Goal: Transaction & Acquisition: Download file/media

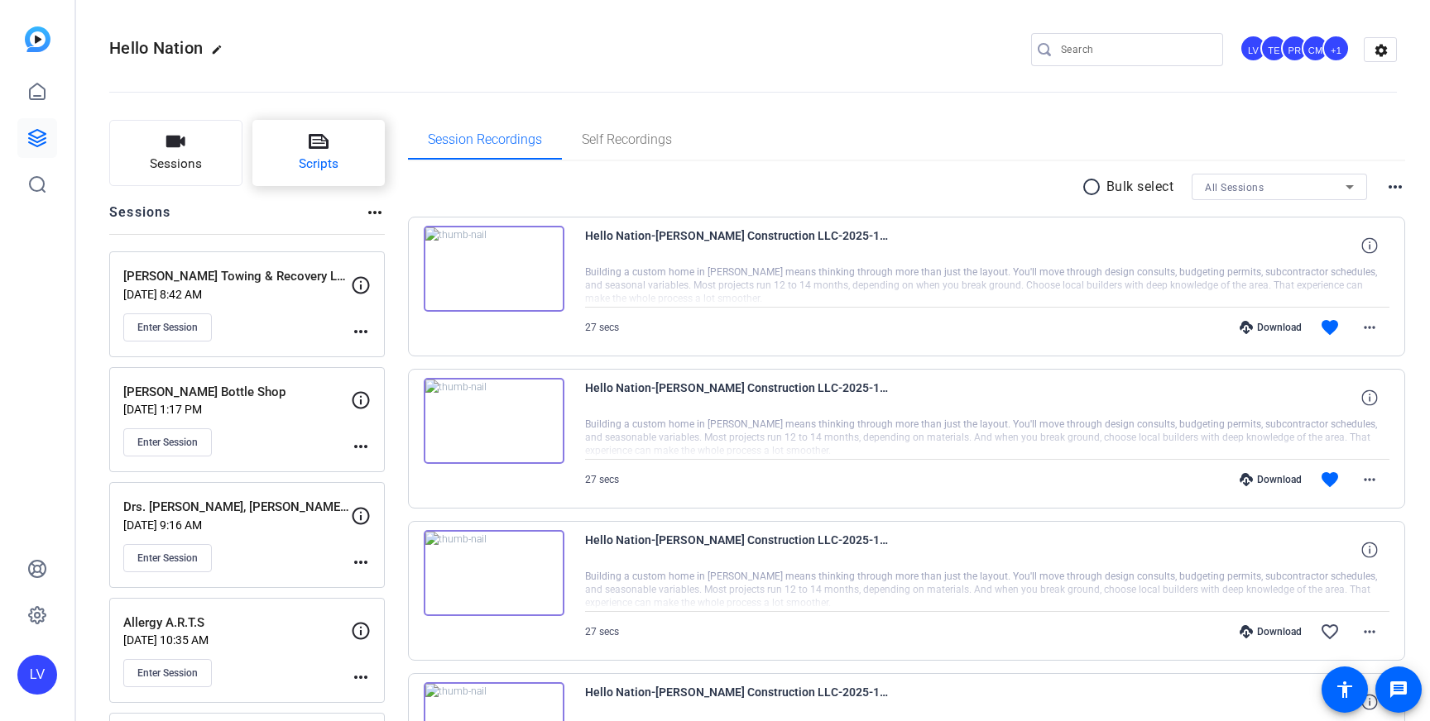
click at [318, 160] on span "Scripts" at bounding box center [319, 164] width 40 height 19
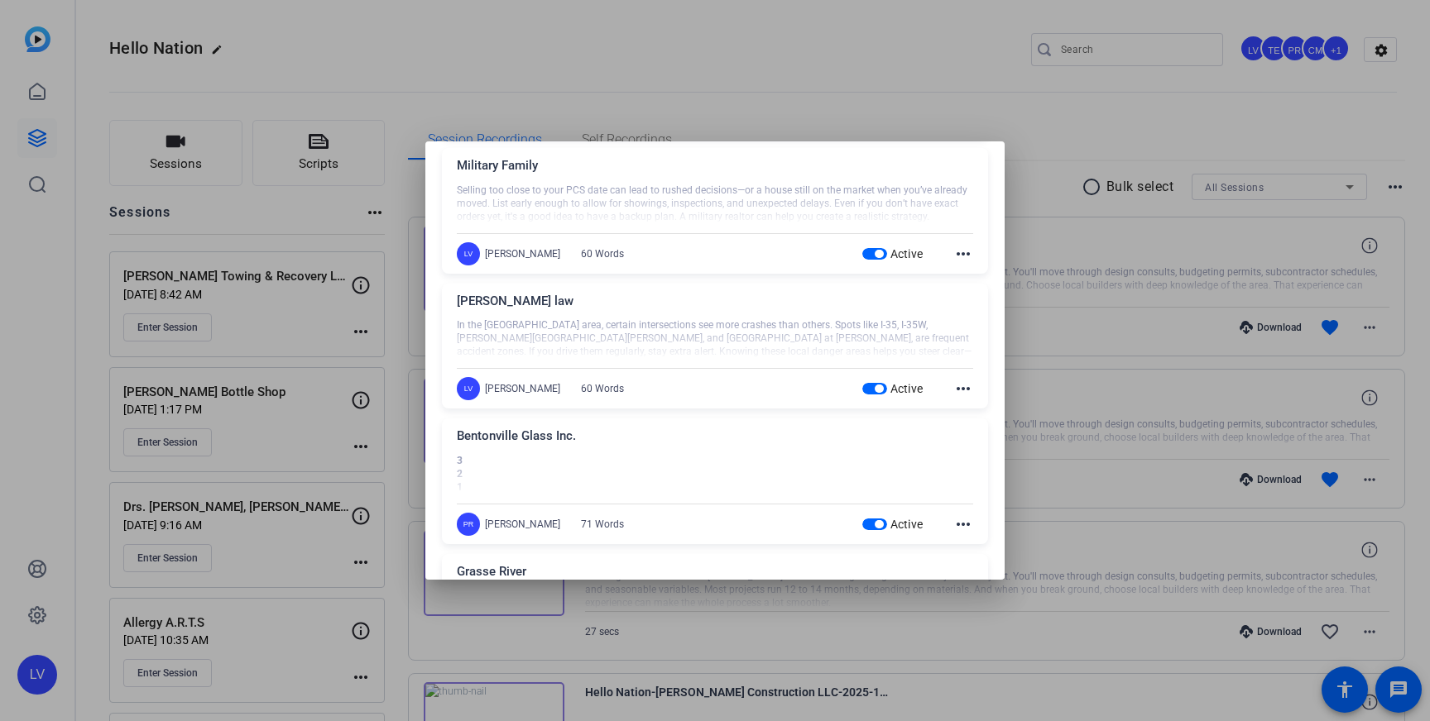
scroll to position [18607, 0]
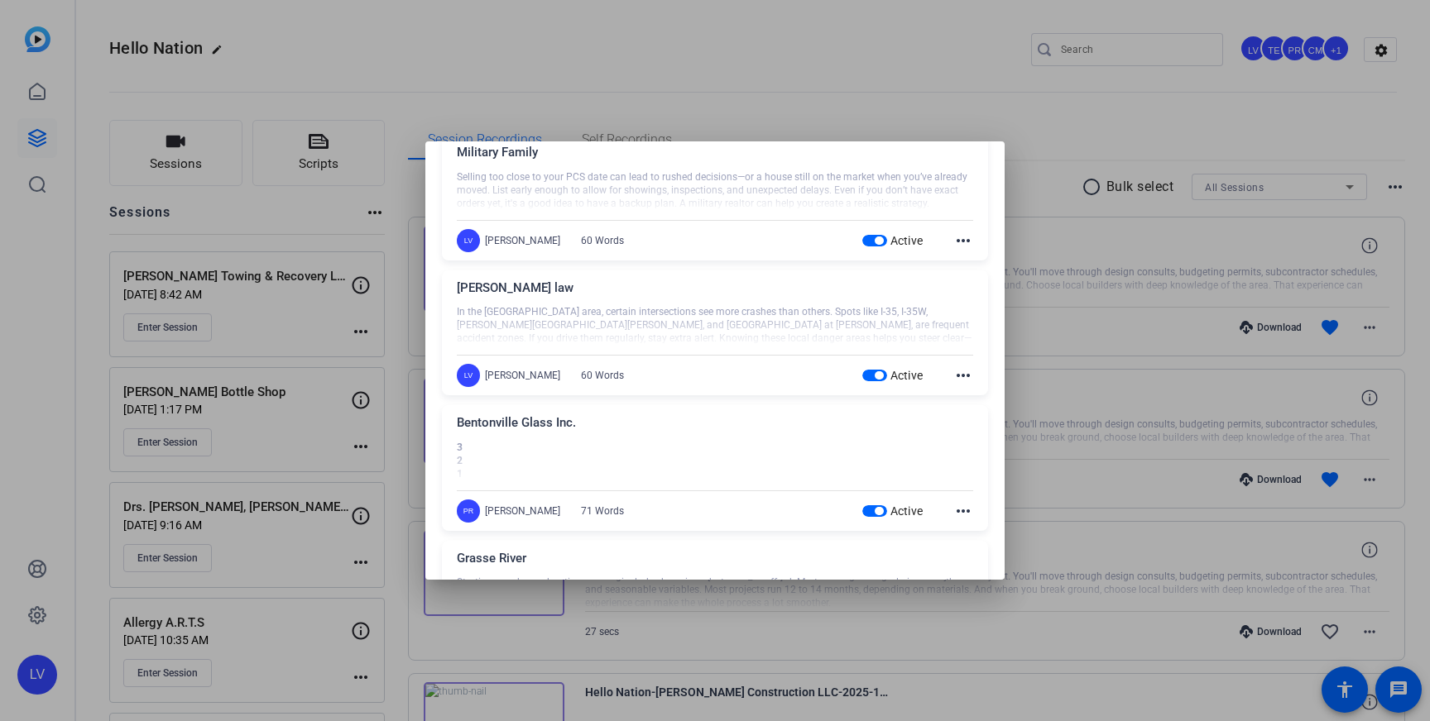
click at [1153, 30] on div at bounding box center [715, 360] width 1430 height 721
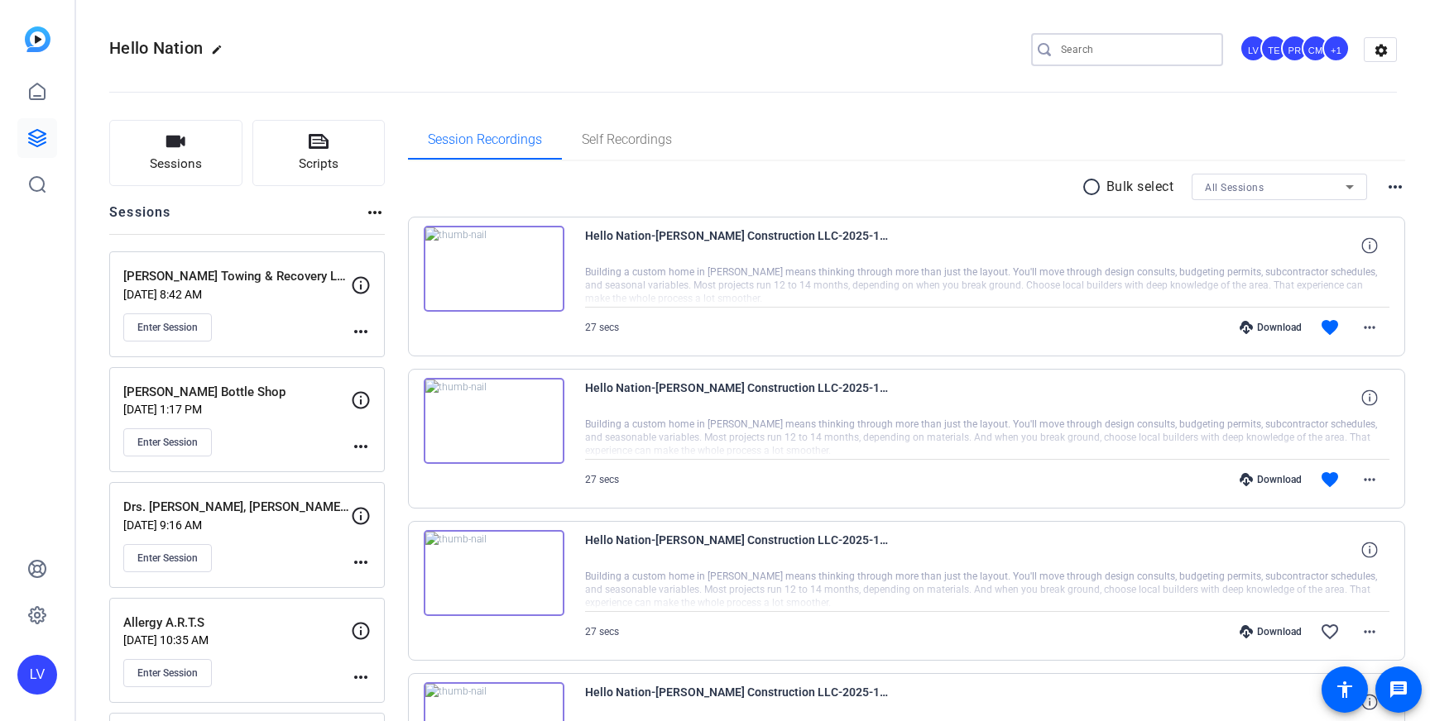
click at [1102, 46] on input "Search" at bounding box center [1135, 50] width 149 height 20
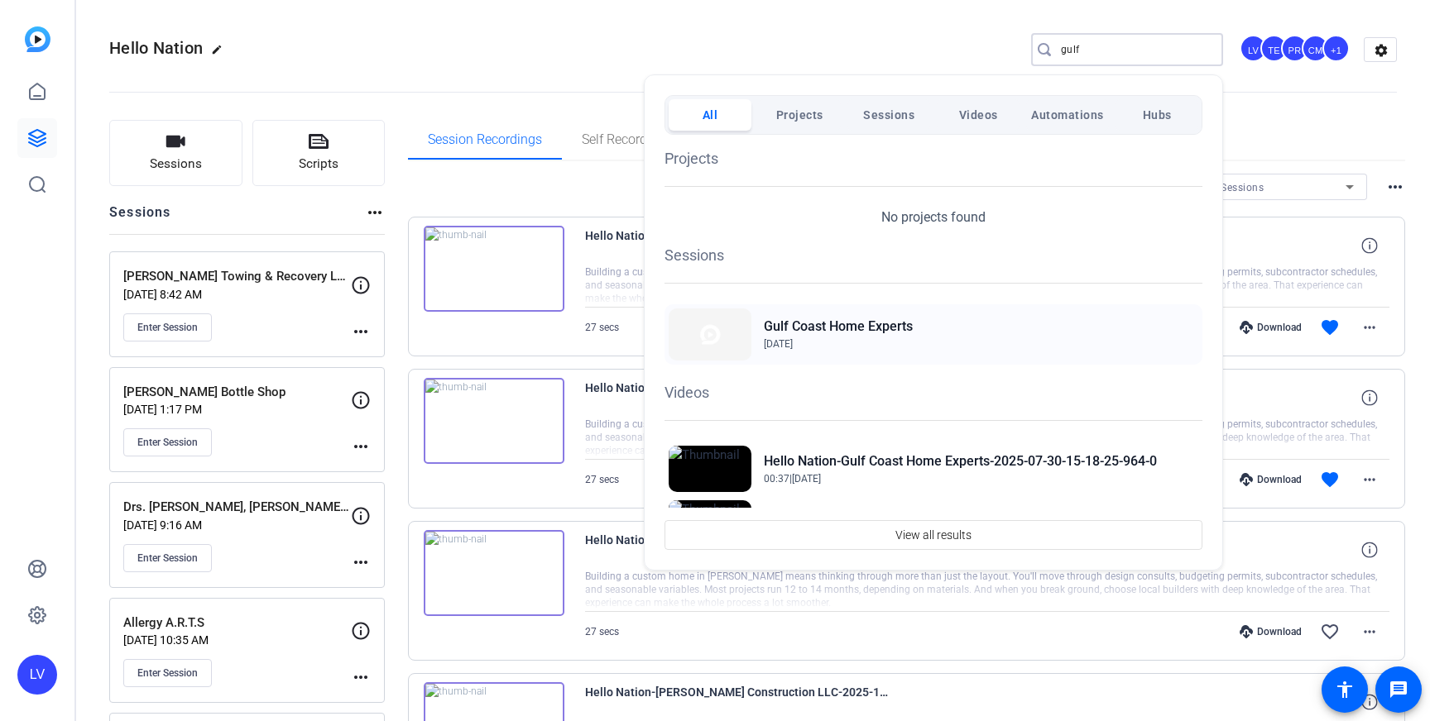
type input "gulf"
click at [793, 338] on span "[DATE]" at bounding box center [778, 344] width 29 height 12
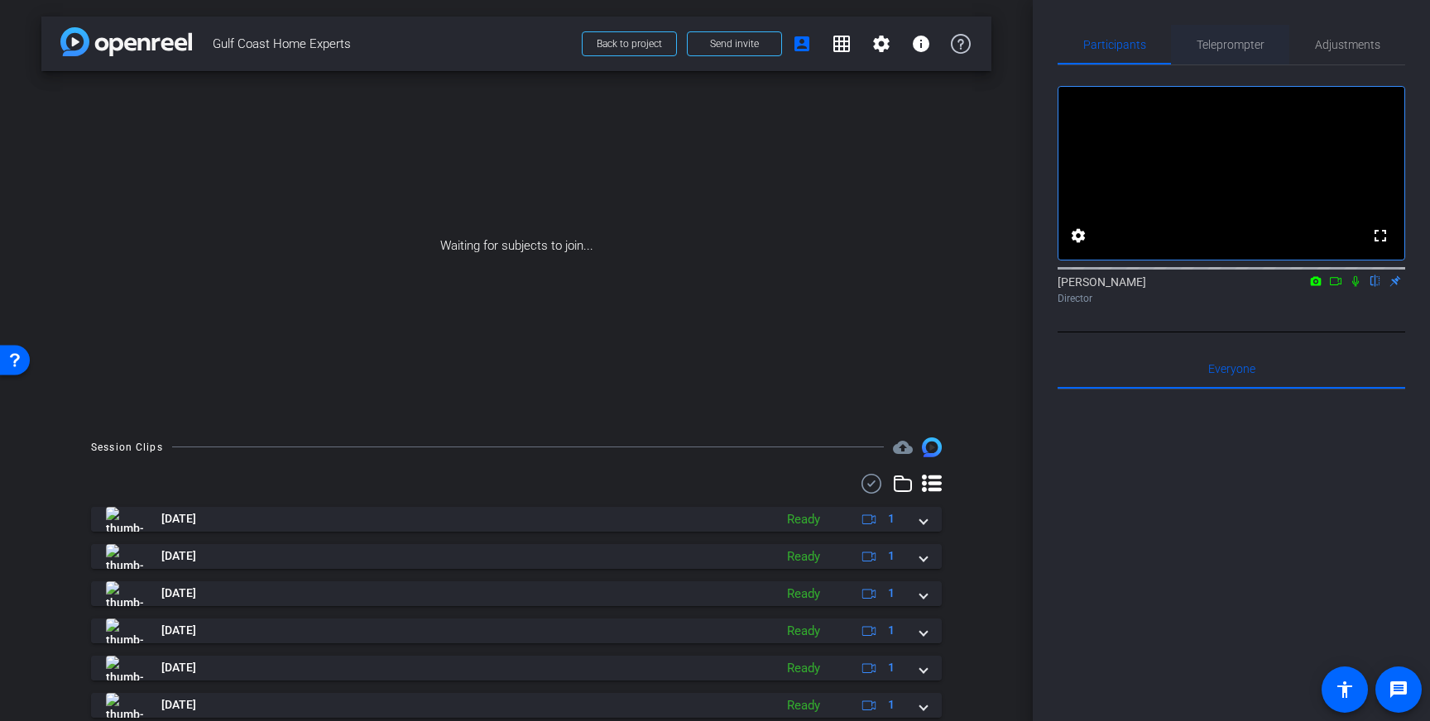
click at [1232, 35] on span "Teleprompter" at bounding box center [1230, 45] width 68 height 40
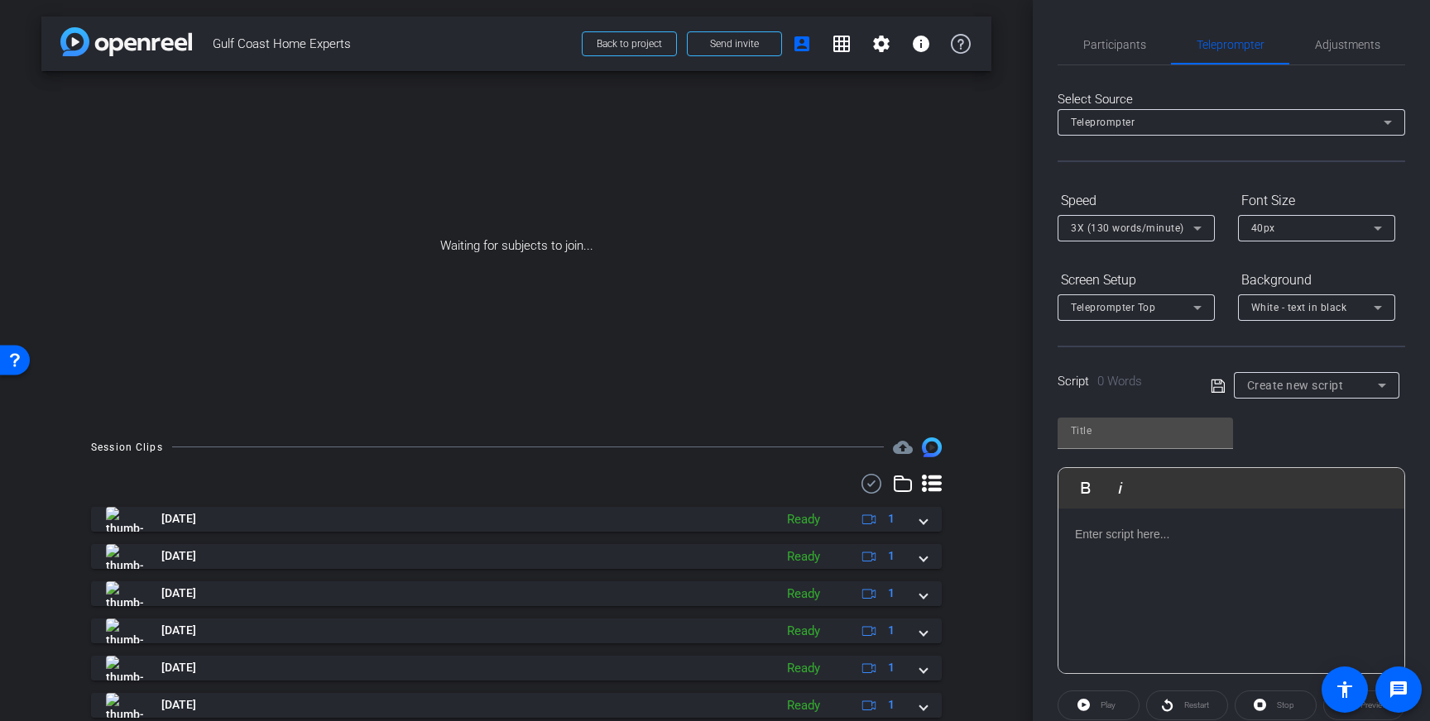
click at [1183, 549] on div at bounding box center [1231, 591] width 346 height 165
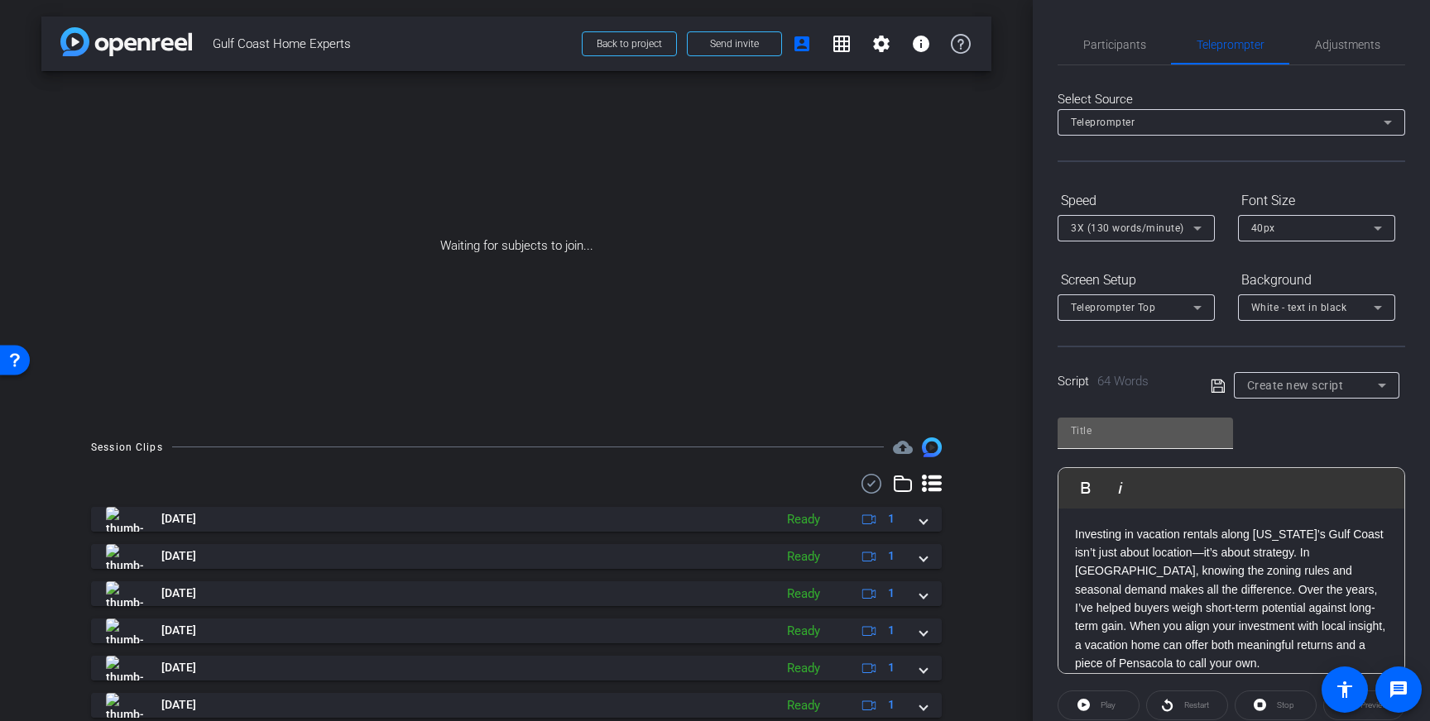
click at [1136, 427] on input "text" at bounding box center [1145, 431] width 149 height 20
type input "Cindy"
click at [1220, 383] on icon at bounding box center [1216, 385] width 13 height 13
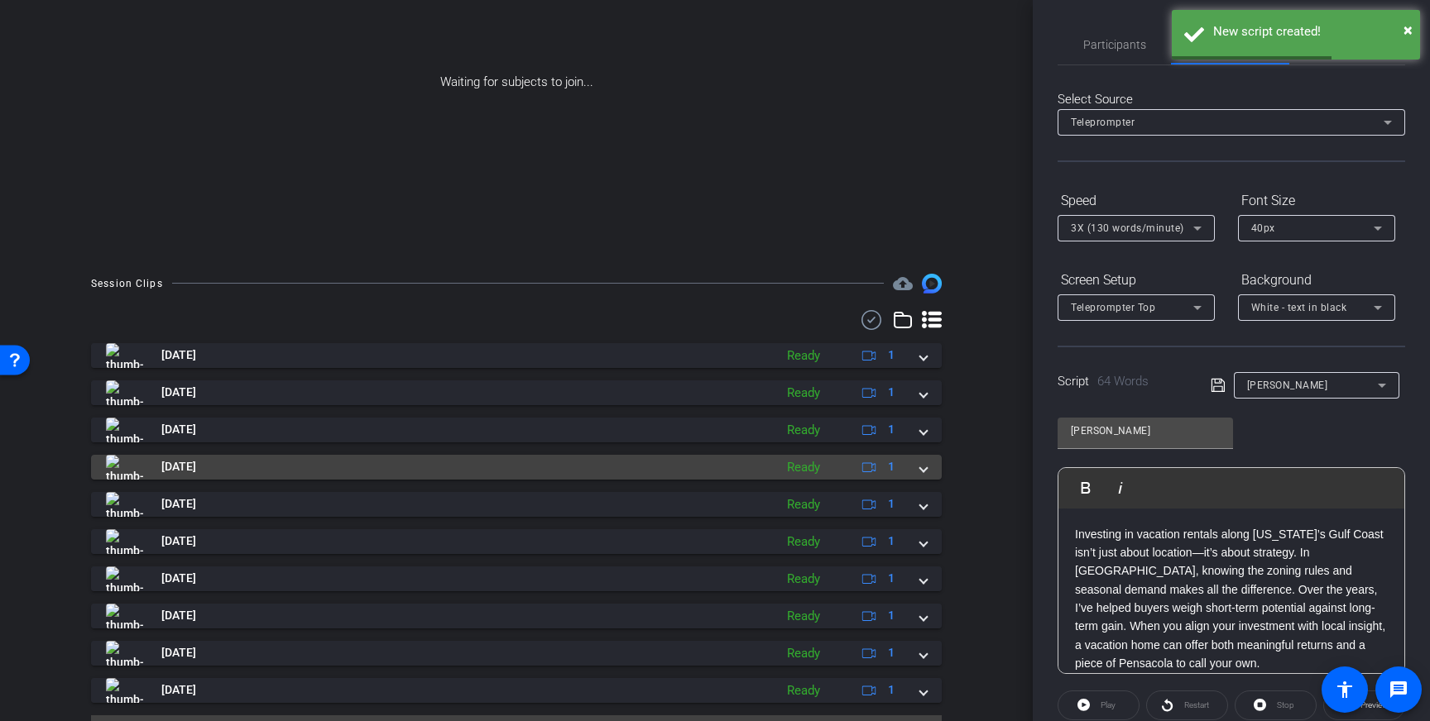
scroll to position [204, 0]
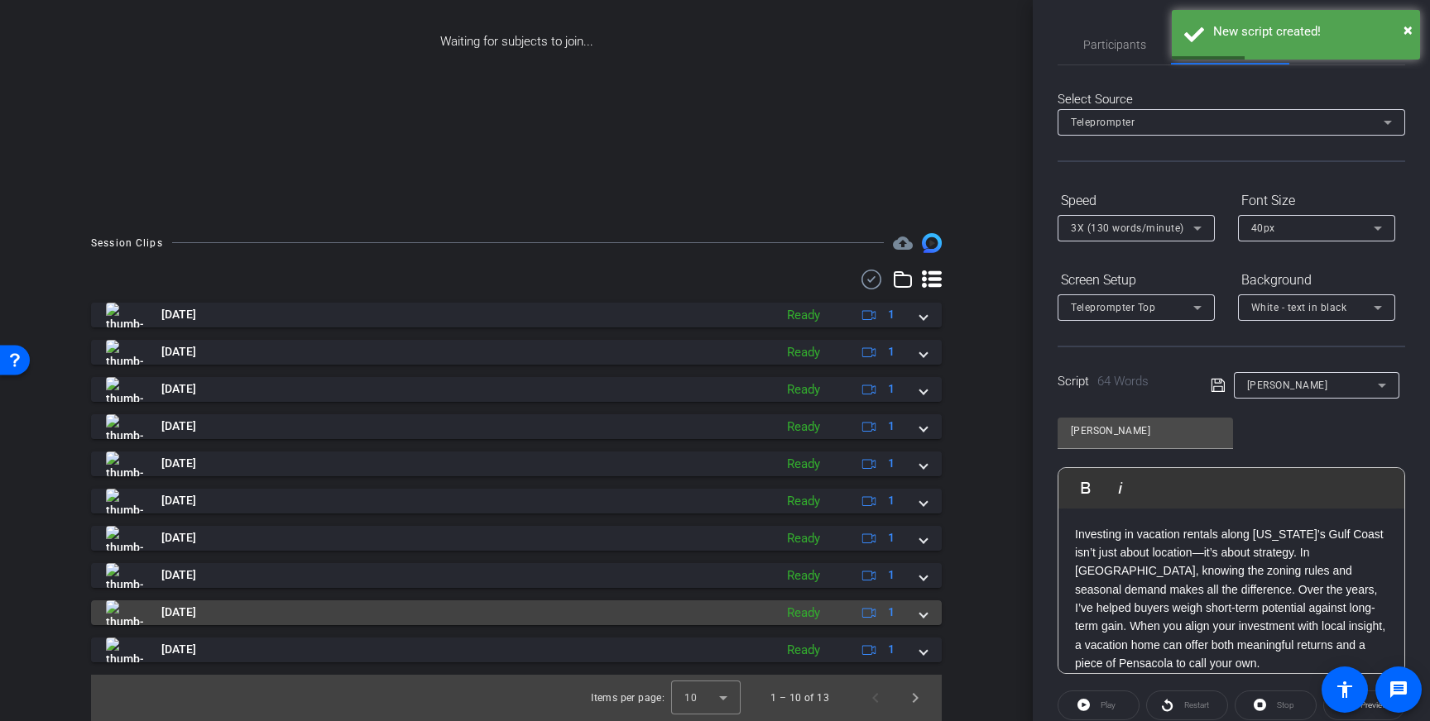
click at [178, 611] on span "[DATE]" at bounding box center [178, 612] width 35 height 17
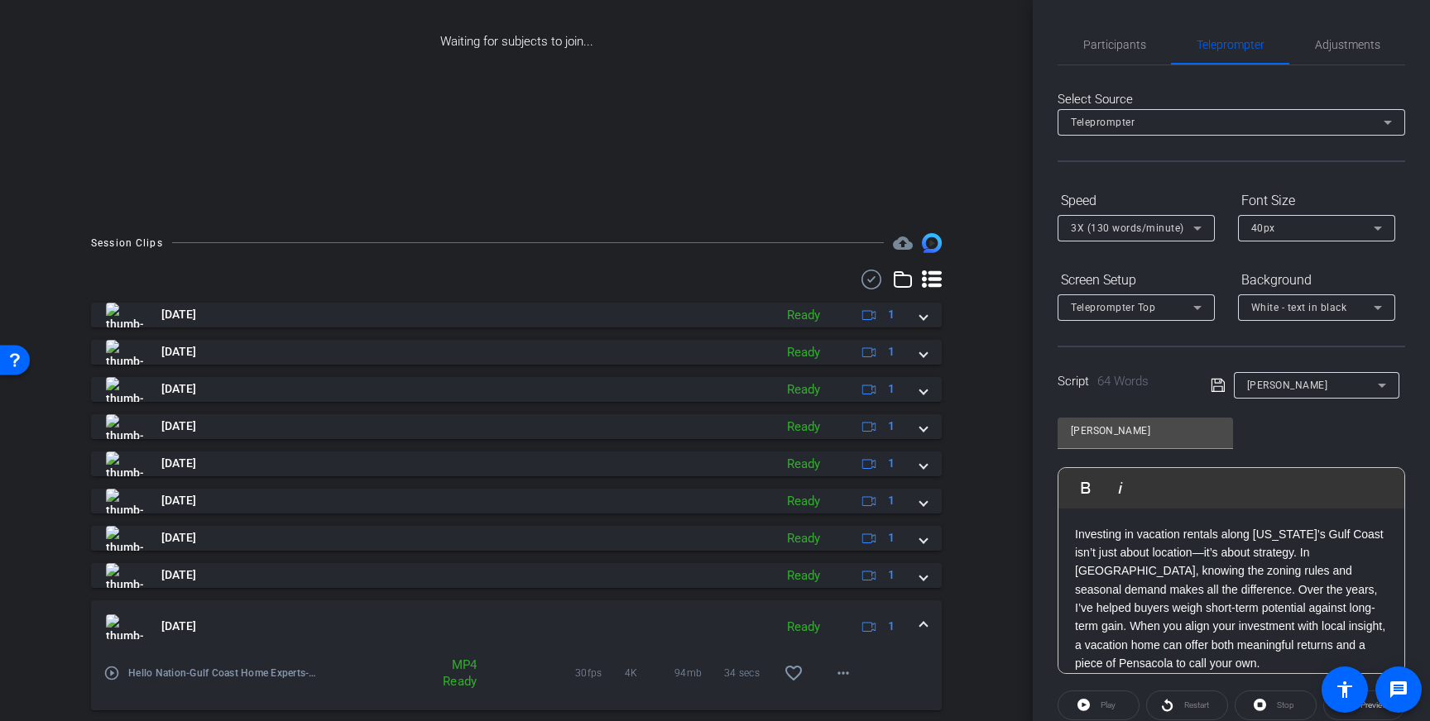
click at [109, 672] on mat-icon "play_circle_outline" at bounding box center [111, 673] width 17 height 17
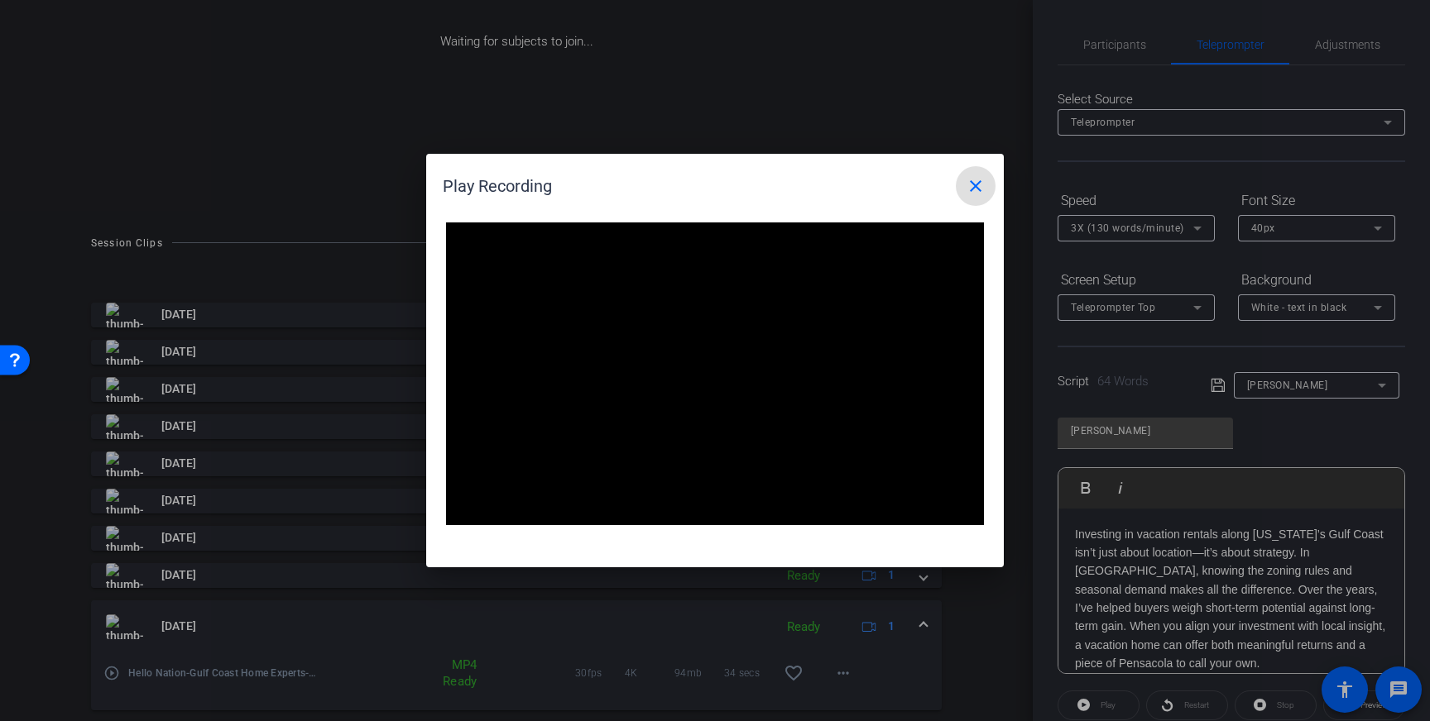
click at [980, 189] on mat-icon "close" at bounding box center [976, 186] width 20 height 20
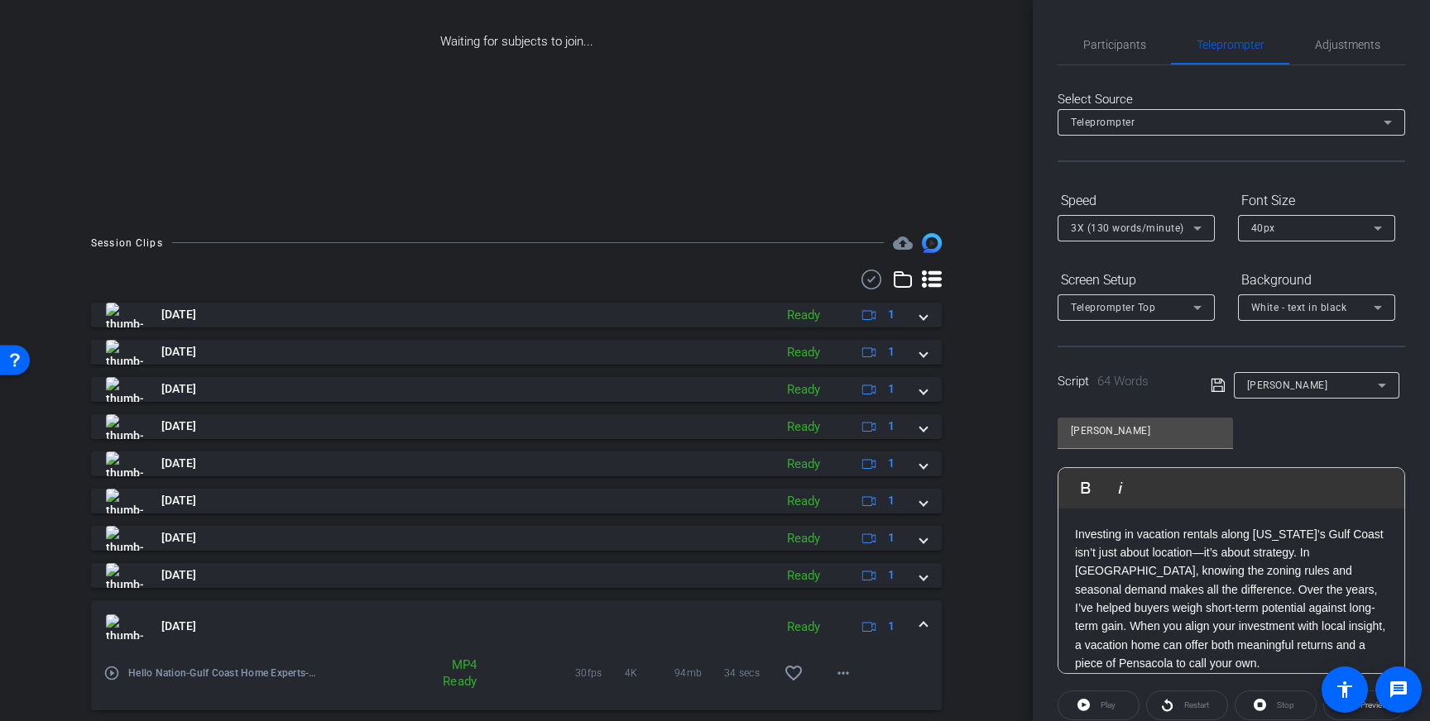
scroll to position [290, 0]
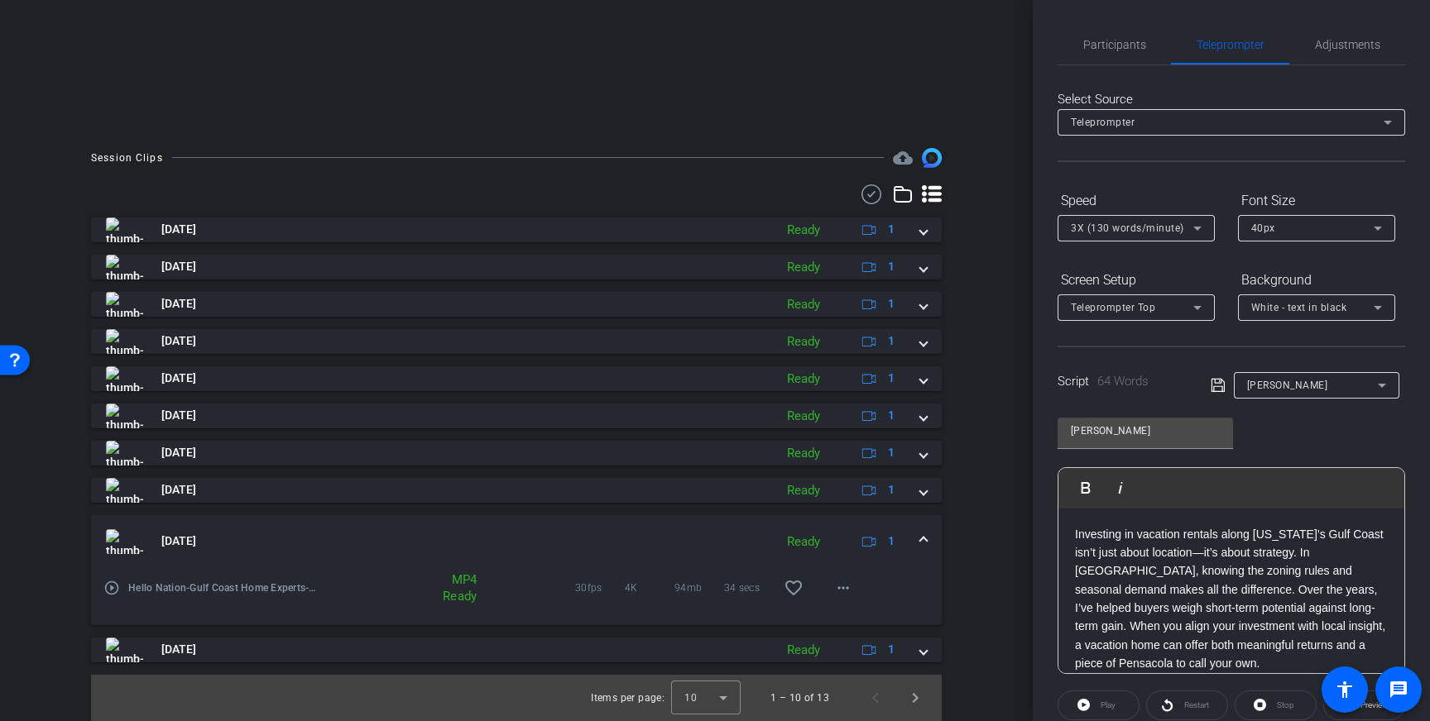
click at [926, 545] on span at bounding box center [923, 541] width 7 height 17
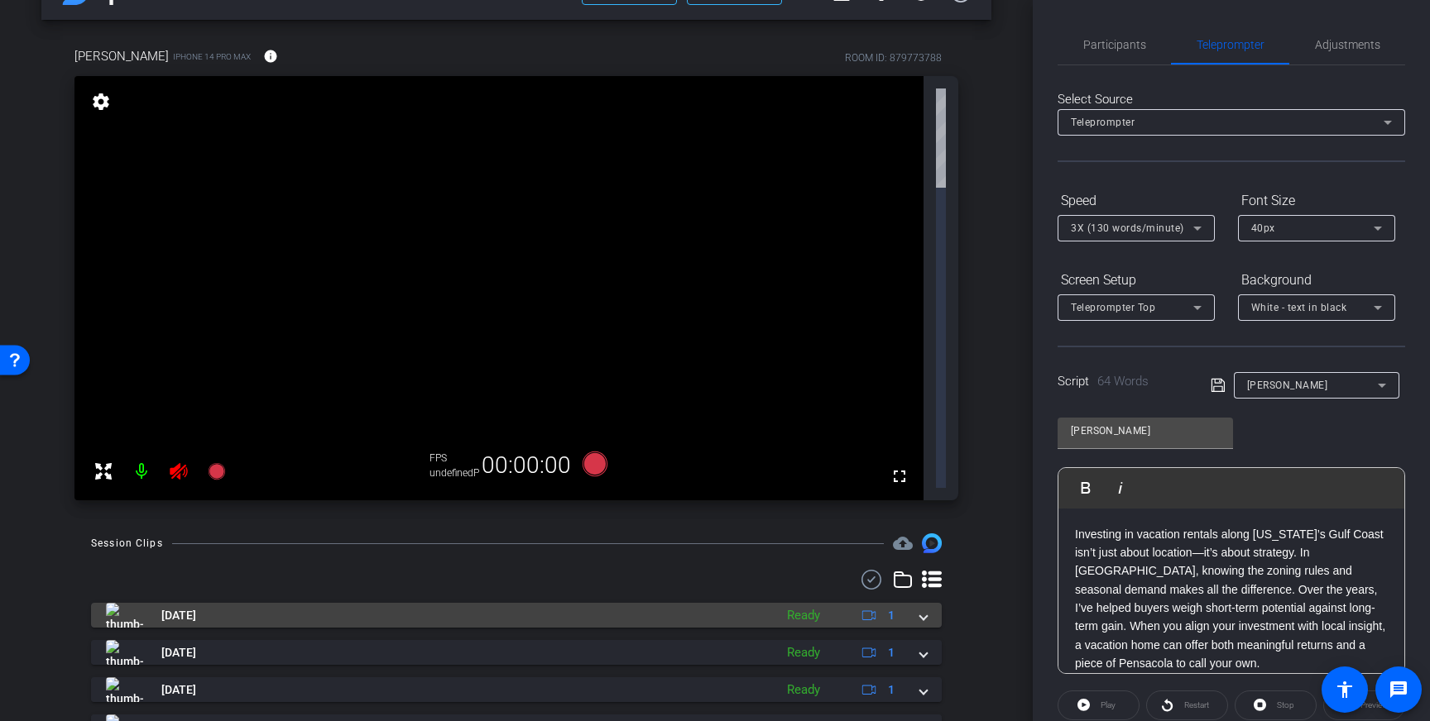
scroll to position [0, 0]
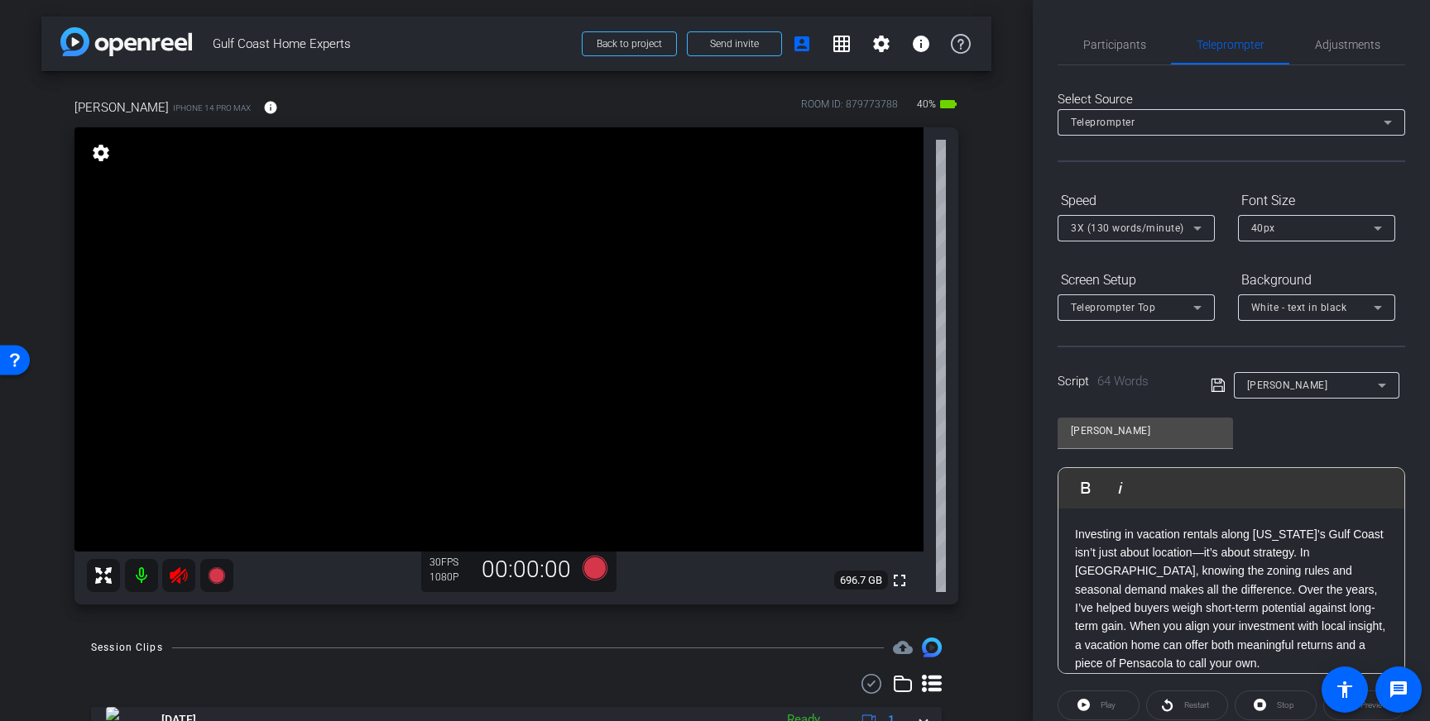
click at [179, 578] on icon at bounding box center [179, 576] width 20 height 20
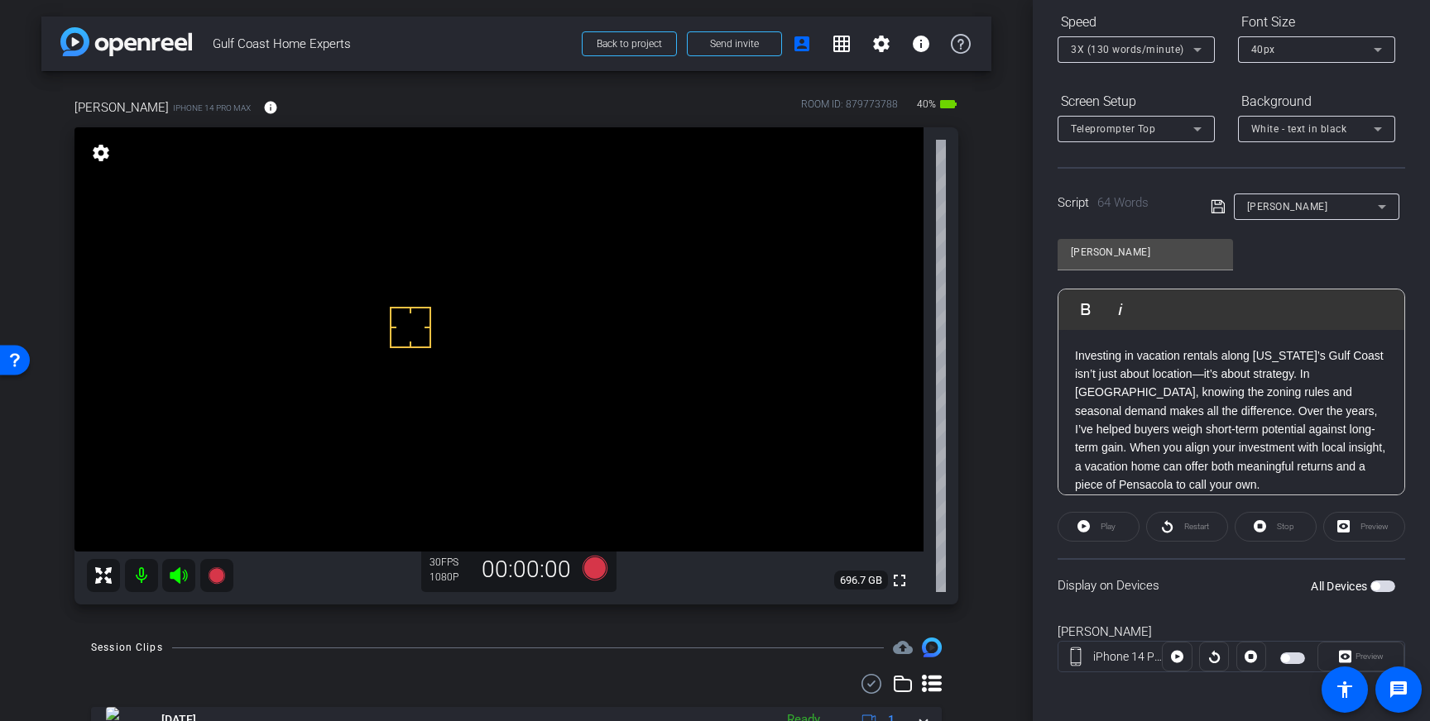
scroll to position [183, 0]
click at [1383, 584] on span "button" at bounding box center [1382, 583] width 25 height 12
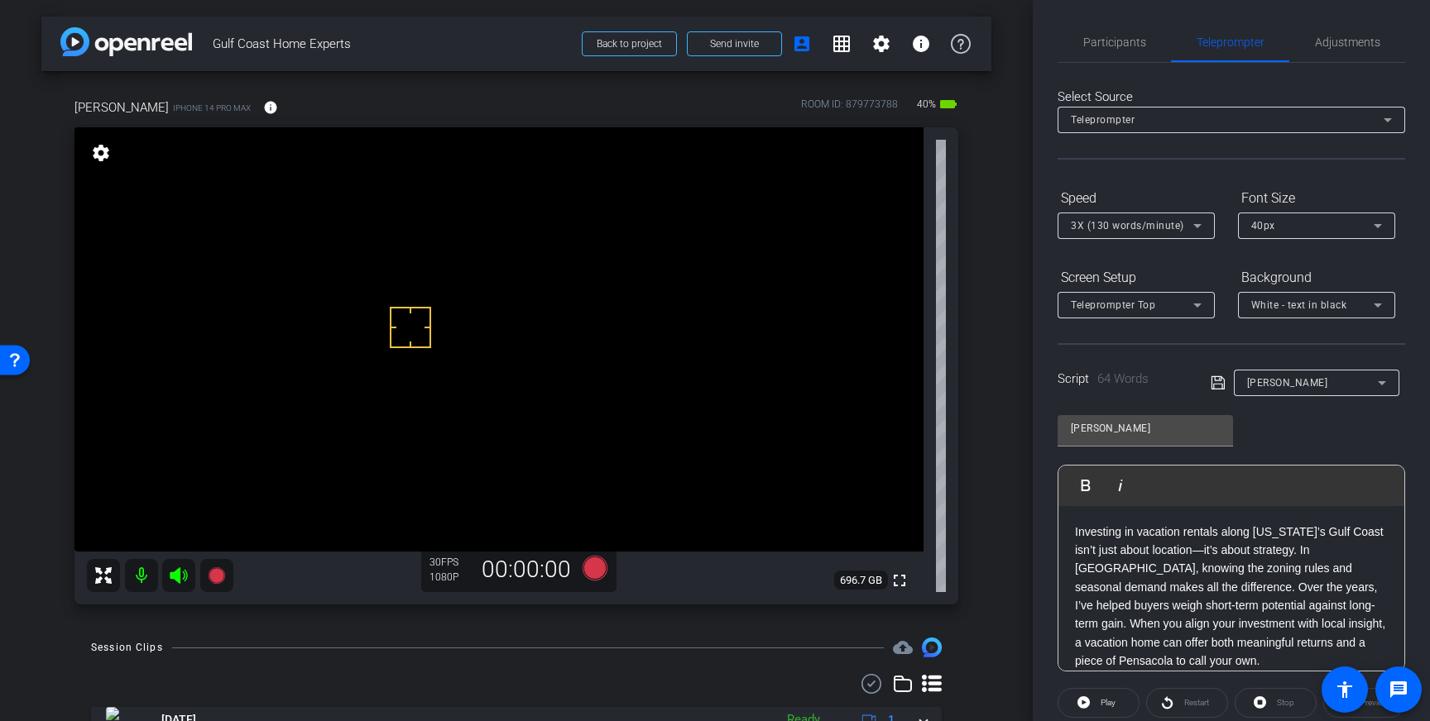
scroll to position [2, 0]
click at [1113, 38] on span "Participants" at bounding box center [1114, 43] width 63 height 12
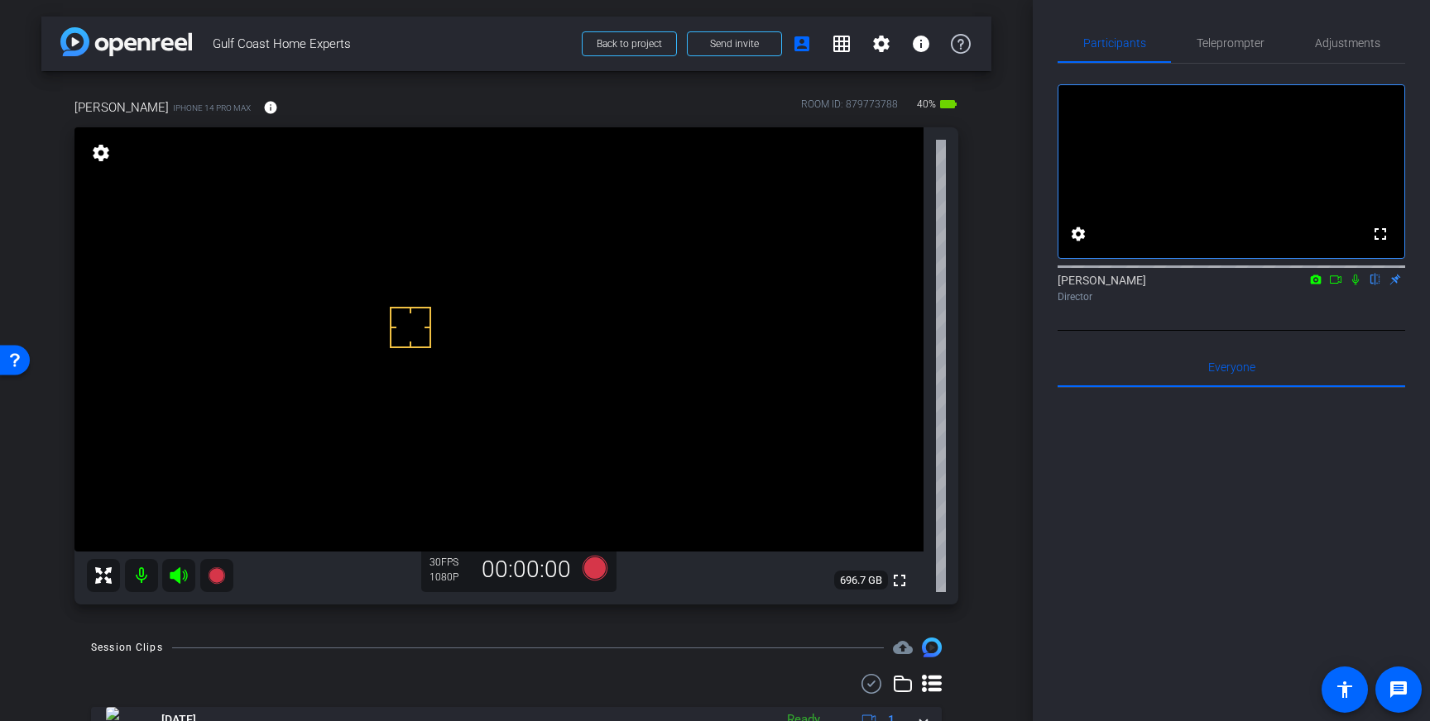
drag, startPoint x: 1223, startPoint y: 46, endPoint x: 1222, endPoint y: 65, distance: 19.0
click at [1222, 47] on span "Teleprompter" at bounding box center [1230, 43] width 68 height 12
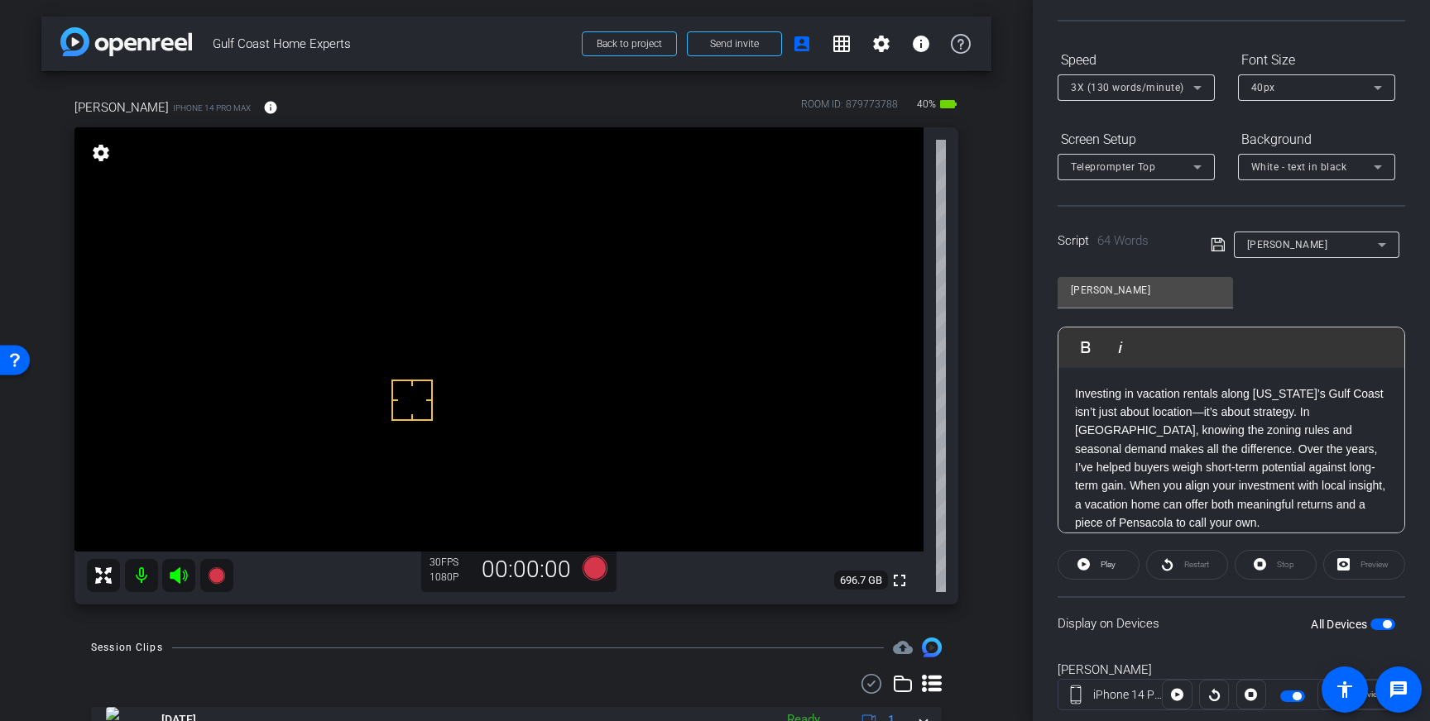
scroll to position [0, 0]
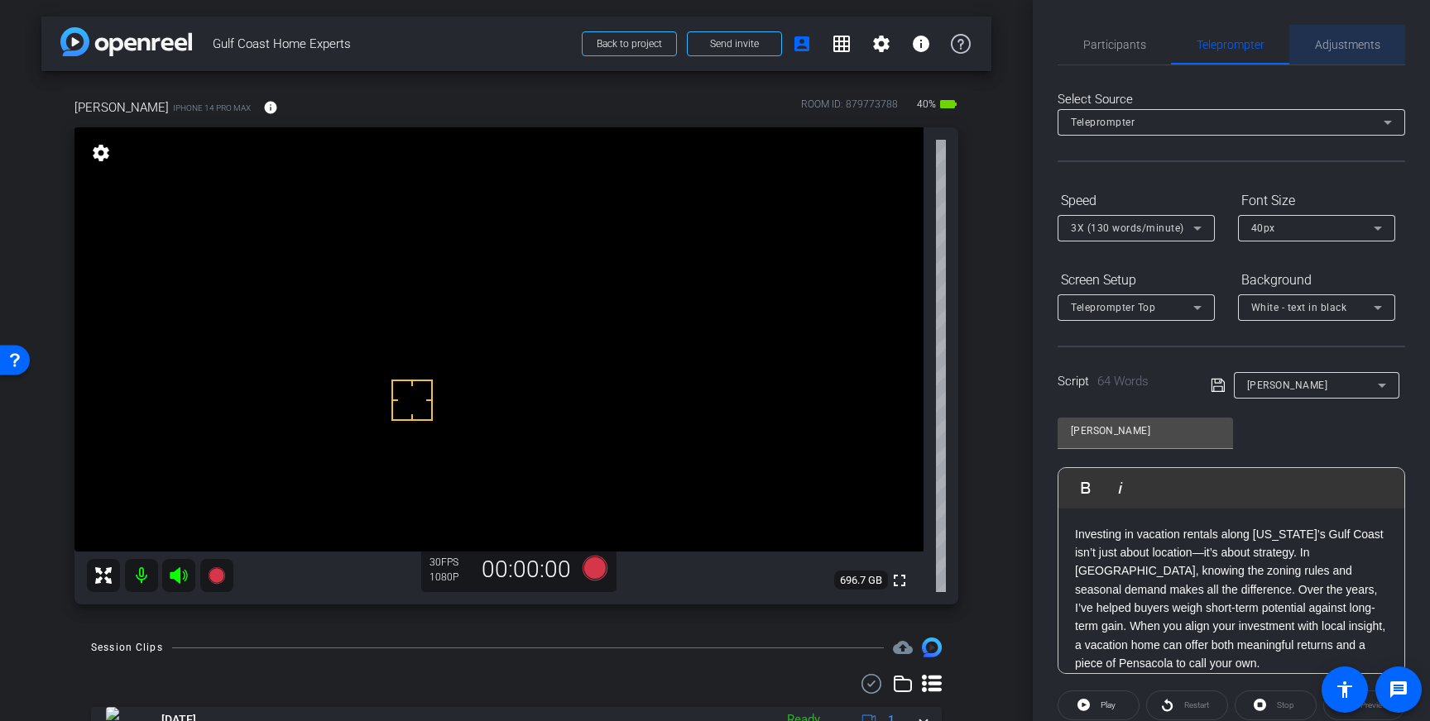
drag, startPoint x: 1354, startPoint y: 46, endPoint x: 1350, endPoint y: 61, distance: 16.3
click at [1354, 46] on span "Adjustments" at bounding box center [1347, 45] width 65 height 12
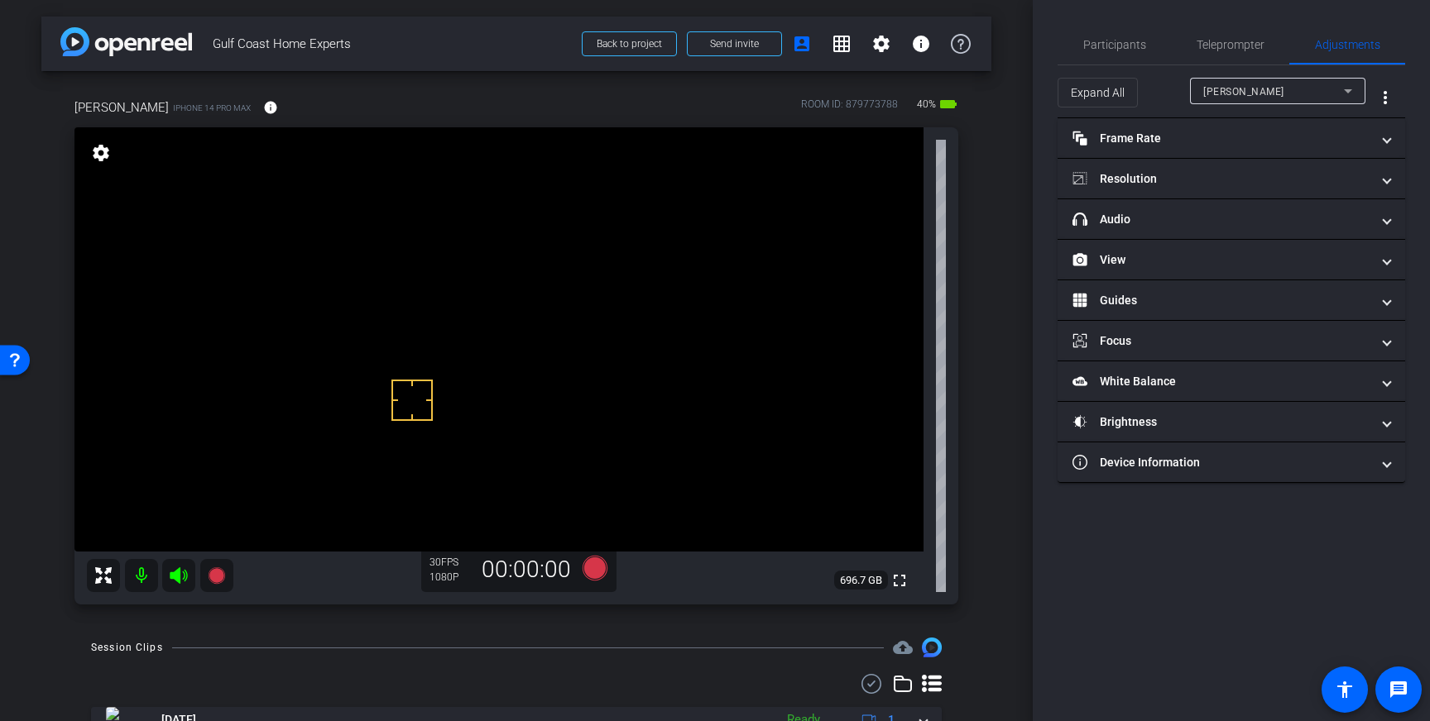
drag, startPoint x: 1243, startPoint y: 227, endPoint x: 1265, endPoint y: 278, distance: 55.9
click at [1243, 227] on mat-panel-title "headphone icon Audio" at bounding box center [1221, 219] width 298 height 17
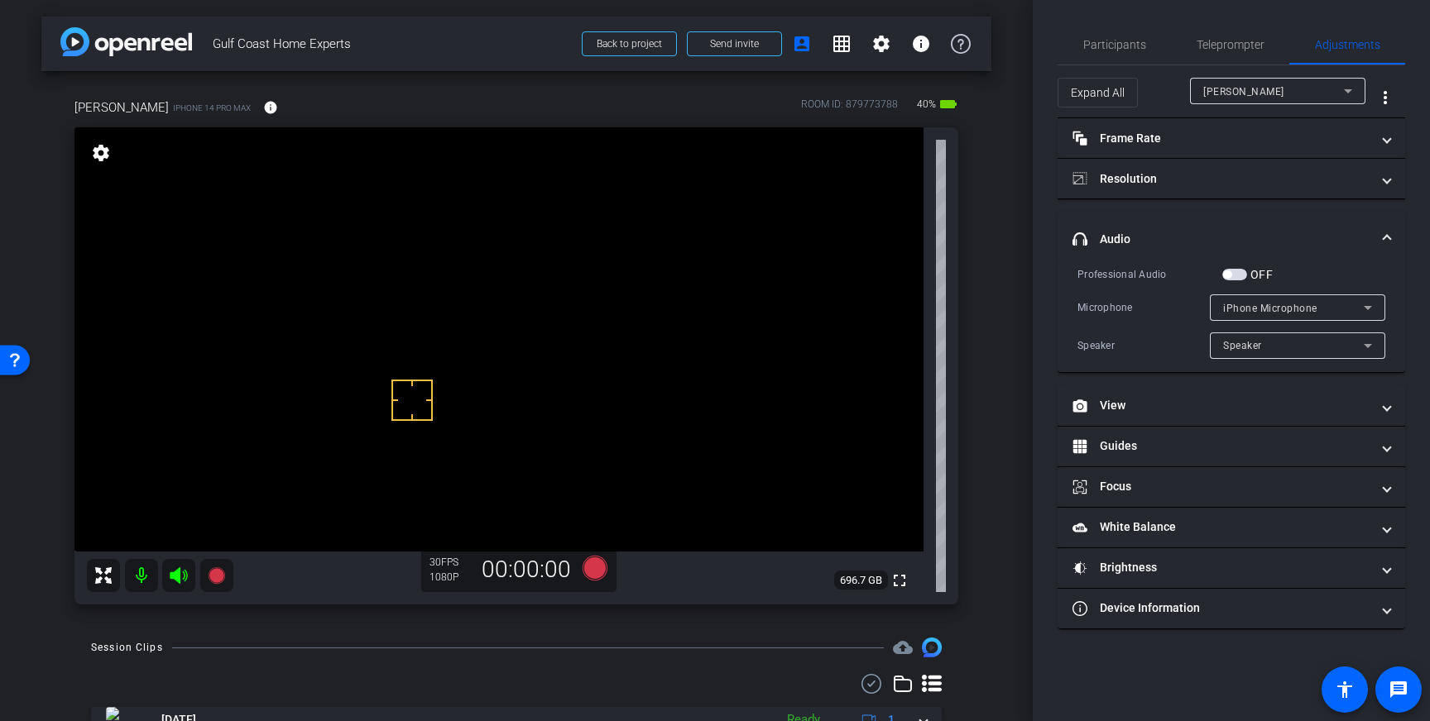
click at [1229, 273] on span "button" at bounding box center [1227, 275] width 8 height 8
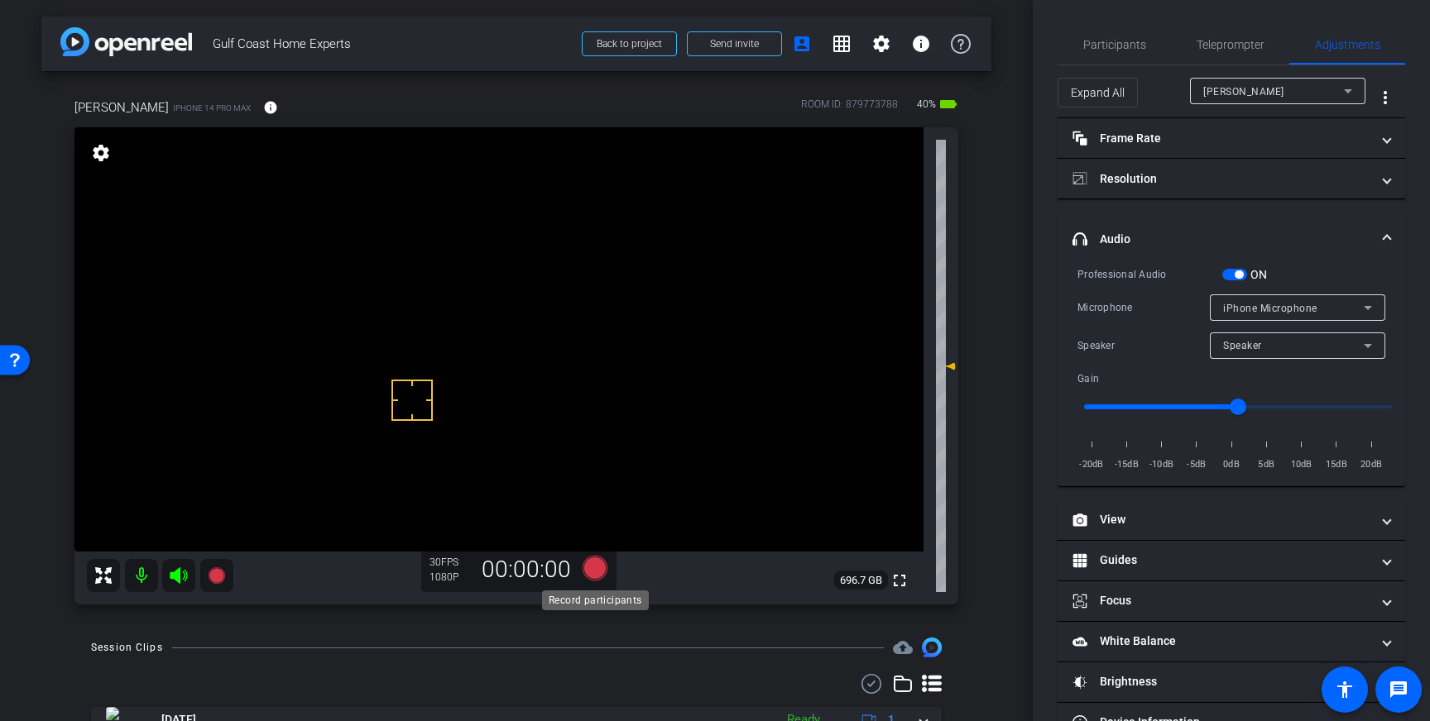
click at [597, 563] on icon at bounding box center [594, 568] width 25 height 25
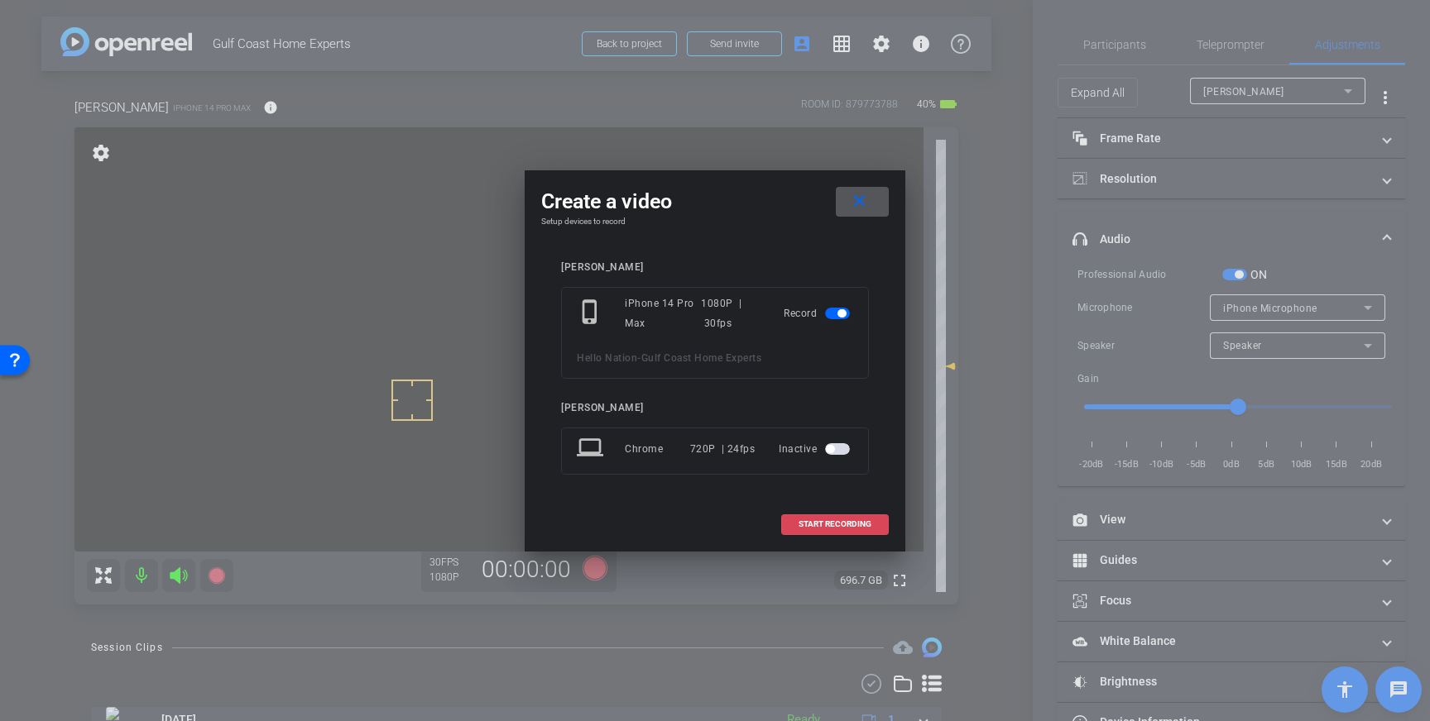
click at [802, 524] on span "START RECORDING" at bounding box center [834, 524] width 73 height 8
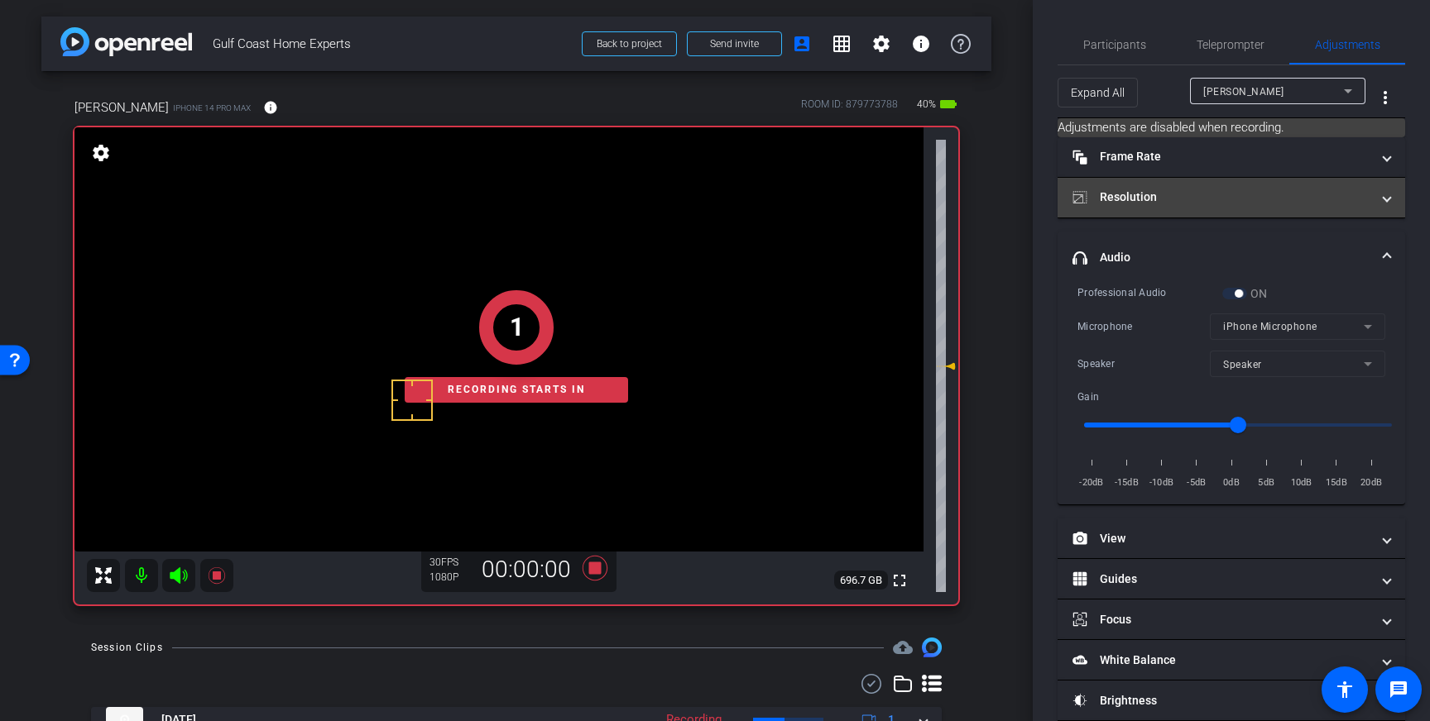
click at [1296, 194] on mat-panel-title "Resolution" at bounding box center [1221, 197] width 298 height 17
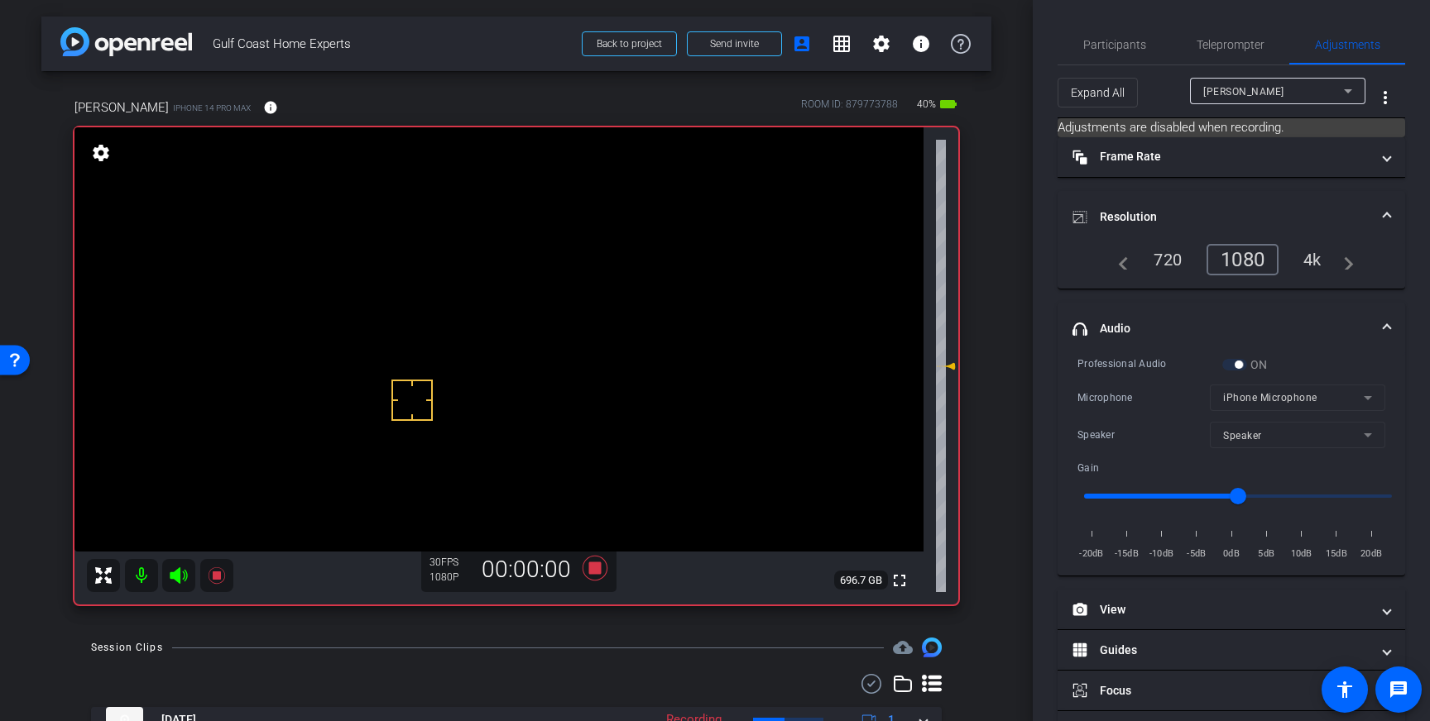
click at [1313, 256] on div "navigate_before 720 1080 4k navigate_next" at bounding box center [1231, 259] width 244 height 31
click at [1108, 50] on span "Participants" at bounding box center [1114, 45] width 63 height 12
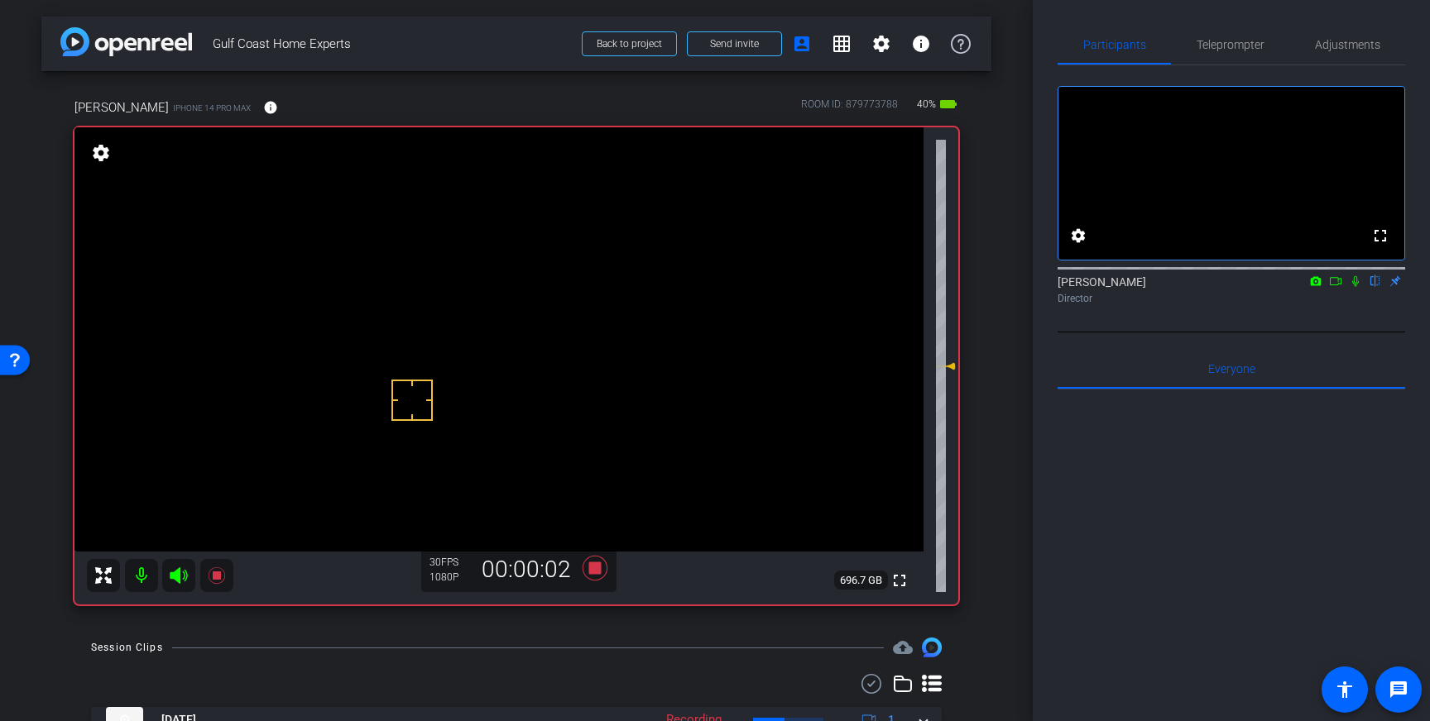
click at [1353, 287] on icon at bounding box center [1355, 282] width 13 height 12
click at [1358, 287] on icon at bounding box center [1355, 282] width 13 height 12
click at [592, 567] on icon at bounding box center [594, 568] width 25 height 25
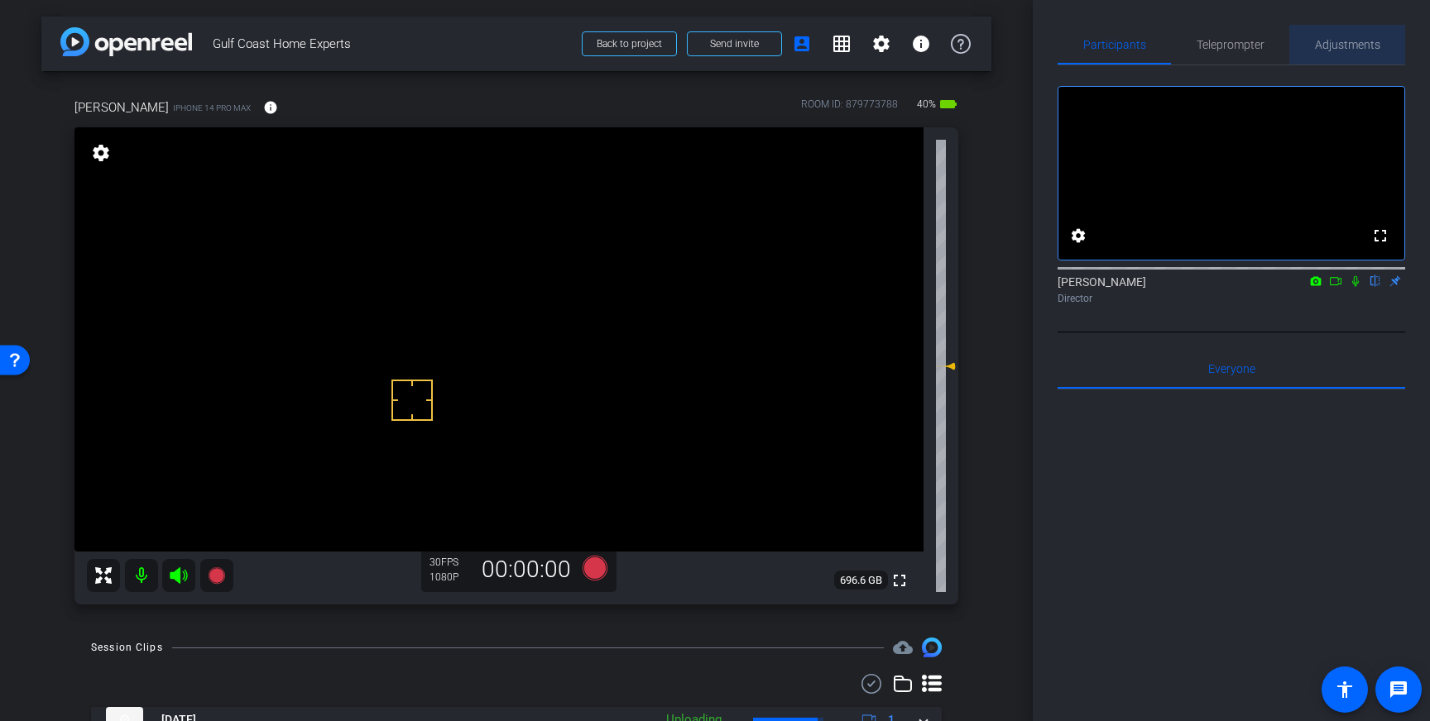
click at [1310, 40] on div "Adjustments" at bounding box center [1347, 45] width 116 height 40
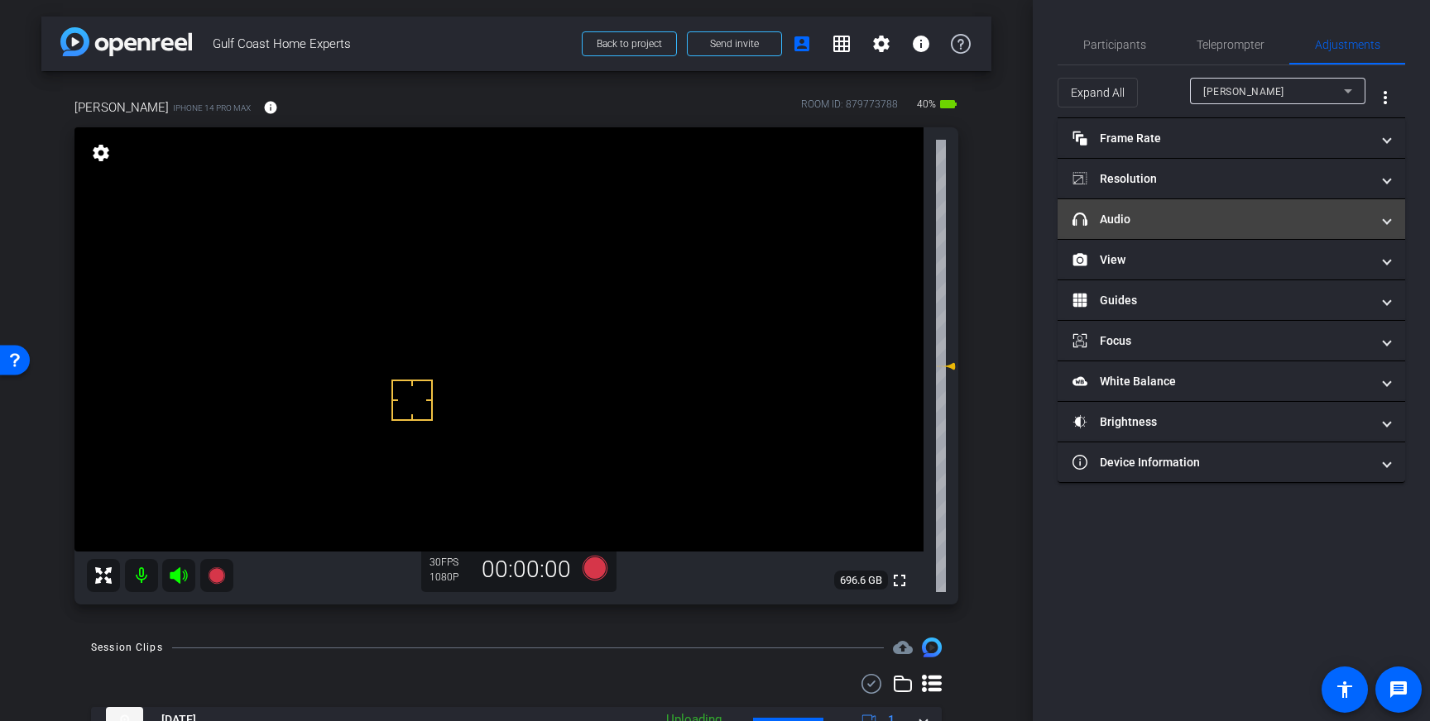
click at [1200, 230] on mat-expansion-panel-header "headphone icon Audio" at bounding box center [1230, 219] width 347 height 40
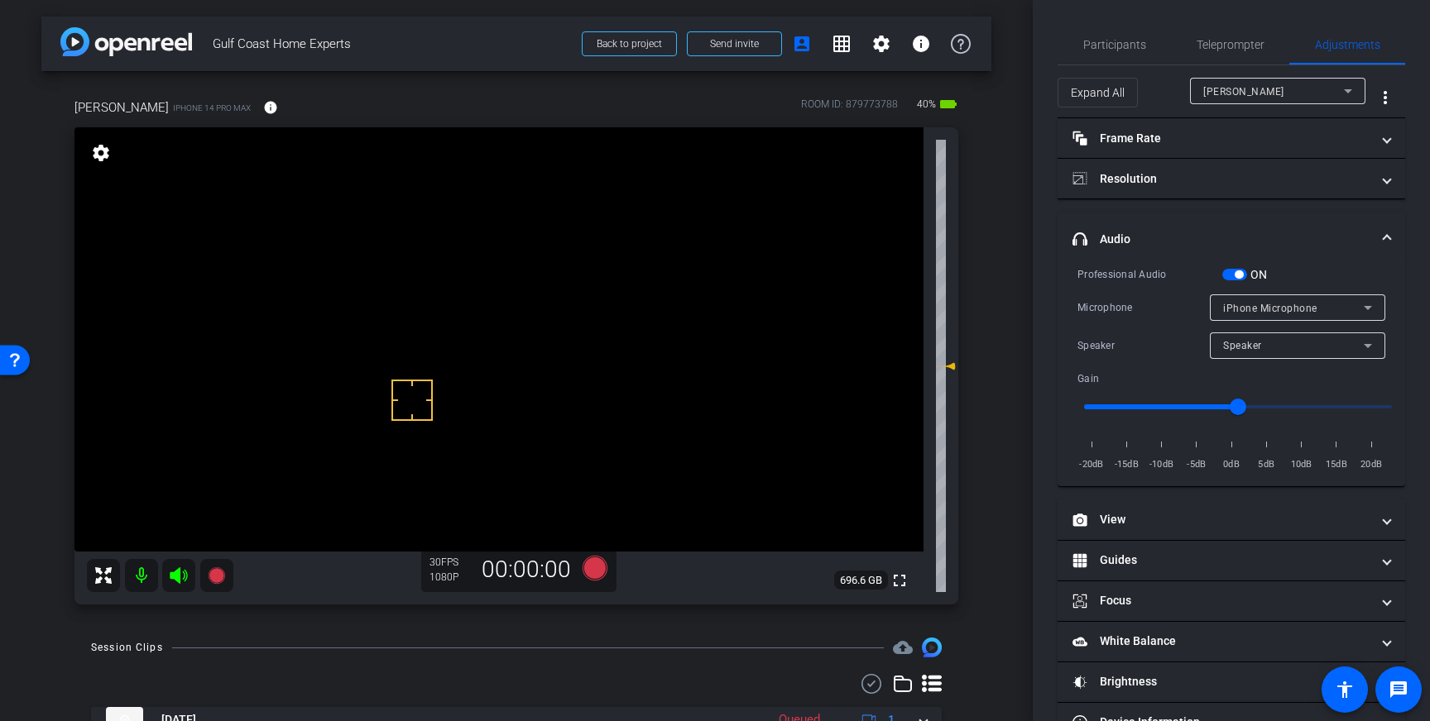
click at [1241, 275] on span "button" at bounding box center [1238, 275] width 8 height 8
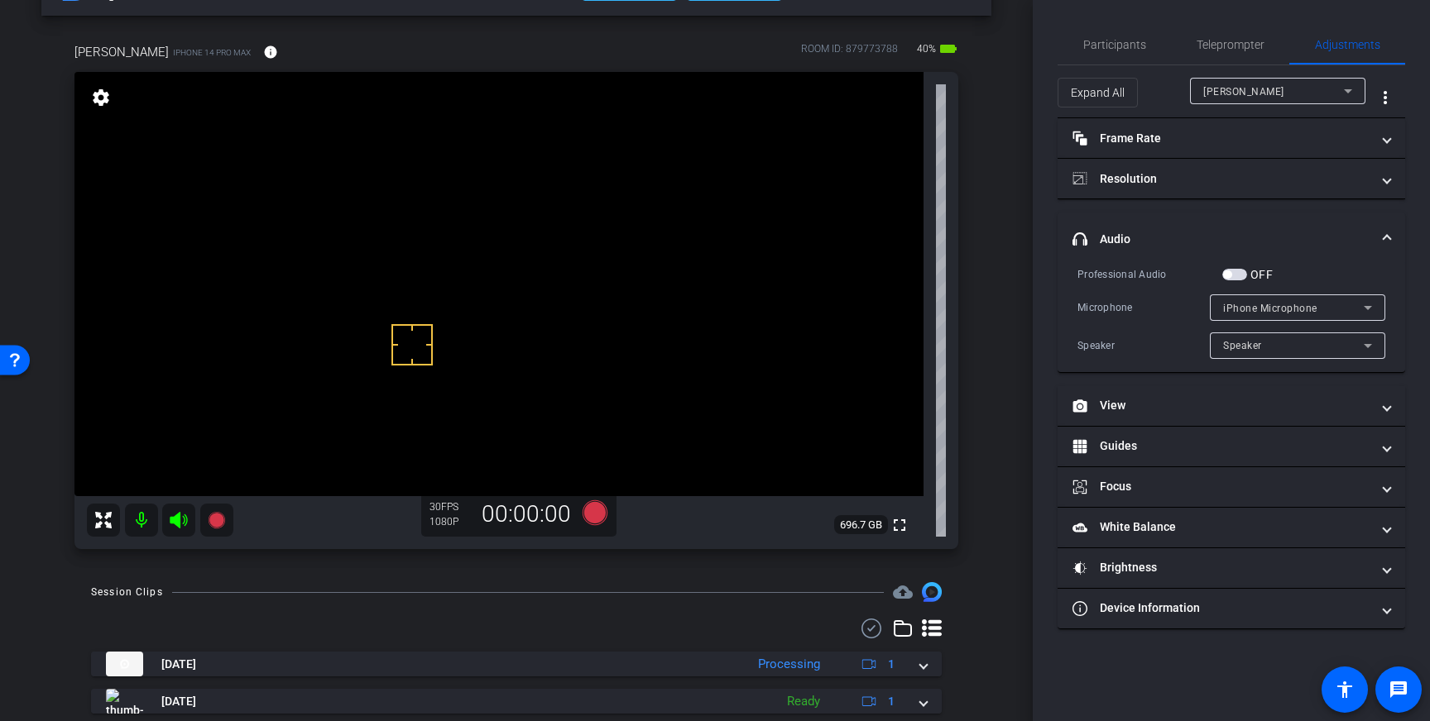
scroll to position [53, 0]
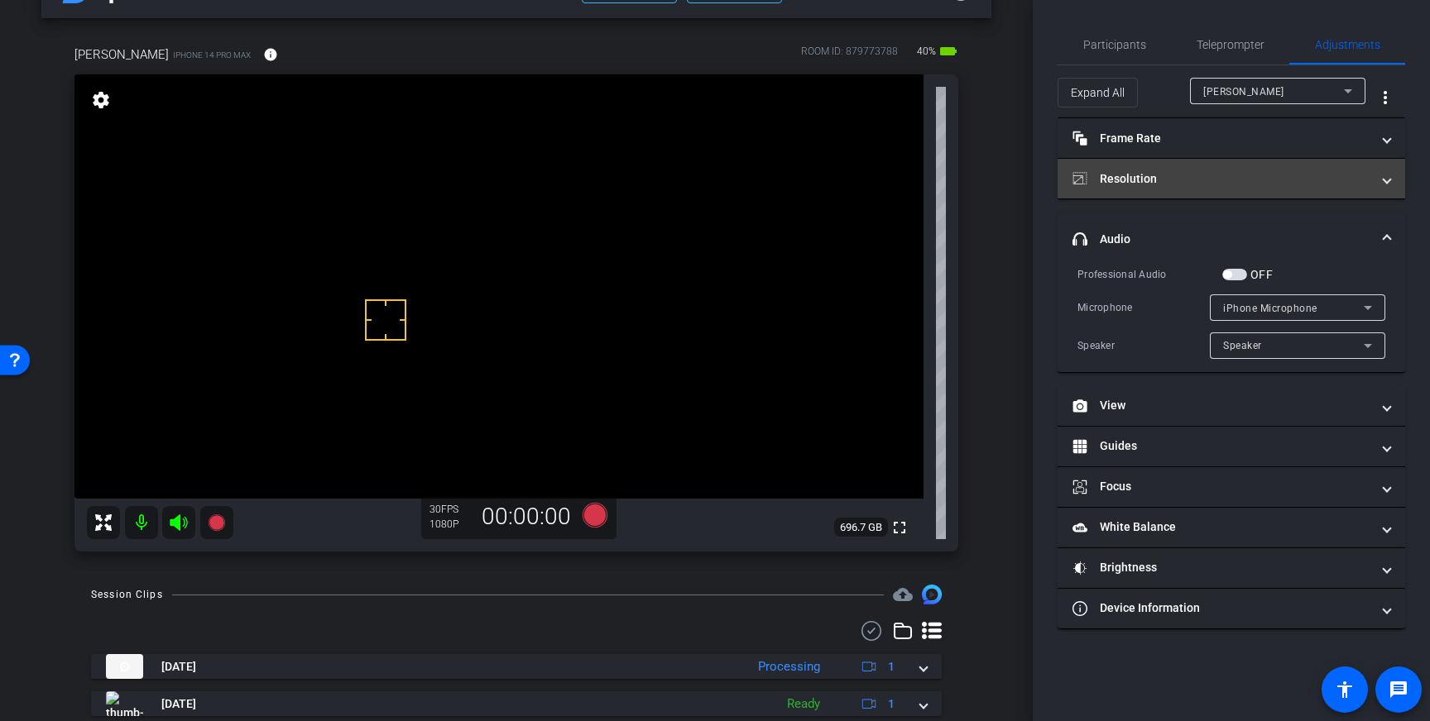
click at [1229, 177] on mat-panel-title "Resolution" at bounding box center [1221, 178] width 298 height 17
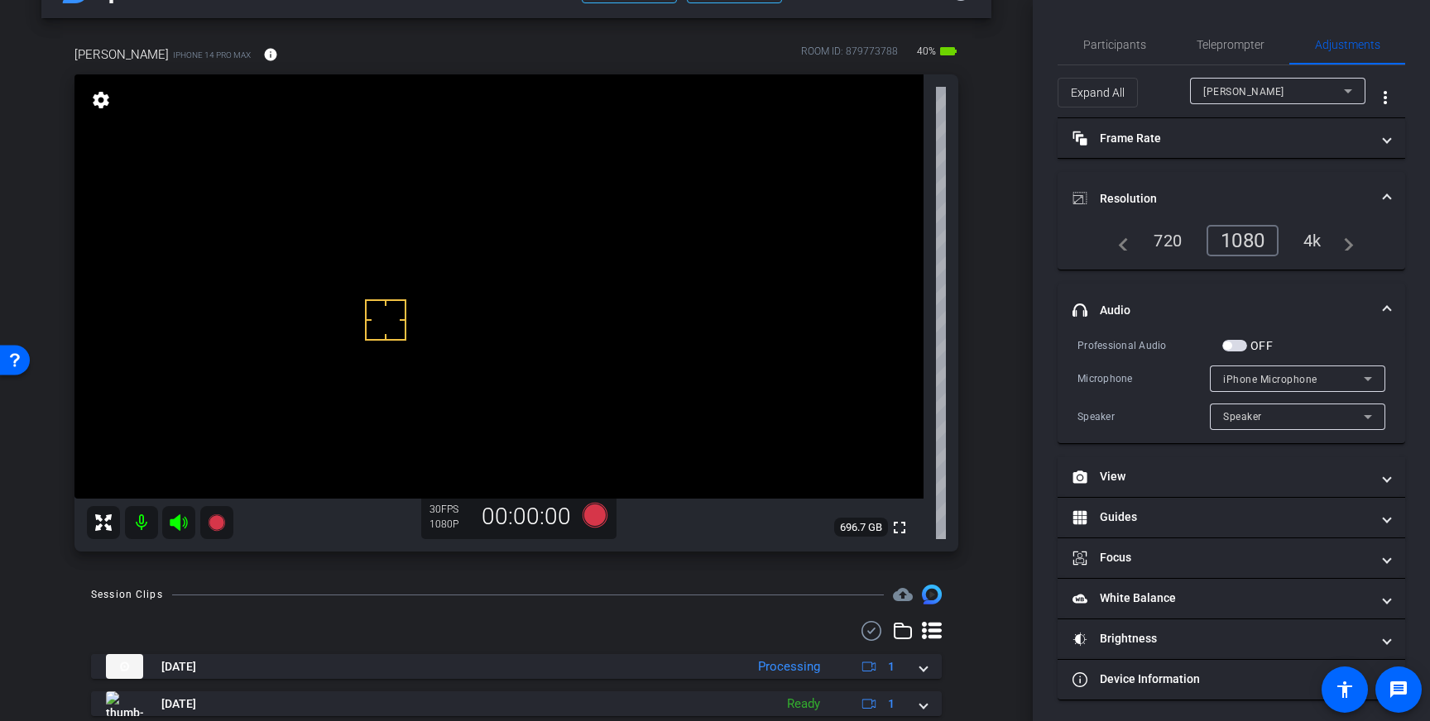
drag, startPoint x: 1307, startPoint y: 243, endPoint x: 1310, endPoint y: 235, distance: 8.9
click at [1307, 243] on div "4k" at bounding box center [1312, 241] width 43 height 28
click at [1383, 199] on span at bounding box center [1386, 198] width 7 height 17
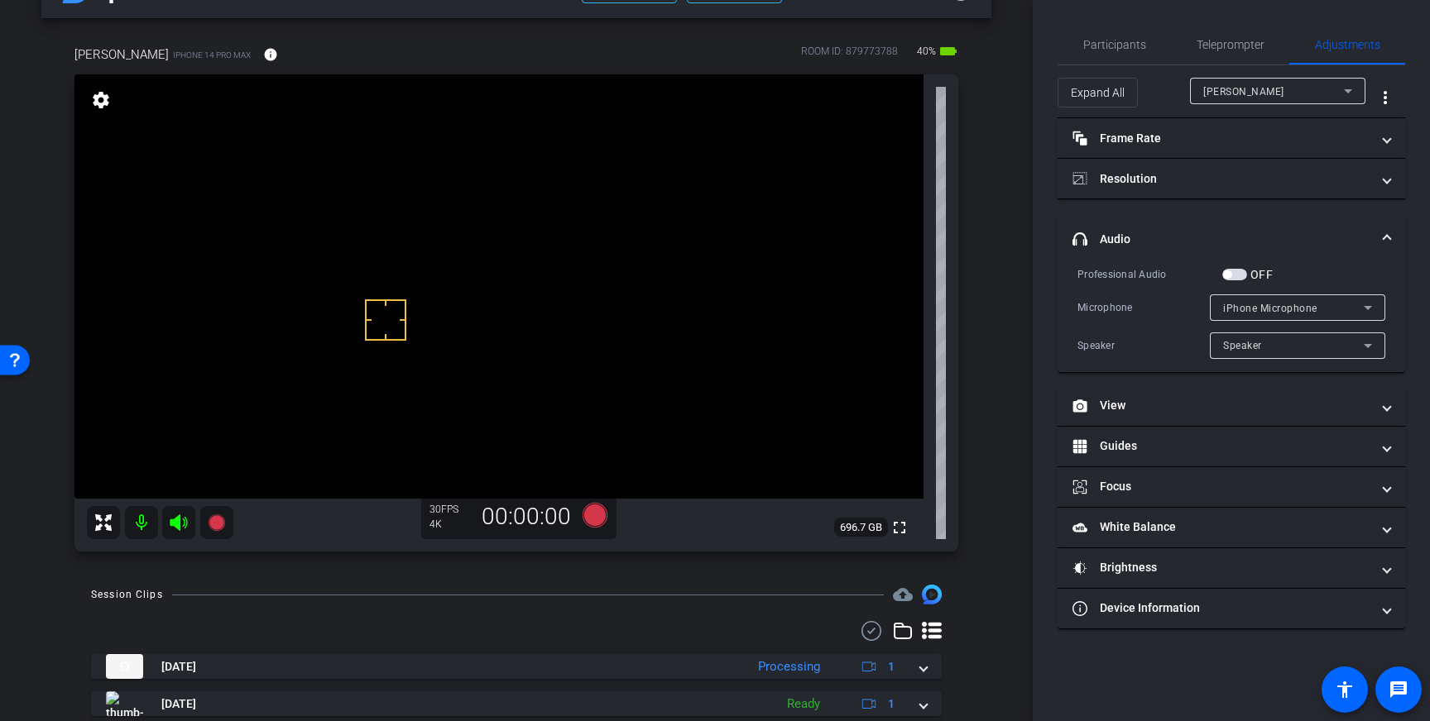
drag, startPoint x: 1235, startPoint y: 277, endPoint x: 1213, endPoint y: 285, distance: 23.8
click at [1235, 277] on span "button" at bounding box center [1234, 275] width 25 height 12
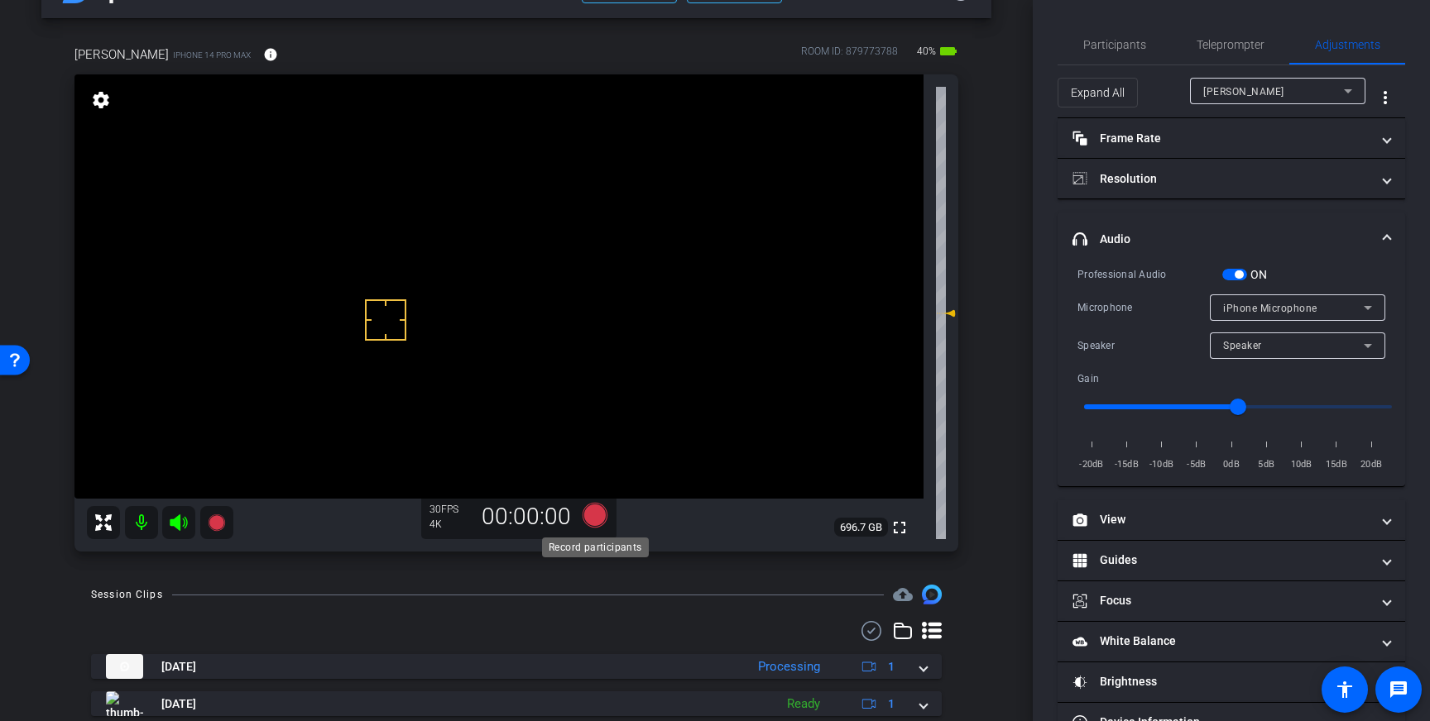
click at [590, 517] on icon at bounding box center [594, 515] width 25 height 25
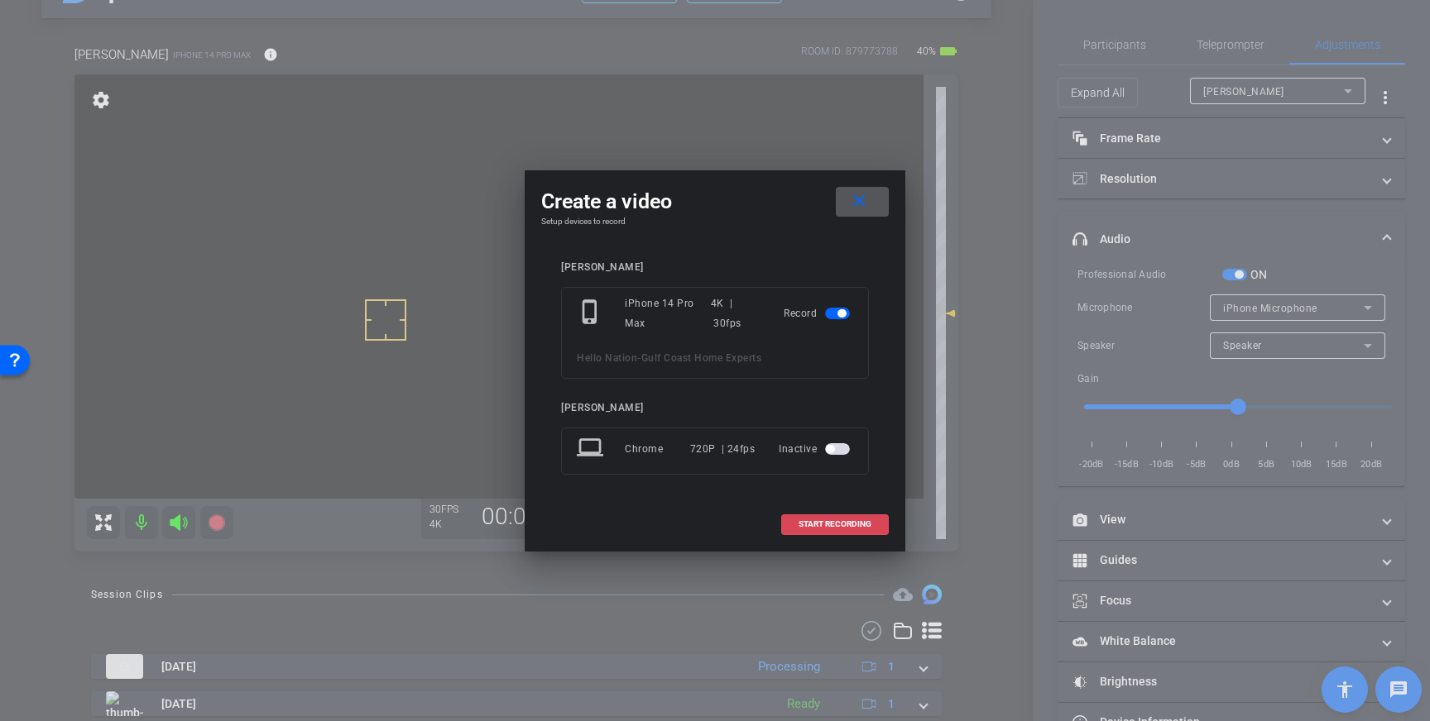
drag, startPoint x: 807, startPoint y: 527, endPoint x: 844, endPoint y: 506, distance: 42.3
click at [823, 520] on span "START RECORDING" at bounding box center [834, 524] width 73 height 8
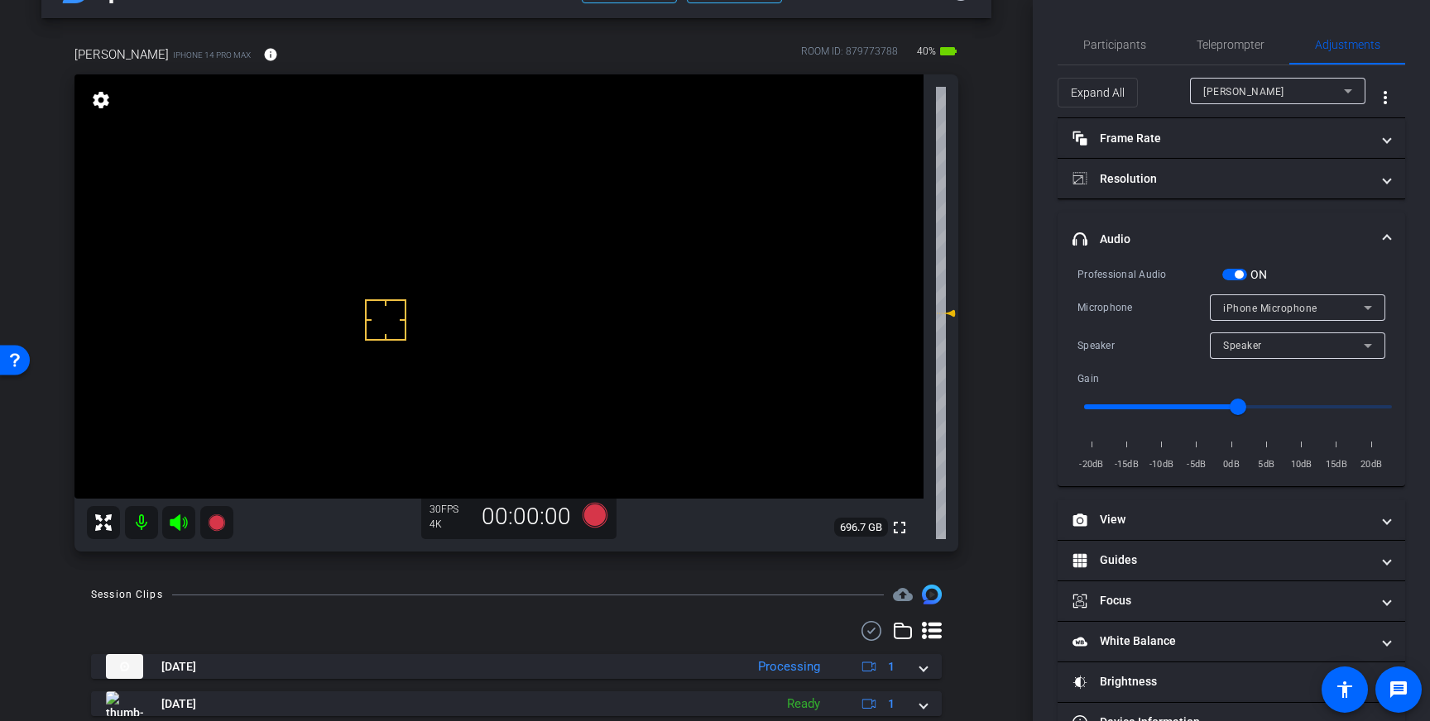
drag, startPoint x: 1127, startPoint y: 59, endPoint x: 1144, endPoint y: 67, distance: 19.2
click at [1127, 59] on span "Participants" at bounding box center [1114, 45] width 63 height 40
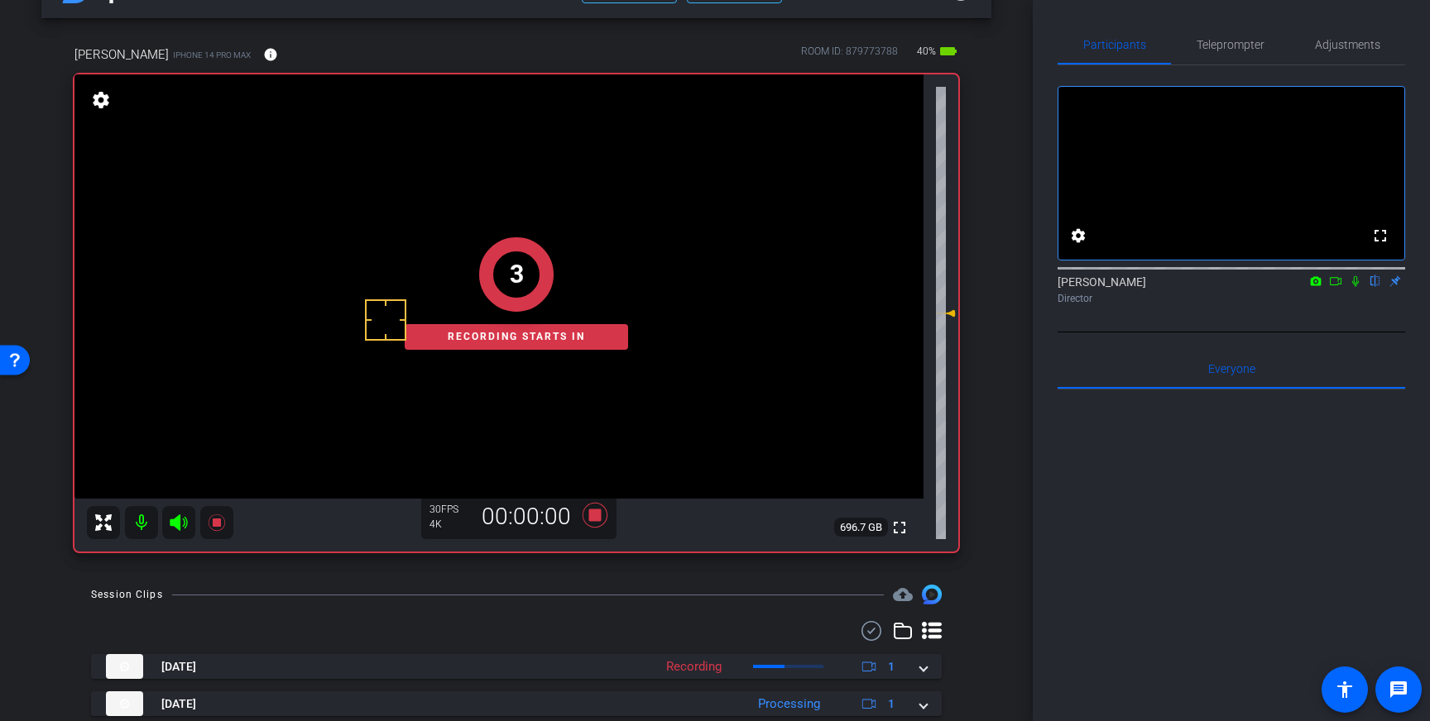
click at [1355, 287] on icon at bounding box center [1355, 282] width 13 height 12
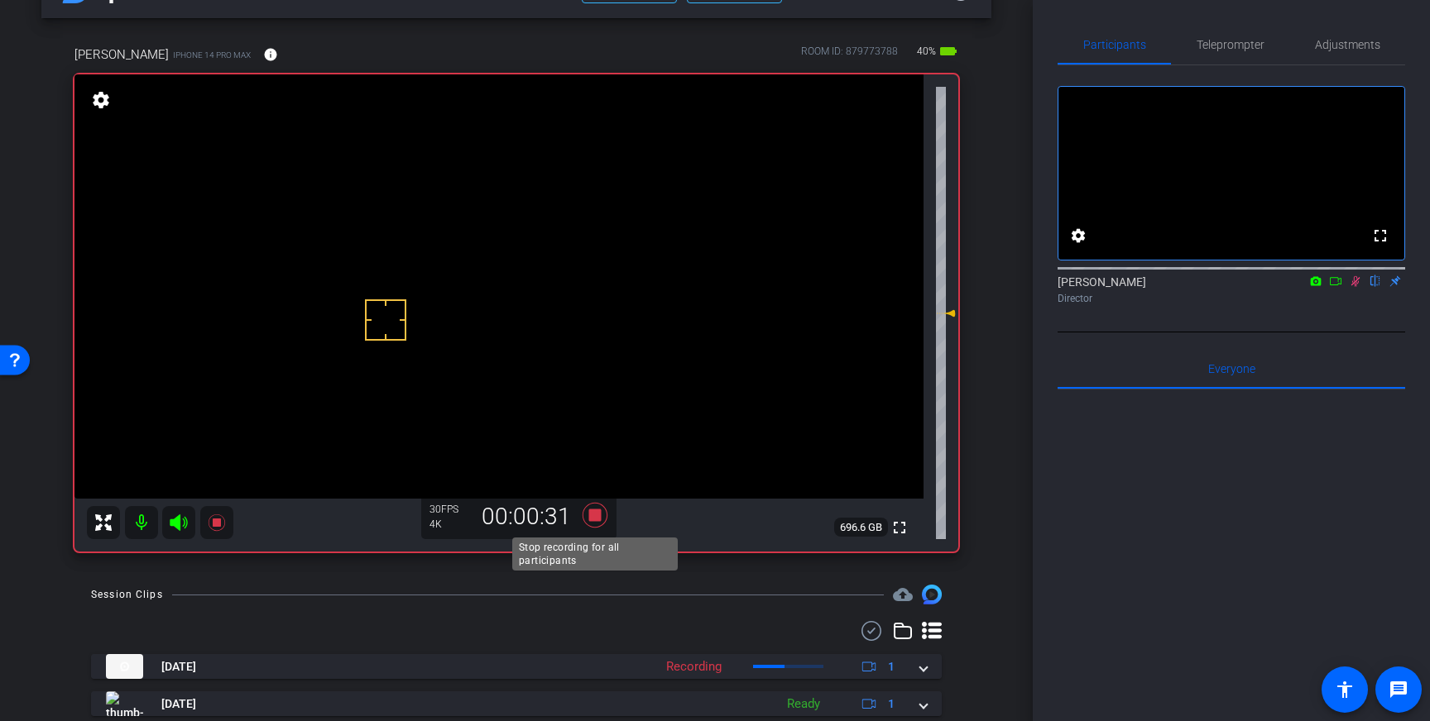
click at [597, 517] on icon at bounding box center [594, 515] width 25 height 25
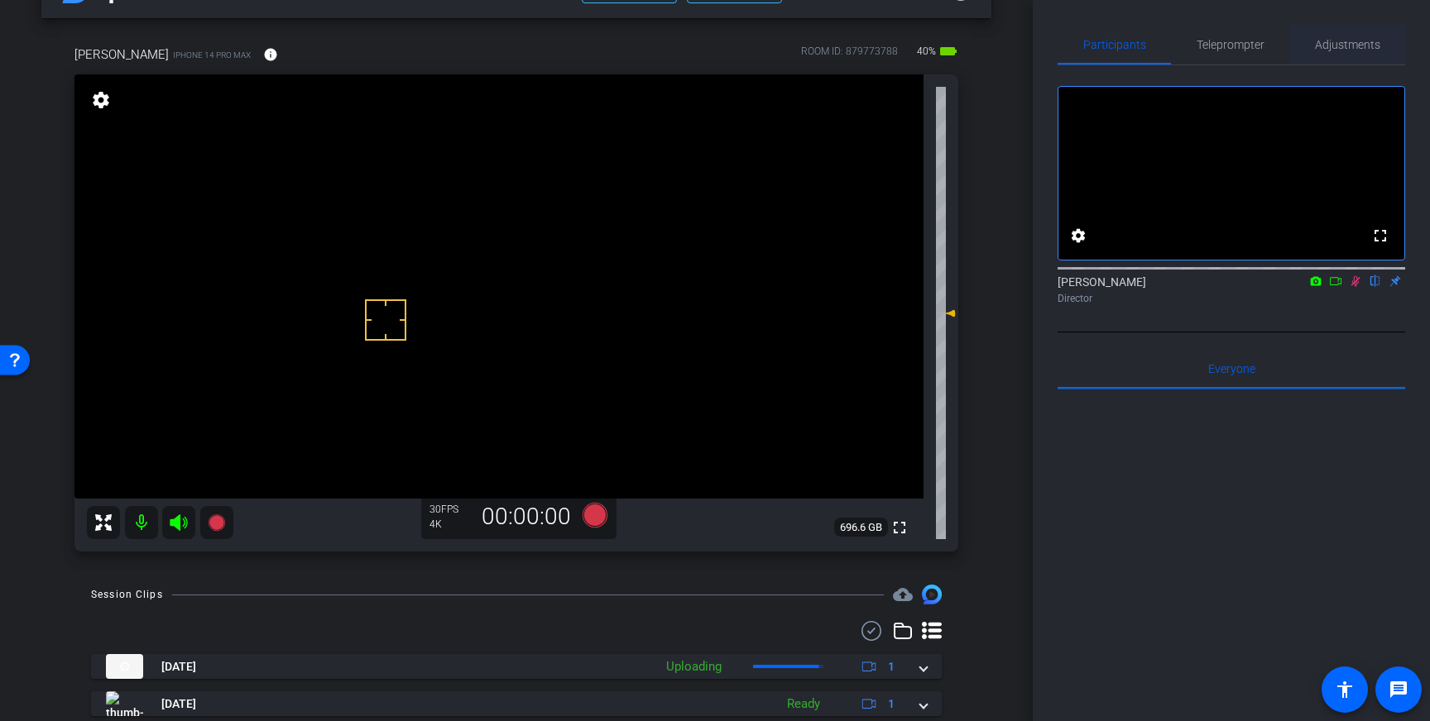
click at [1325, 34] on span "Adjustments" at bounding box center [1347, 45] width 65 height 40
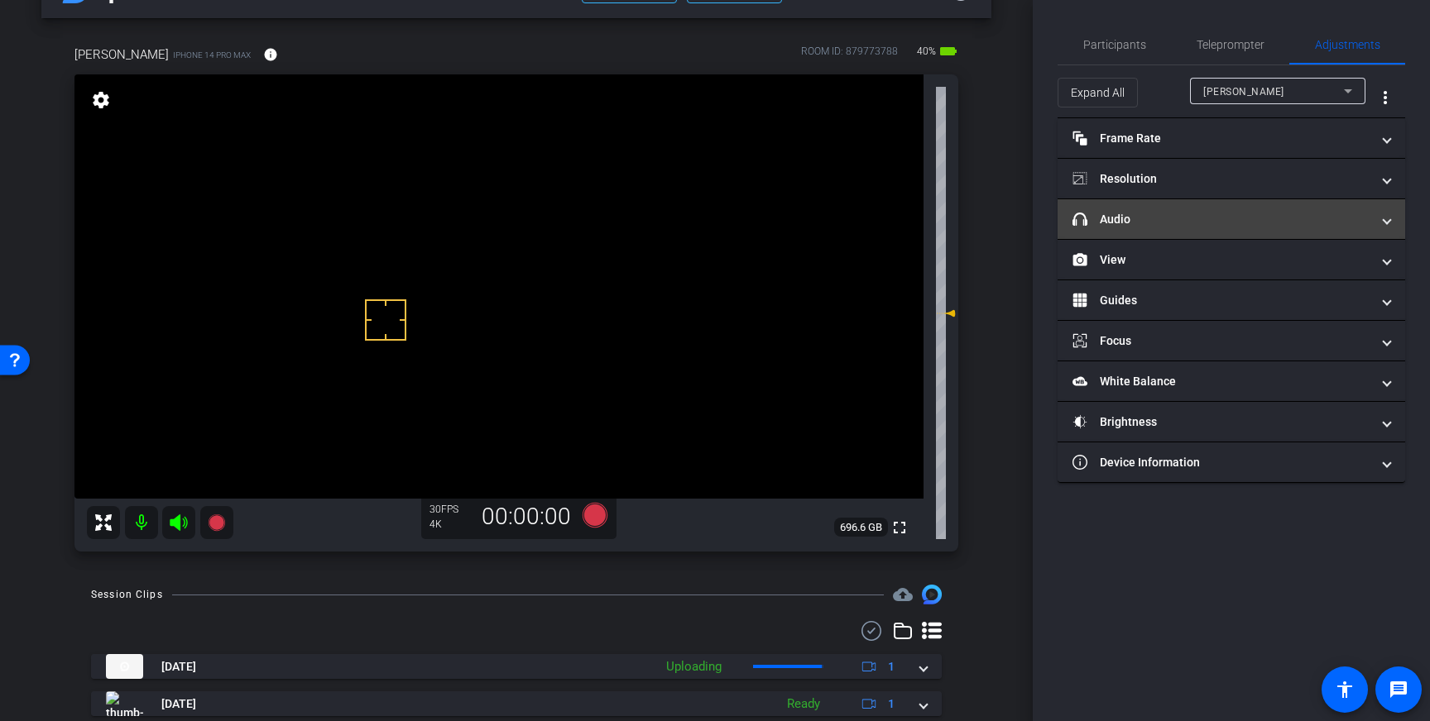
click at [1278, 213] on mat-panel-title "headphone icon Audio" at bounding box center [1221, 219] width 298 height 17
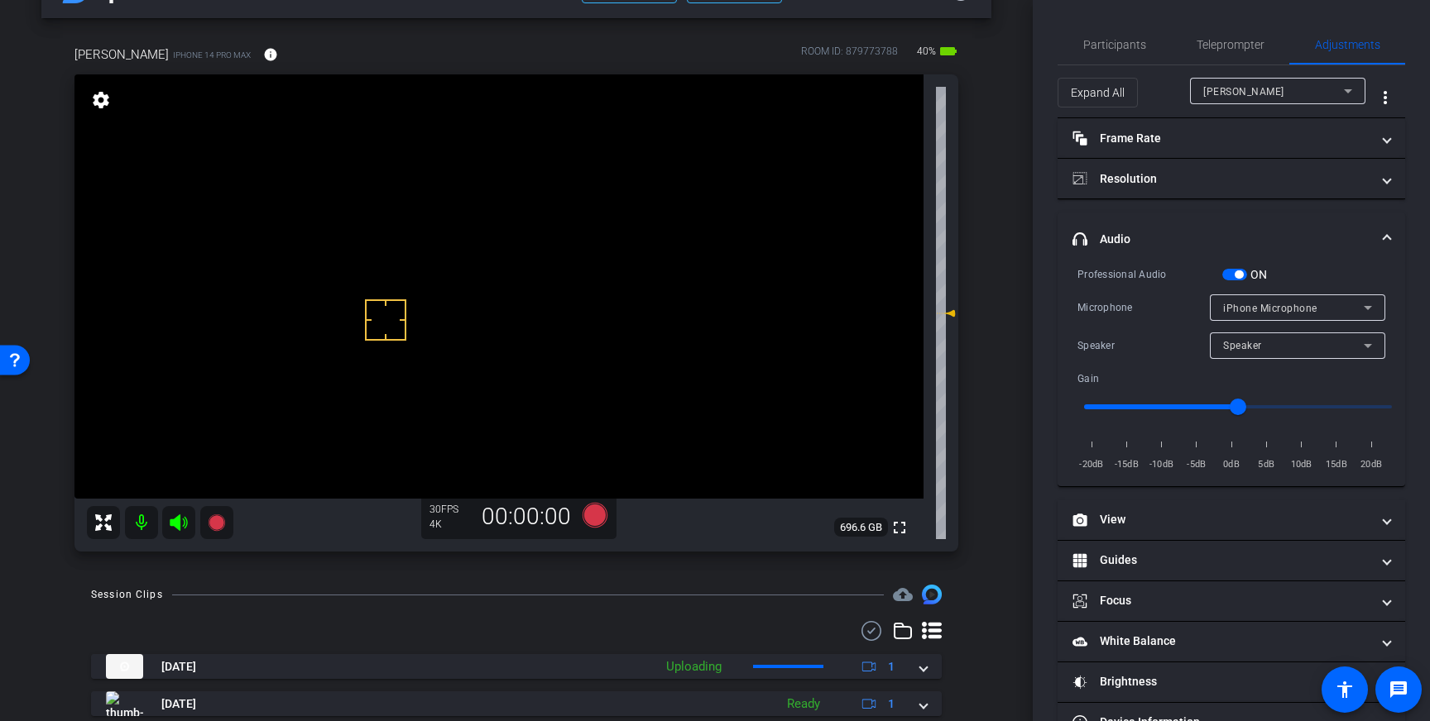
click at [1237, 269] on span "button" at bounding box center [1234, 275] width 25 height 12
click at [1119, 55] on span "Participants" at bounding box center [1114, 45] width 63 height 40
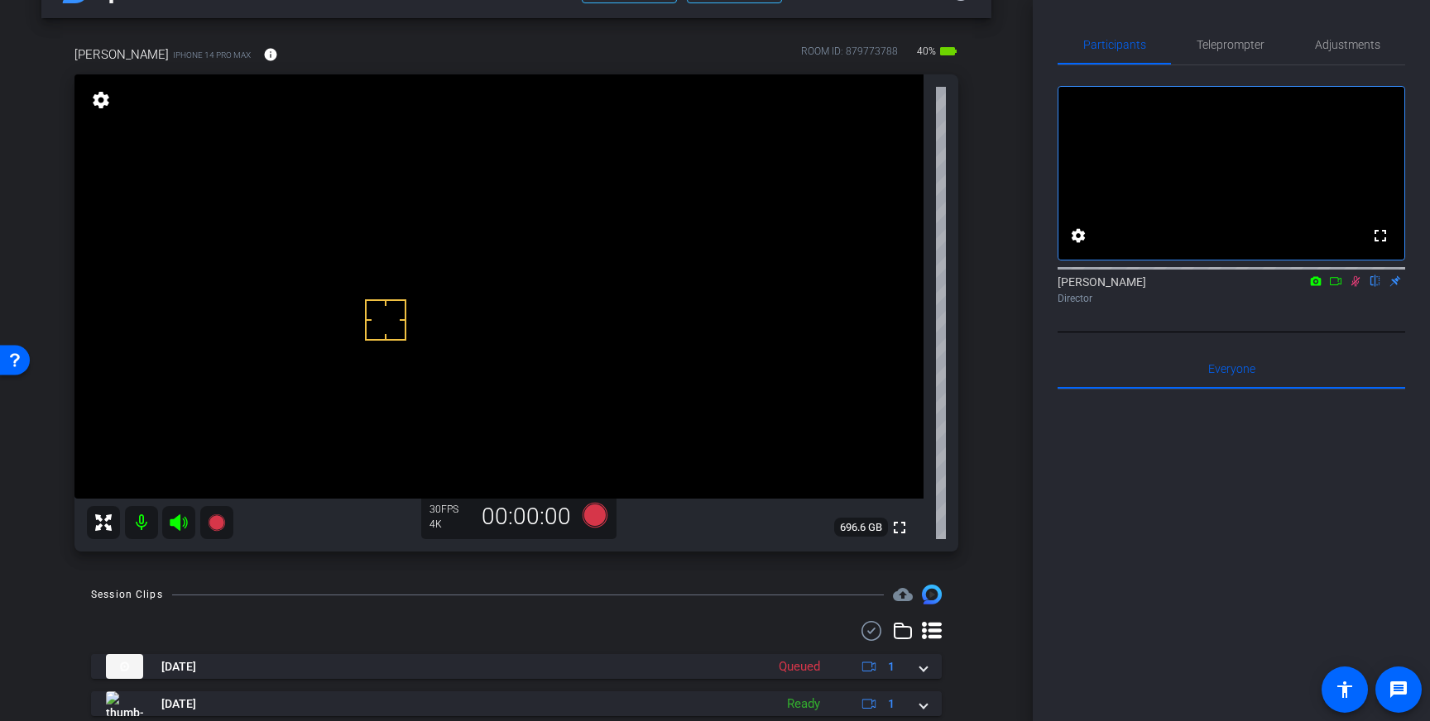
click at [1352, 287] on icon at bounding box center [1355, 281] width 9 height 11
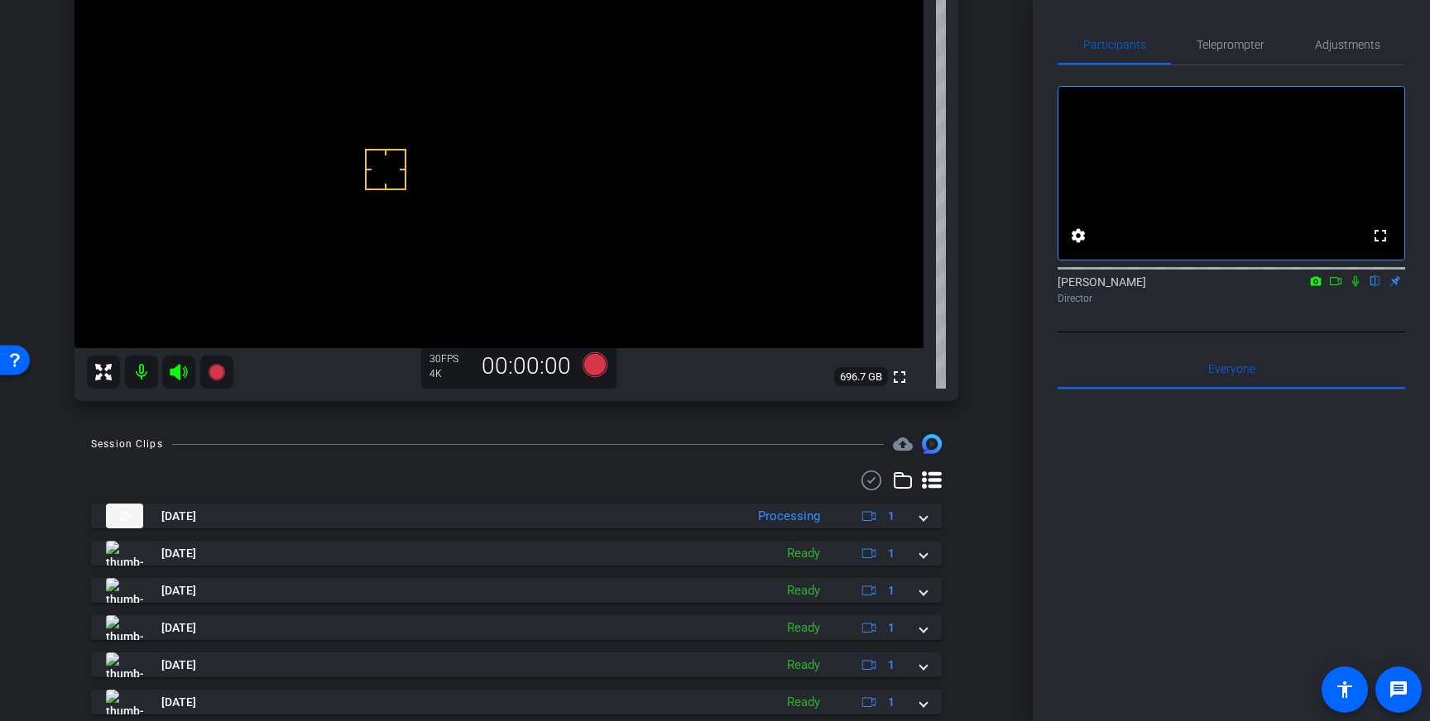
scroll to position [200, 0]
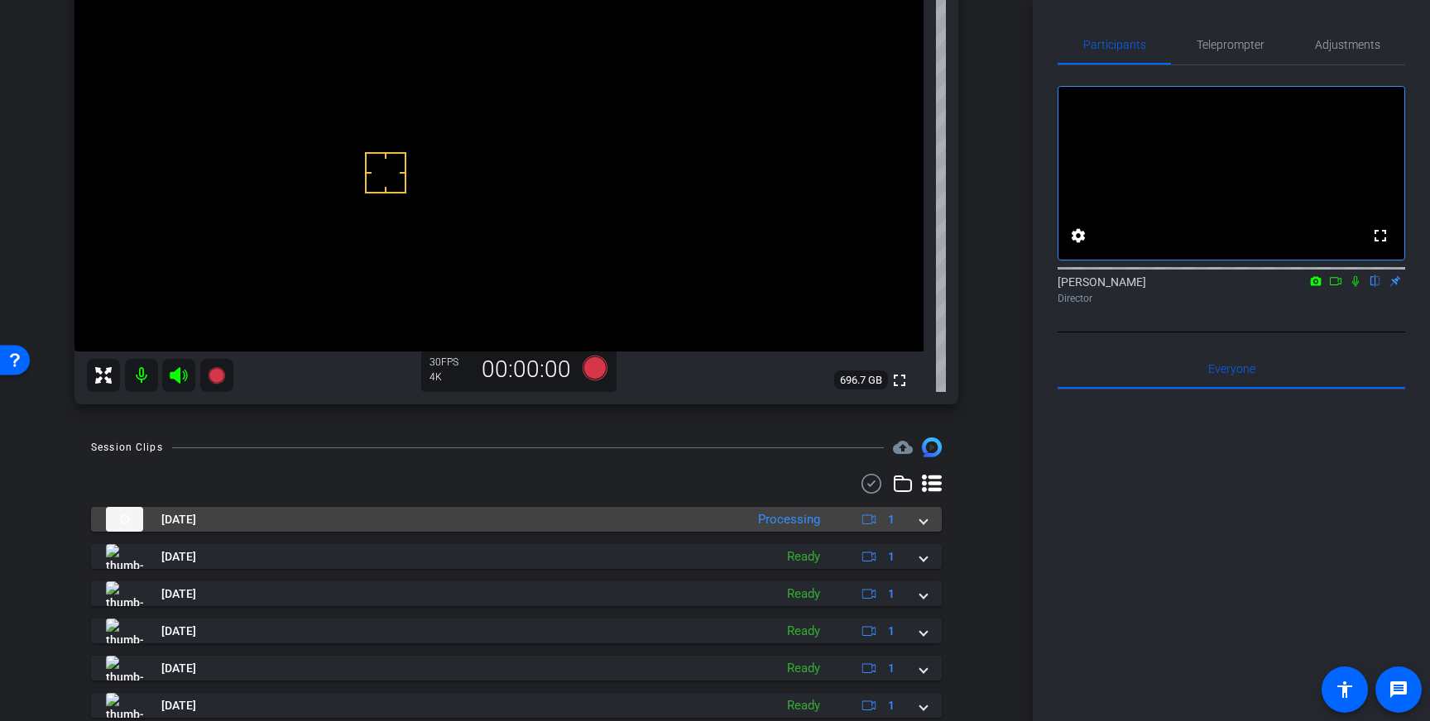
click at [923, 521] on span at bounding box center [923, 519] width 7 height 17
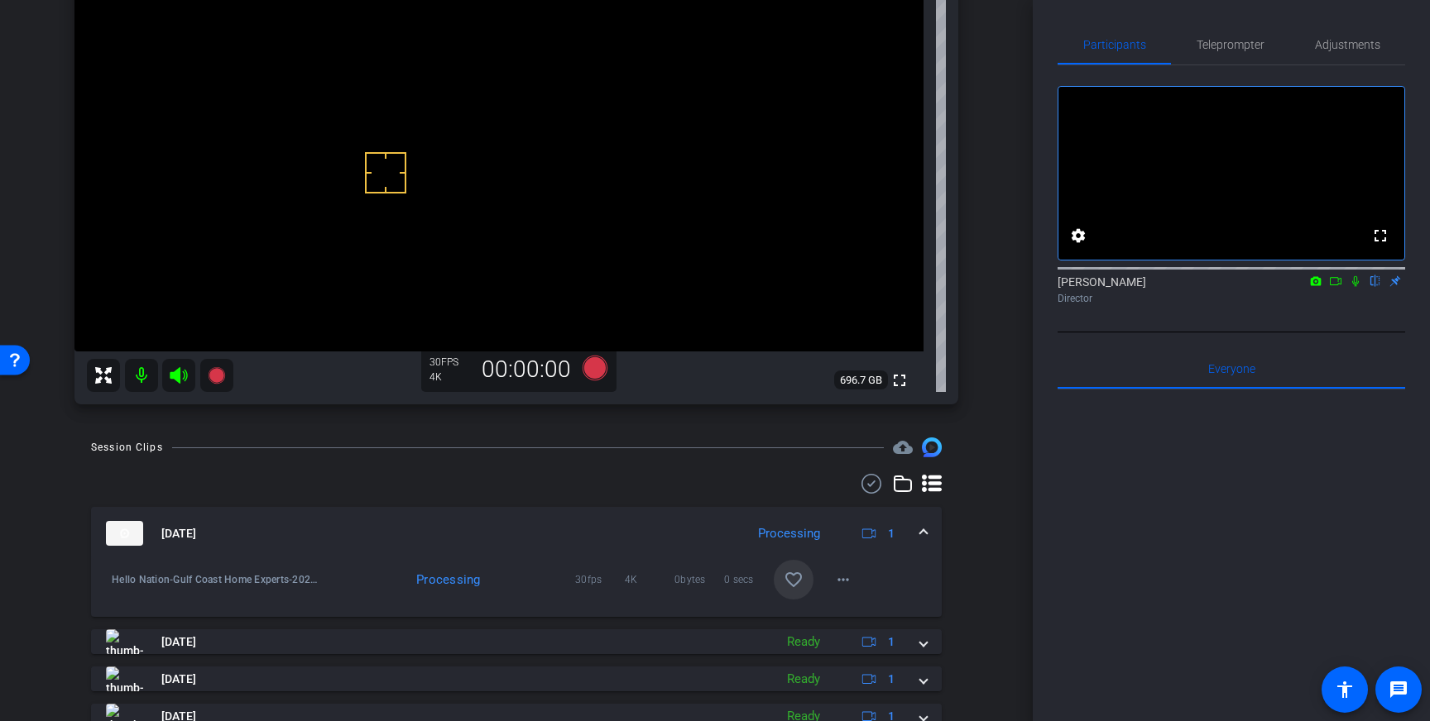
click at [792, 577] on mat-icon "favorite_border" at bounding box center [793, 580] width 20 height 20
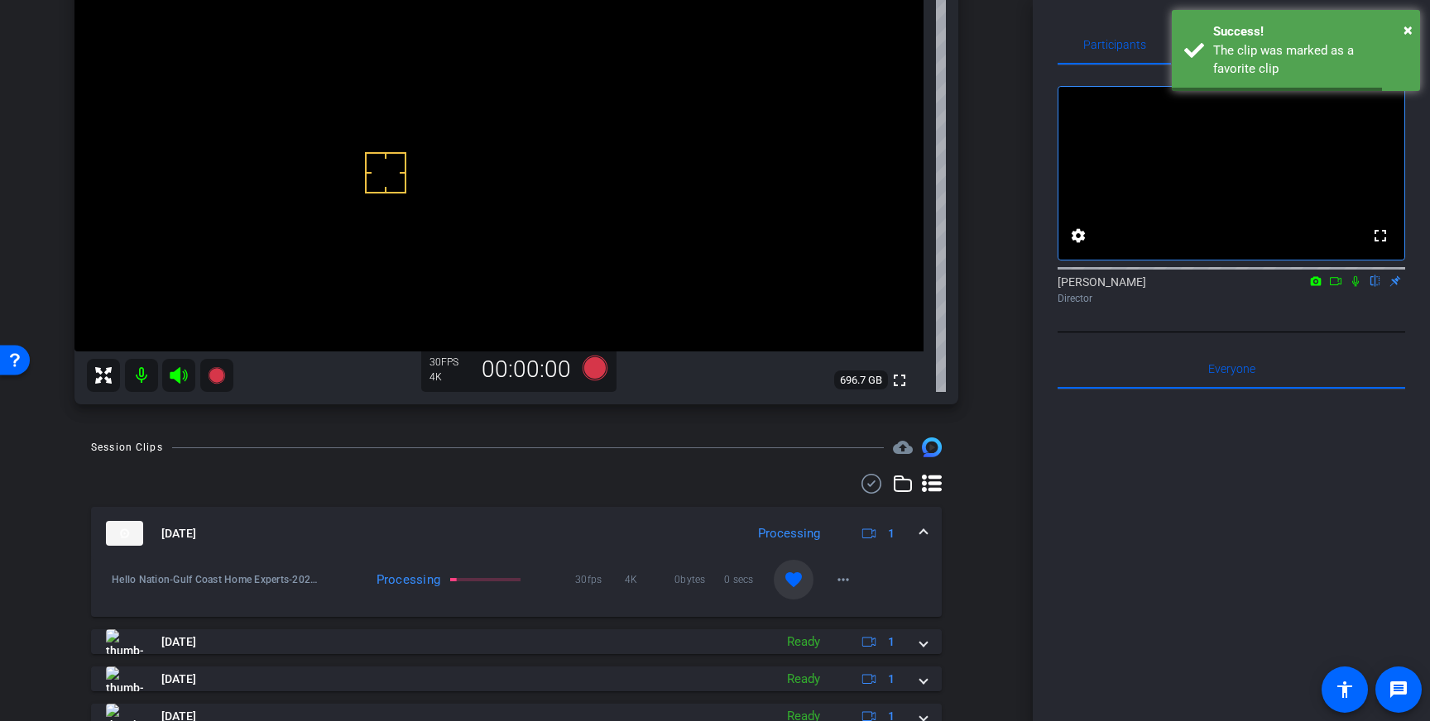
click at [928, 534] on mat-expansion-panel-header "Oct 14, 2025 Processing 1" at bounding box center [516, 533] width 851 height 53
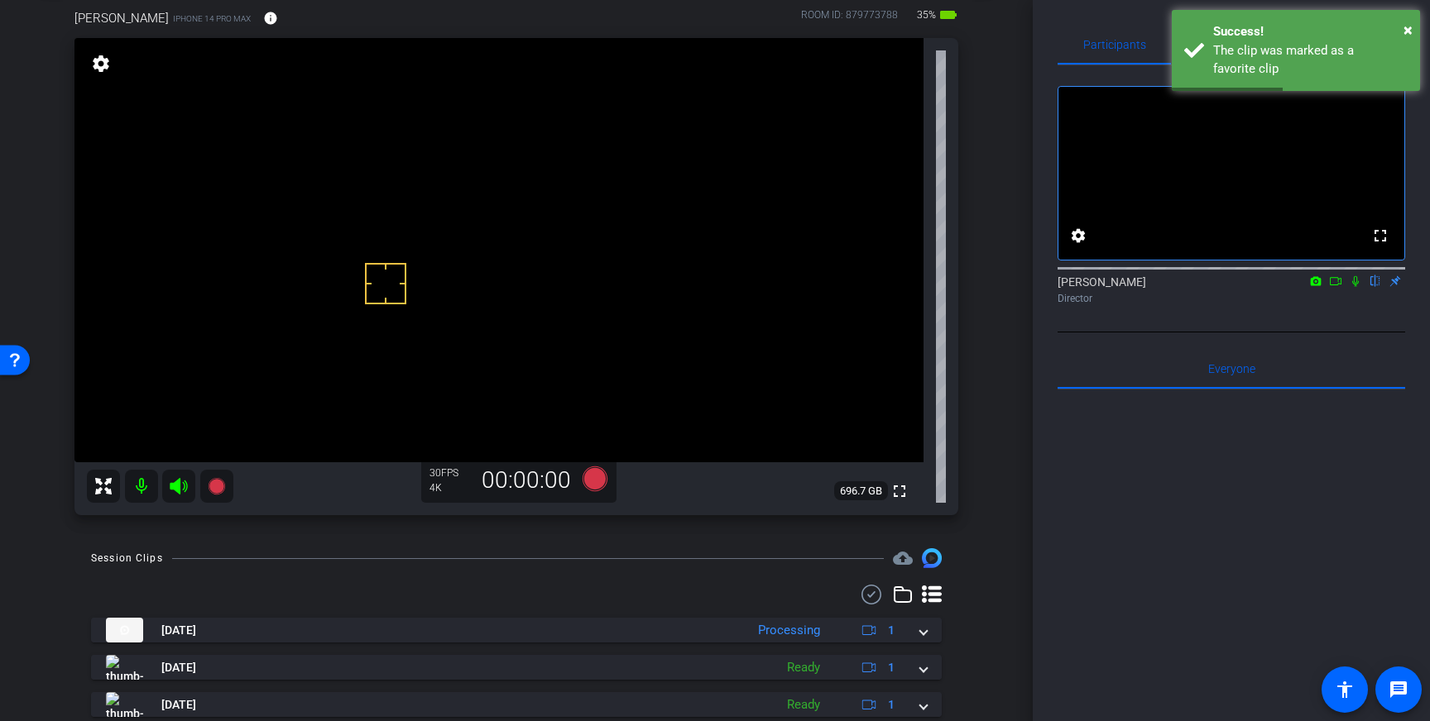
scroll to position [86, 0]
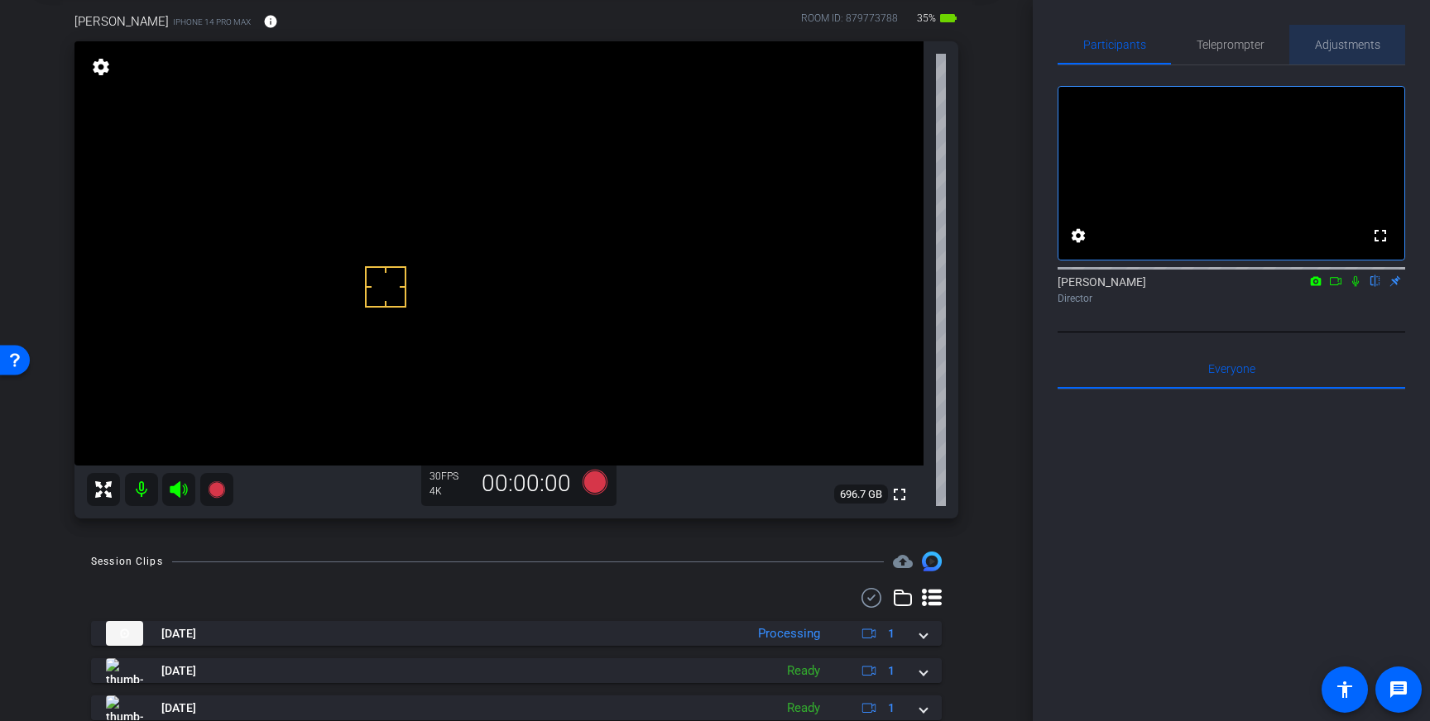
click at [1339, 48] on span "Adjustments" at bounding box center [1347, 45] width 65 height 12
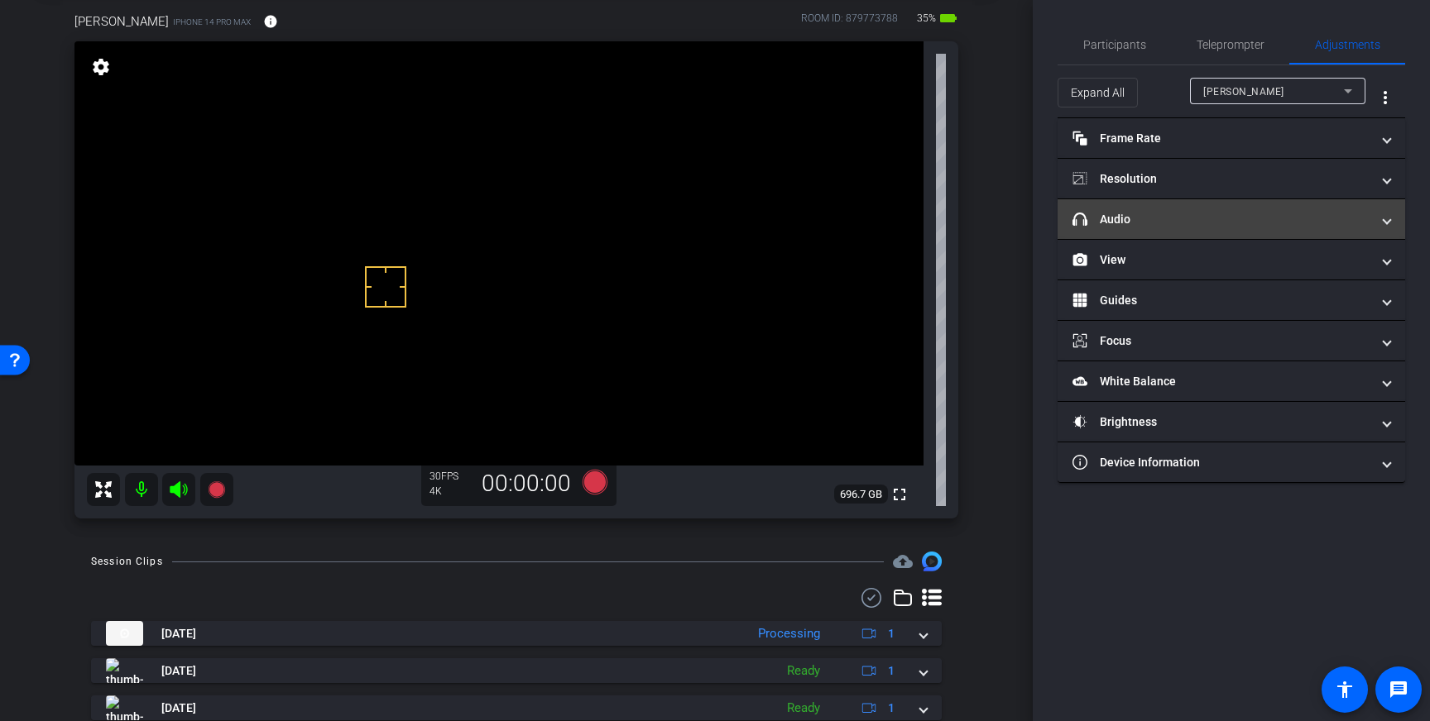
click at [1273, 220] on mat-panel-title "headphone icon Audio" at bounding box center [1221, 219] width 298 height 17
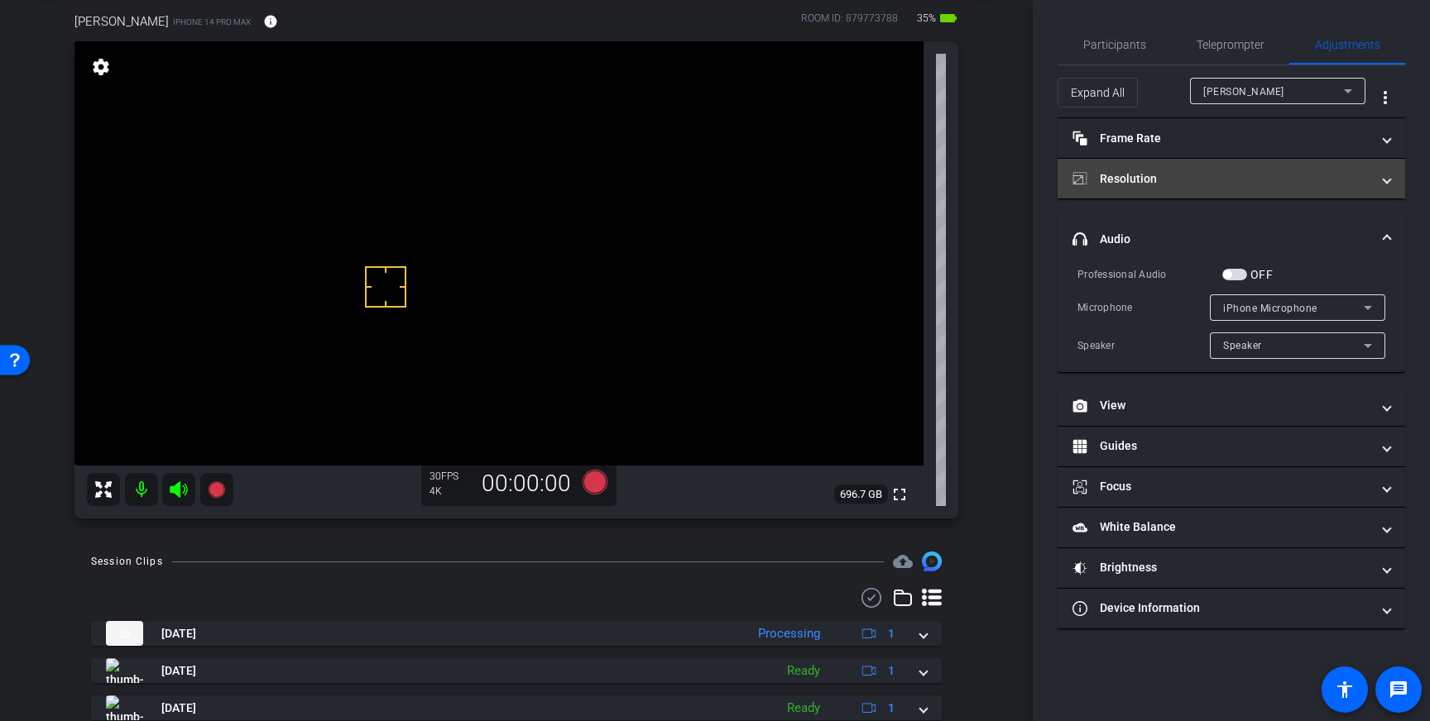
drag, startPoint x: 1236, startPoint y: 276, endPoint x: 1219, endPoint y: 186, distance: 91.0
click at [1235, 273] on span "button" at bounding box center [1234, 275] width 25 height 12
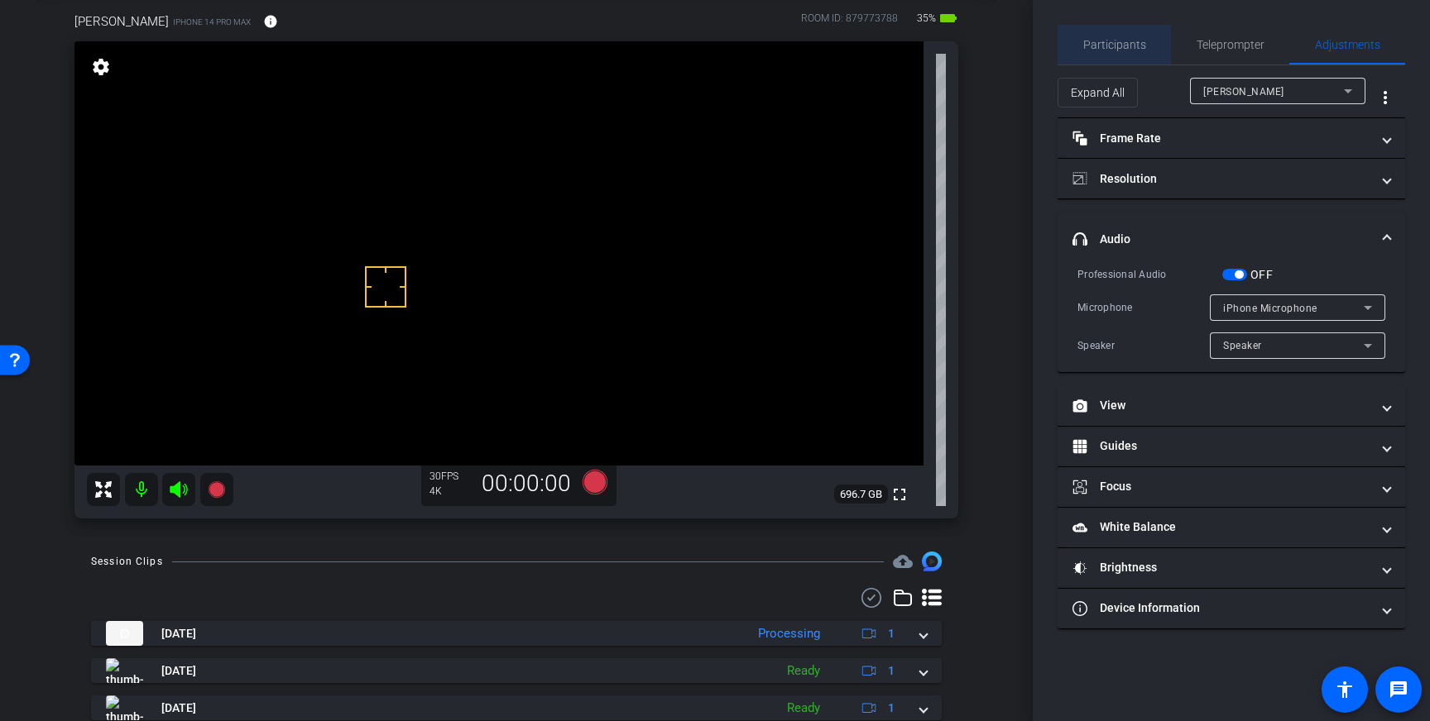
drag, startPoint x: 1124, startPoint y: 44, endPoint x: 1162, endPoint y: 84, distance: 55.0
click at [1125, 45] on span "Participants" at bounding box center [1114, 45] width 63 height 12
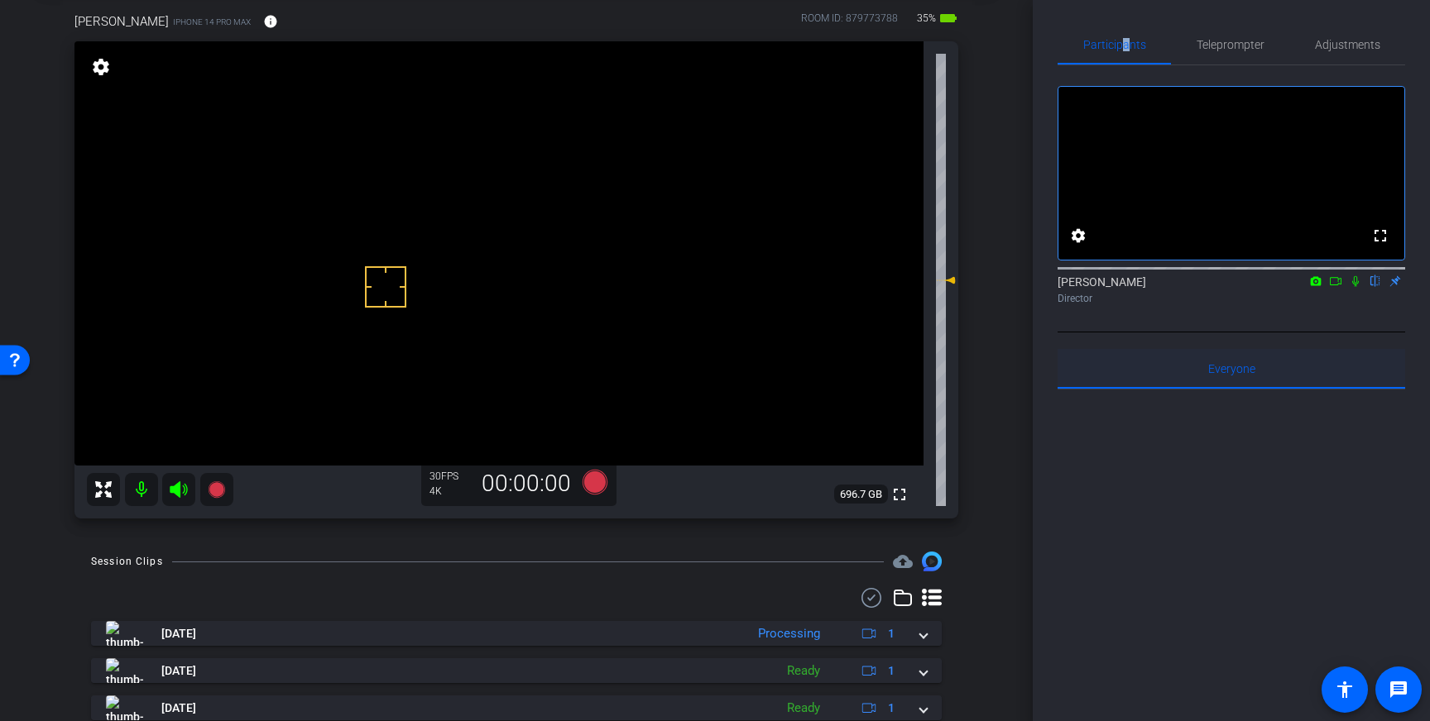
drag, startPoint x: 1355, startPoint y: 300, endPoint x: 1114, endPoint y: 383, distance: 254.6
click at [1351, 287] on icon at bounding box center [1355, 282] width 13 height 12
click at [595, 482] on icon at bounding box center [594, 482] width 25 height 25
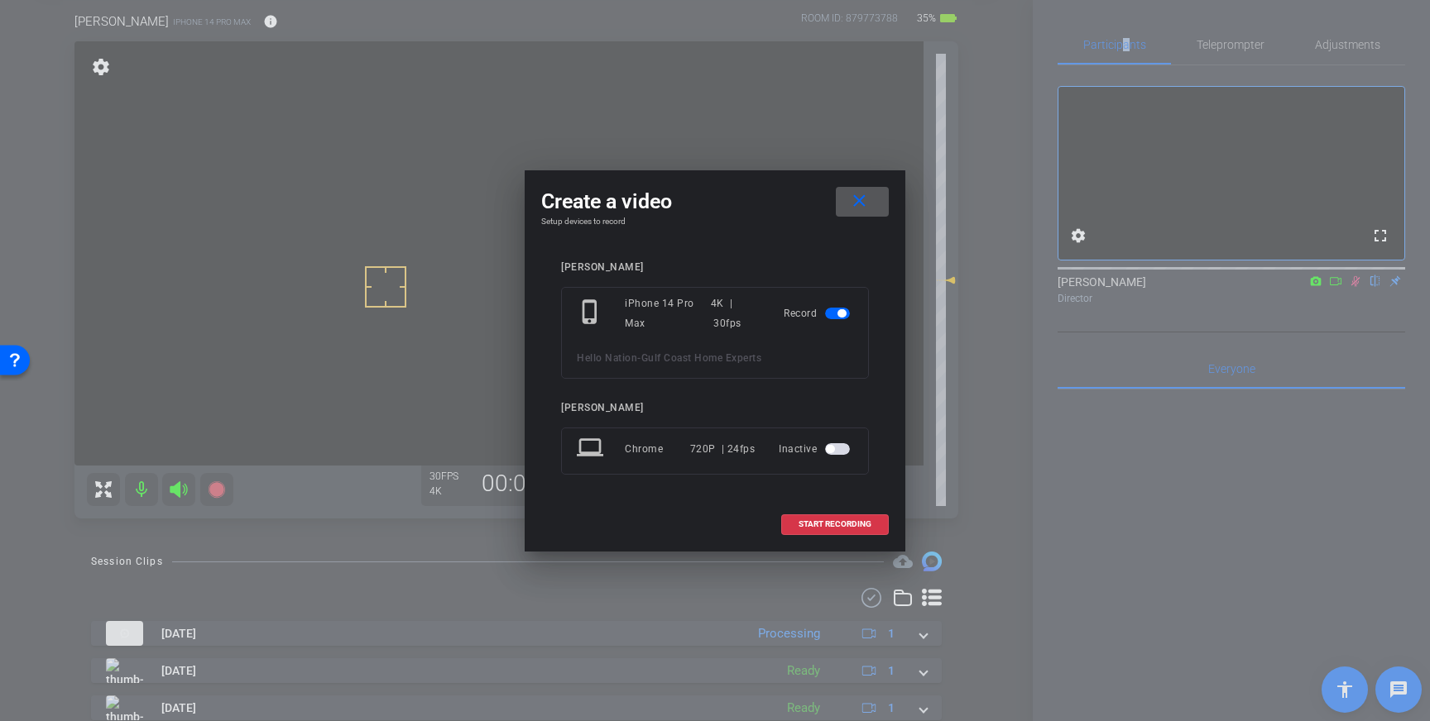
drag, startPoint x: 817, startPoint y: 520, endPoint x: 951, endPoint y: 506, distance: 134.8
click at [817, 520] on span "START RECORDING" at bounding box center [834, 524] width 73 height 8
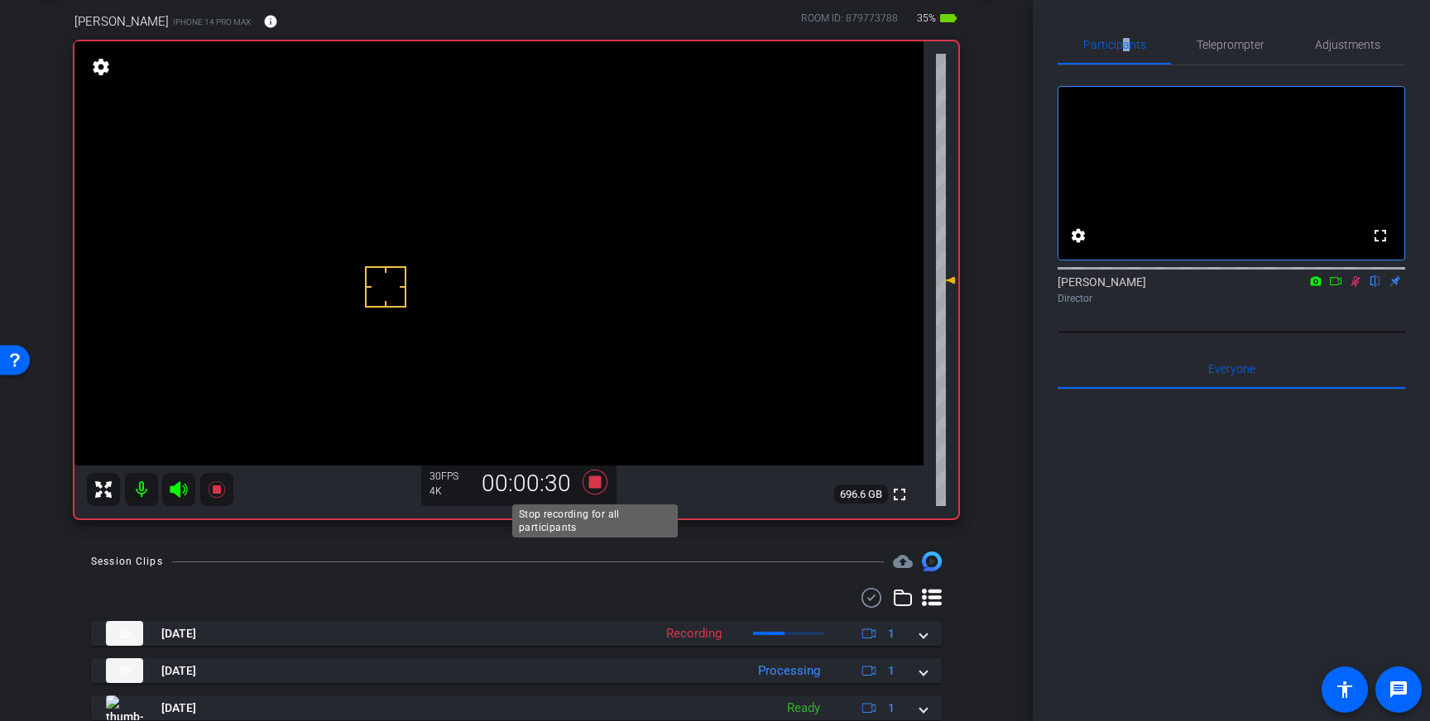
drag, startPoint x: 592, startPoint y: 477, endPoint x: 816, endPoint y: 328, distance: 268.9
click at [593, 477] on icon at bounding box center [594, 482] width 25 height 25
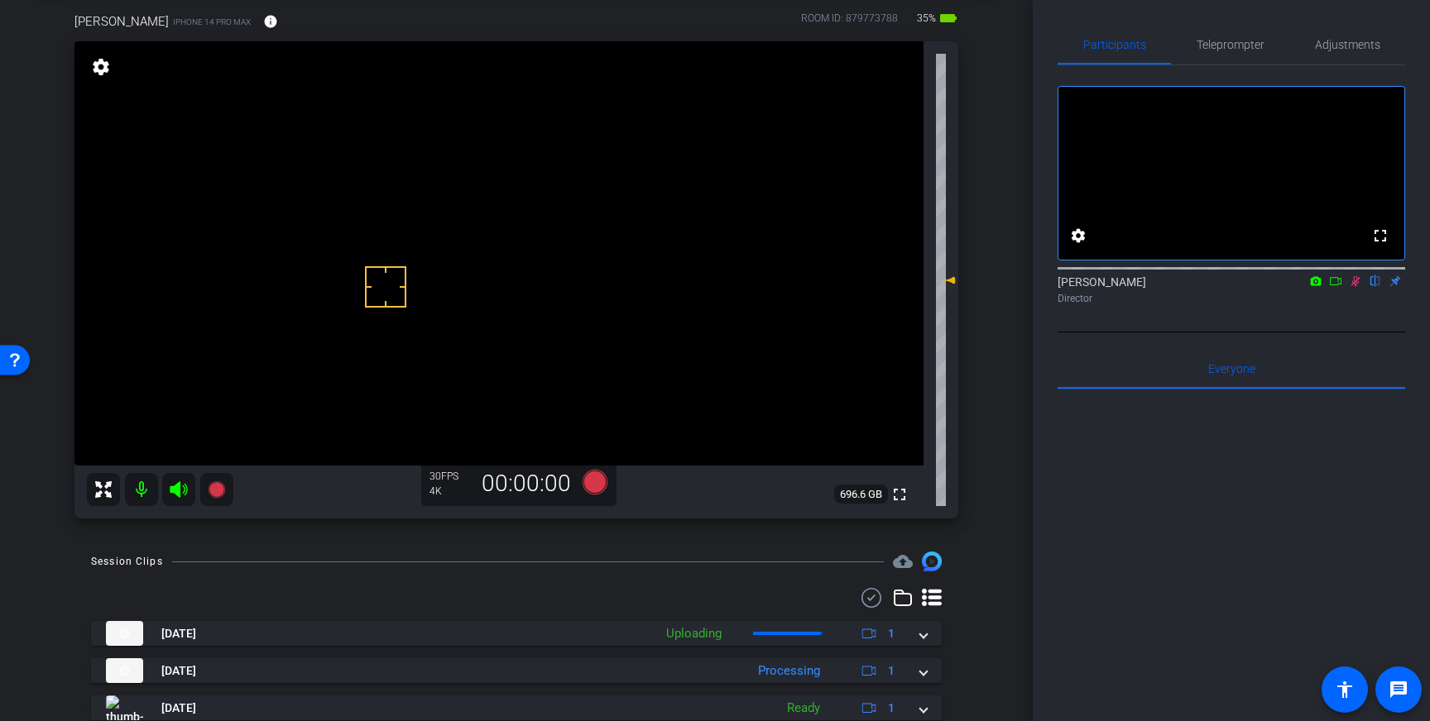
click at [1342, 57] on span "Adjustments" at bounding box center [1347, 45] width 65 height 40
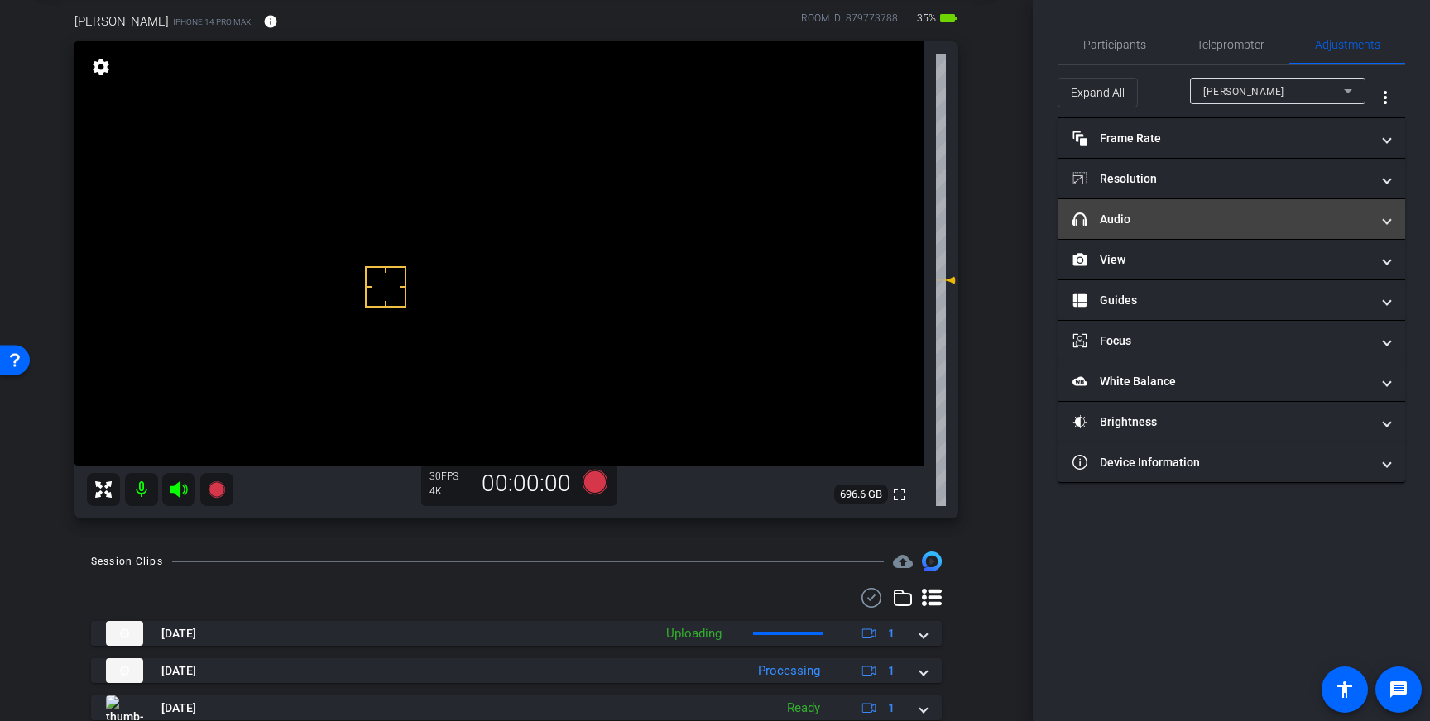
click at [1248, 223] on mat-panel-title "headphone icon Audio" at bounding box center [1221, 219] width 298 height 17
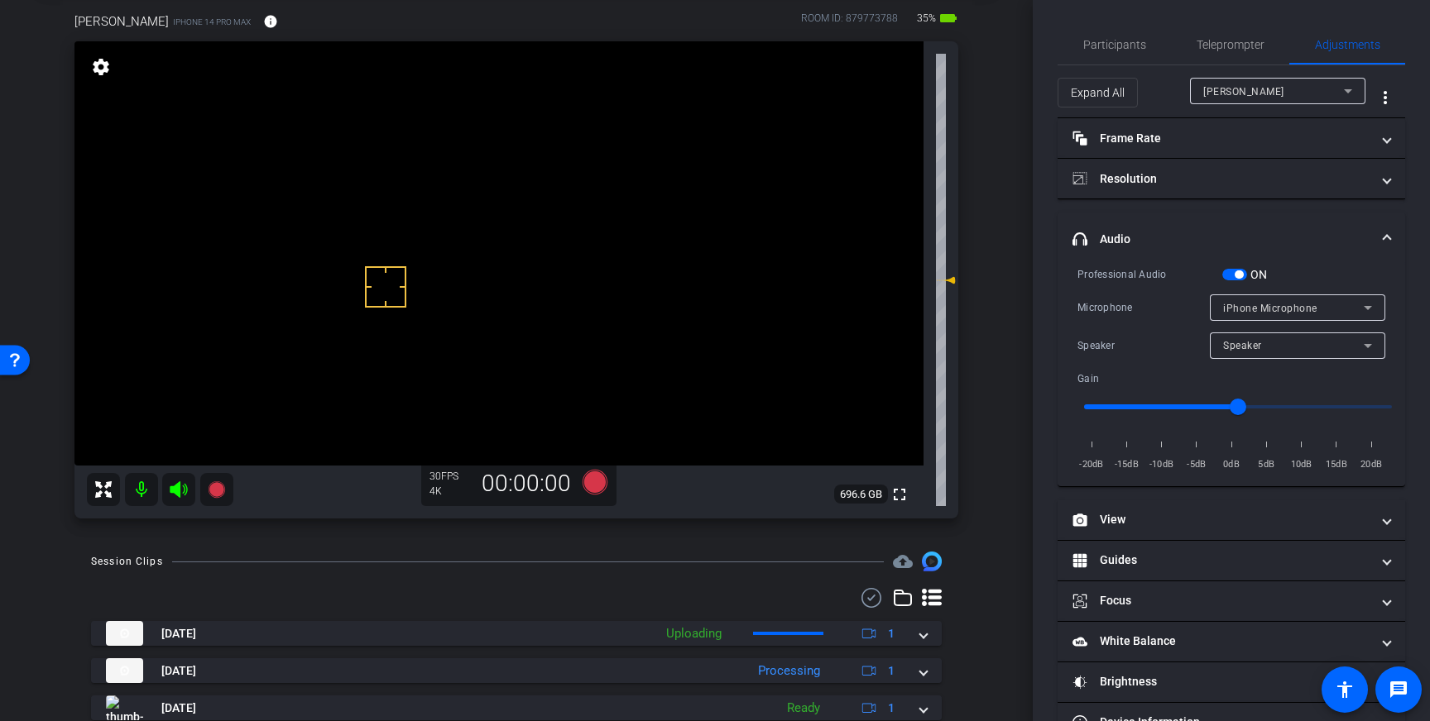
click at [1233, 272] on span "button" at bounding box center [1234, 275] width 25 height 12
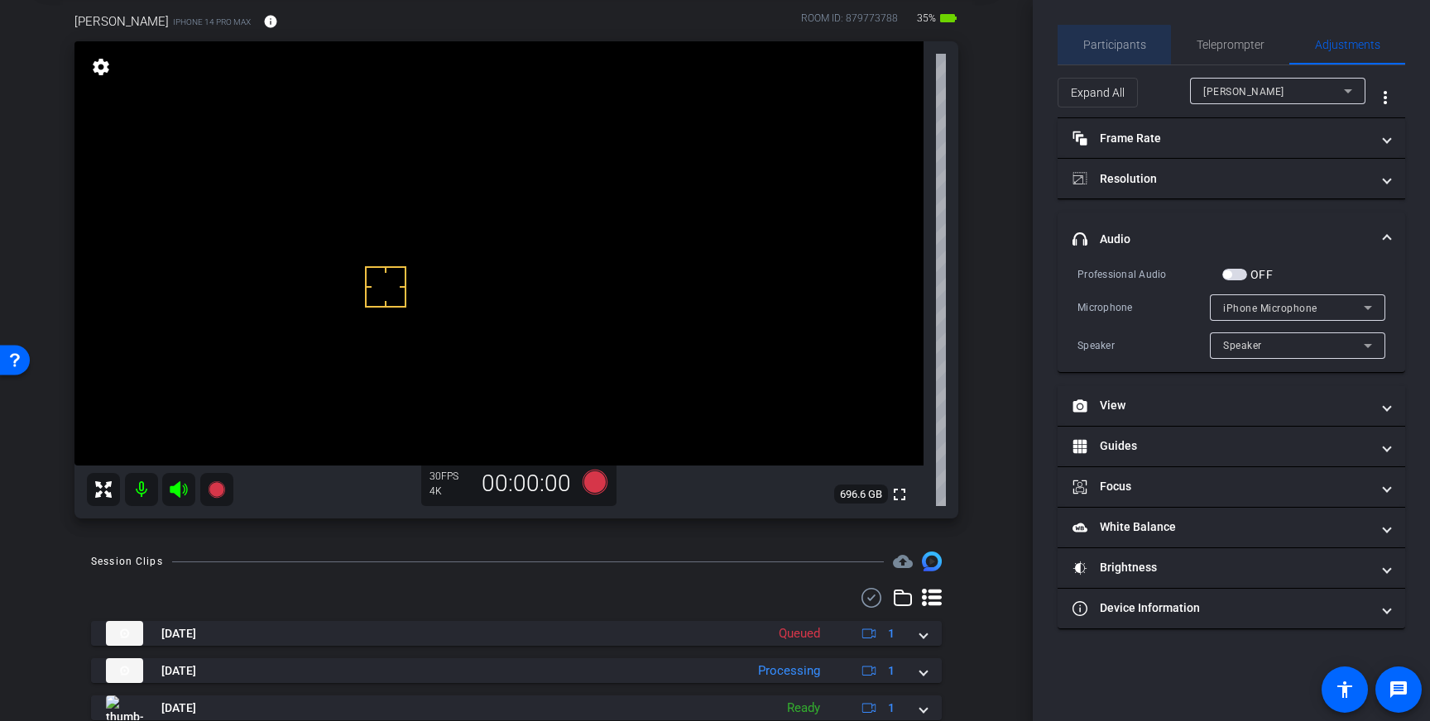
click at [1114, 58] on span "Participants" at bounding box center [1114, 45] width 63 height 40
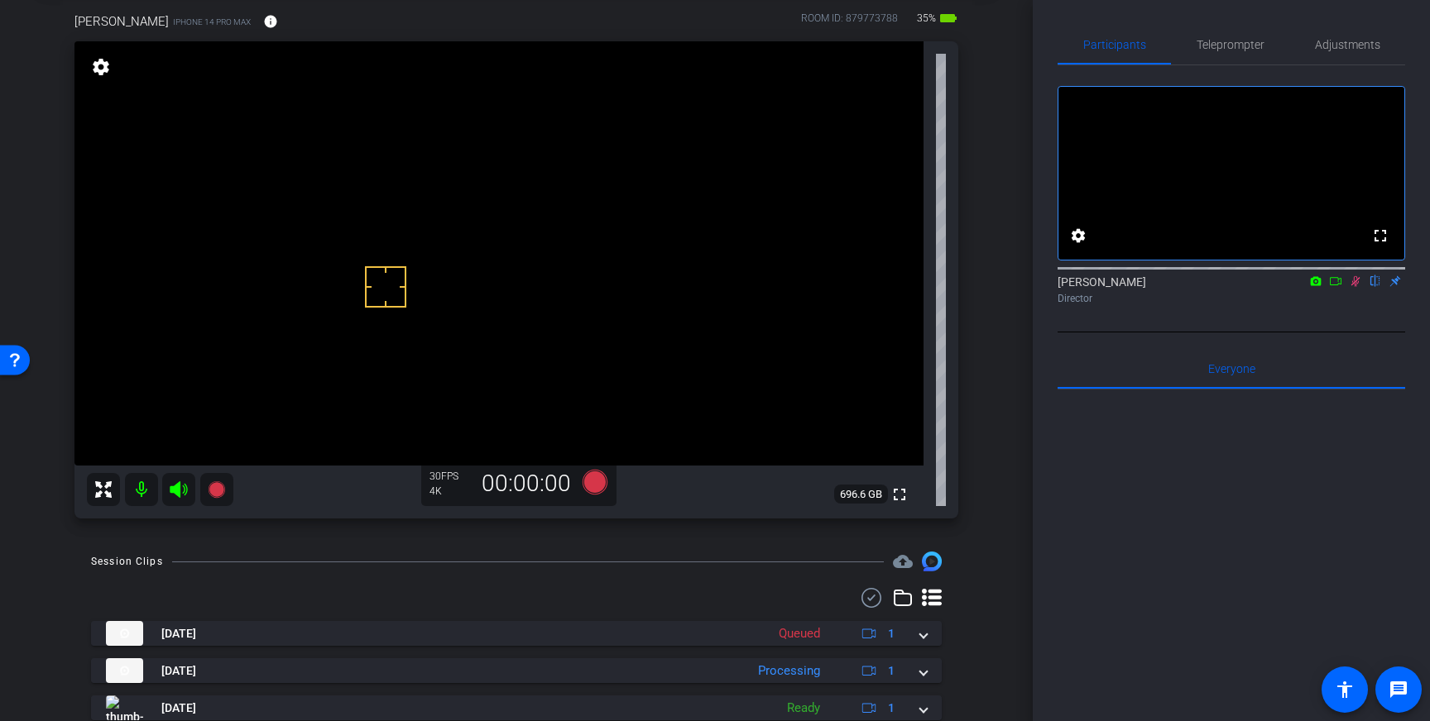
click at [1357, 287] on icon at bounding box center [1355, 281] width 9 height 11
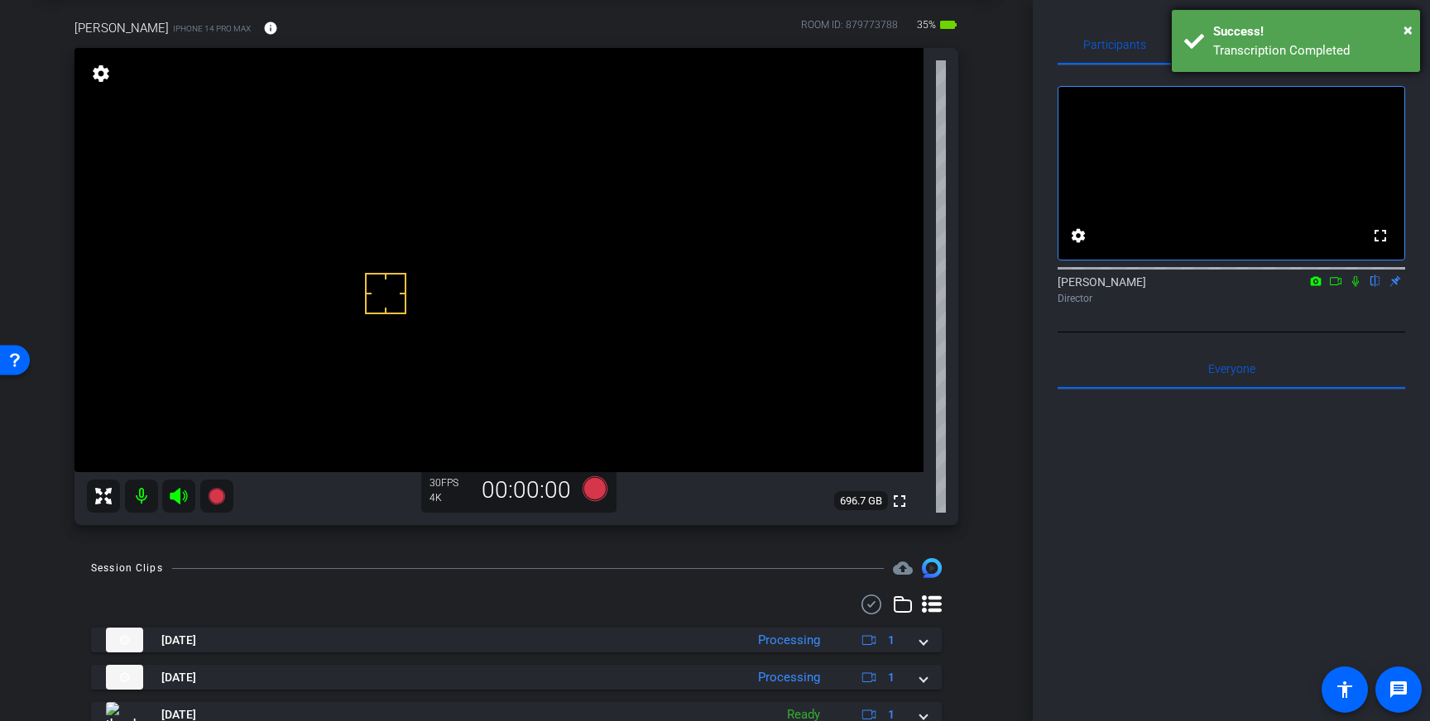
click at [1306, 50] on div "Transcription Completed" at bounding box center [1310, 50] width 194 height 19
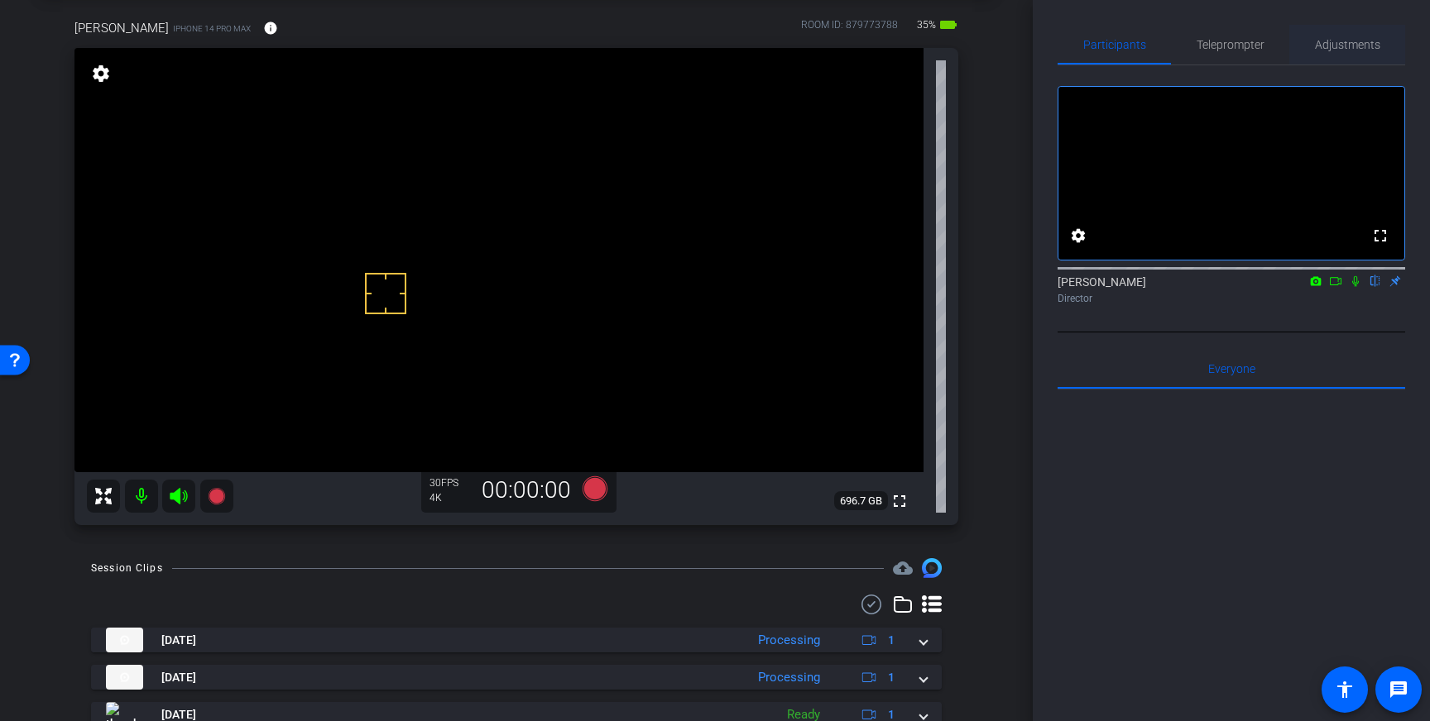
click at [1362, 49] on span "Adjustments" at bounding box center [1347, 45] width 65 height 12
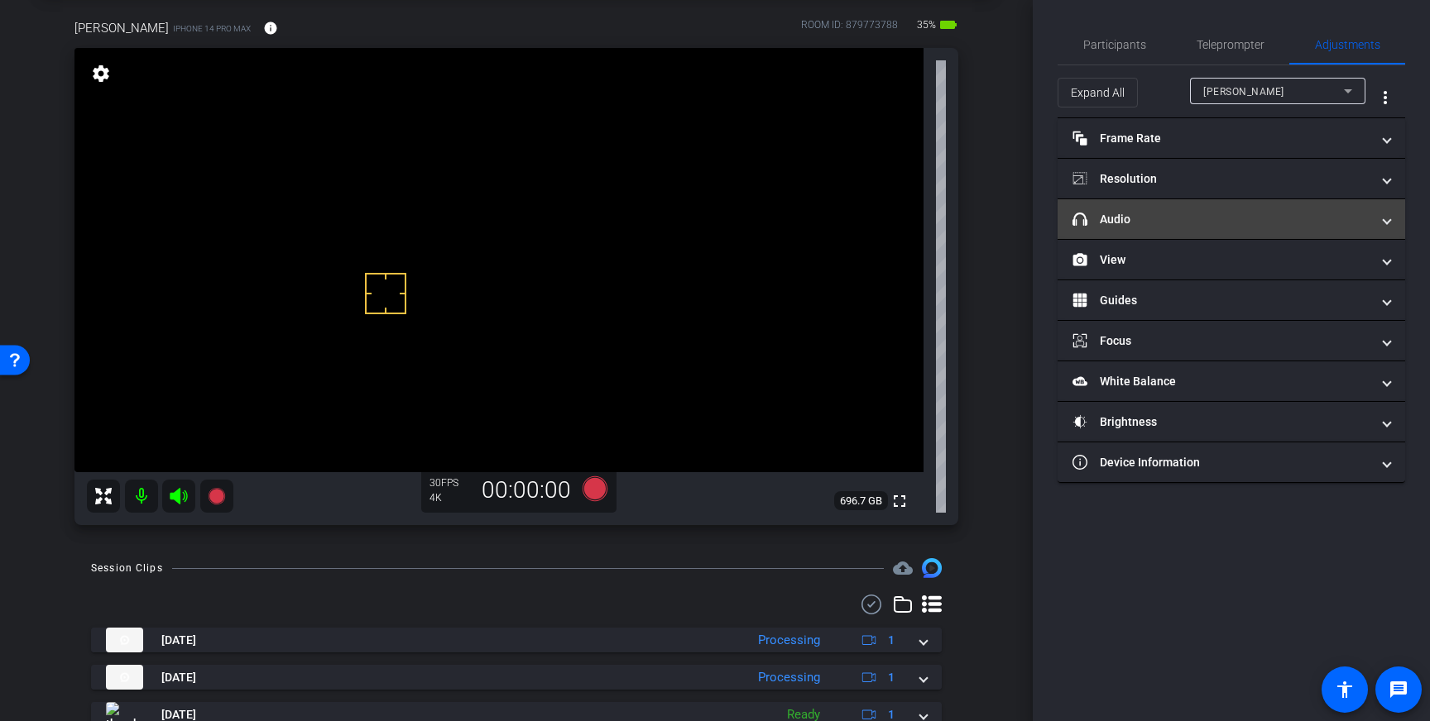
click at [1258, 221] on mat-panel-title "headphone icon Audio" at bounding box center [1221, 219] width 298 height 17
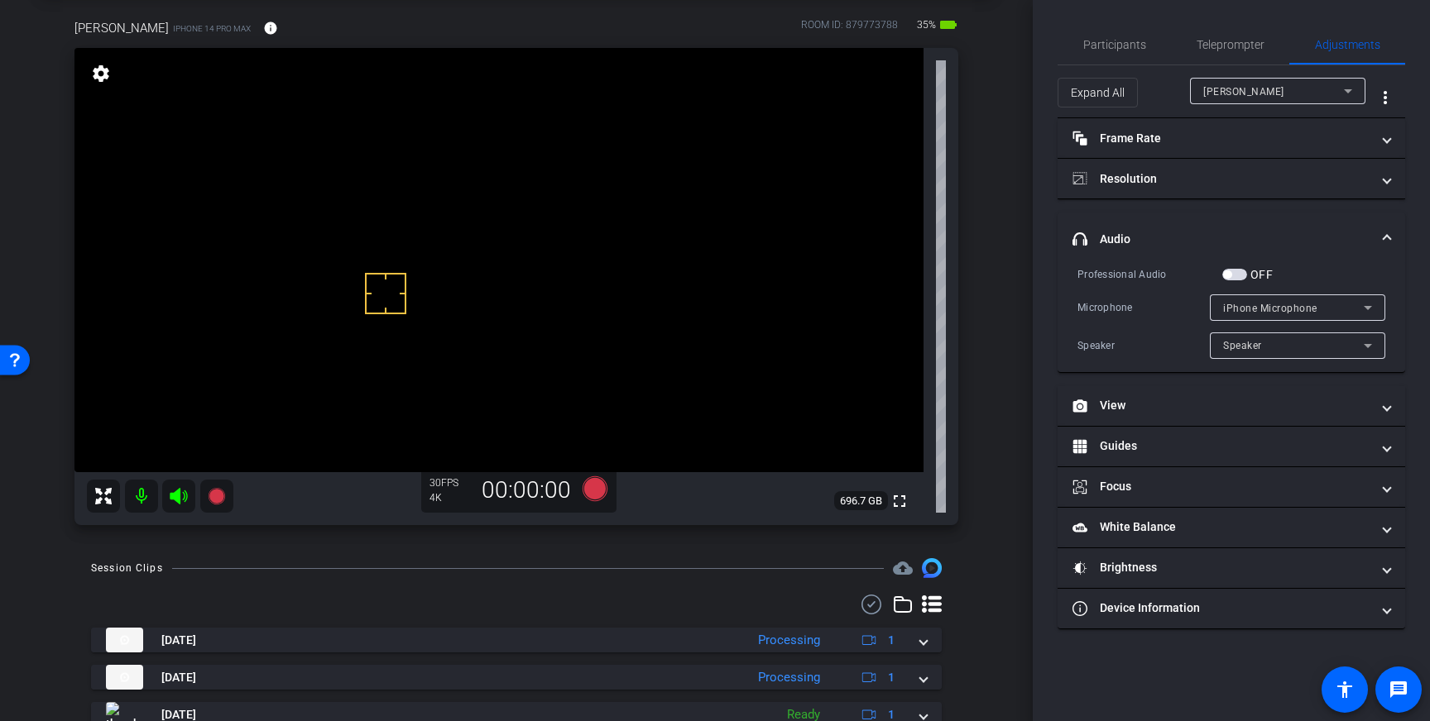
drag, startPoint x: 1228, startPoint y: 275, endPoint x: 860, endPoint y: 434, distance: 400.2
click at [1225, 276] on span "button" at bounding box center [1227, 275] width 8 height 8
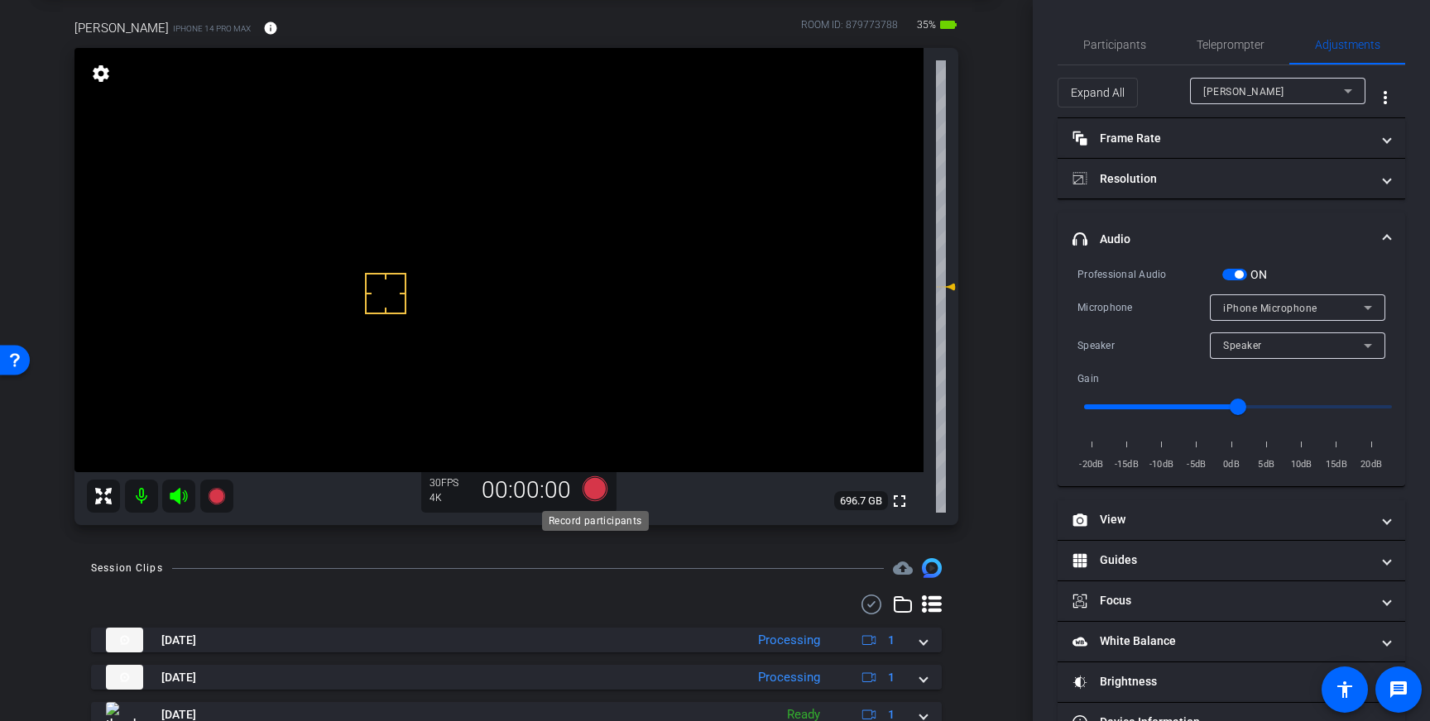
click at [597, 491] on icon at bounding box center [594, 489] width 25 height 25
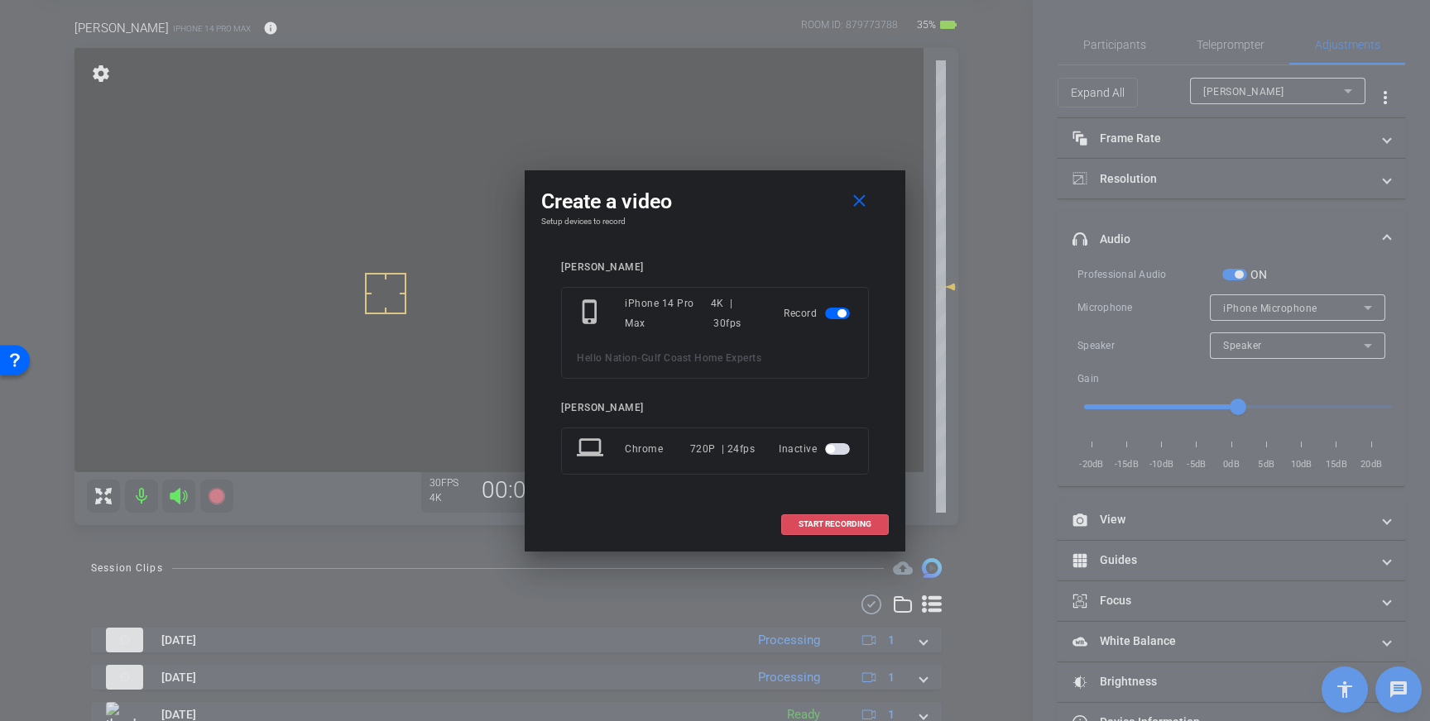
drag, startPoint x: 805, startPoint y: 525, endPoint x: 866, endPoint y: 462, distance: 87.2
click at [820, 515] on button "START RECORDING" at bounding box center [835, 525] width 108 height 21
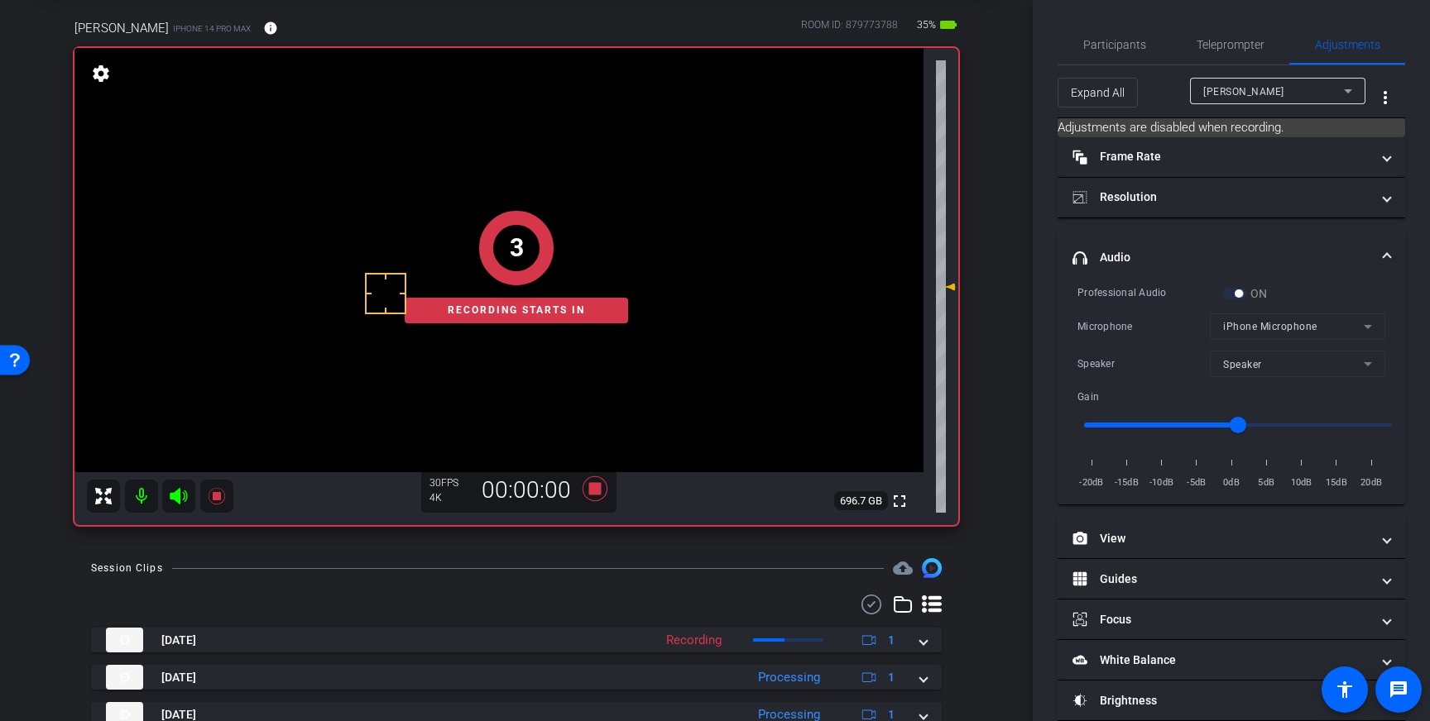
drag, startPoint x: 1122, startPoint y: 41, endPoint x: 1229, endPoint y: 83, distance: 115.5
click at [1122, 41] on span "Participants" at bounding box center [1114, 45] width 63 height 12
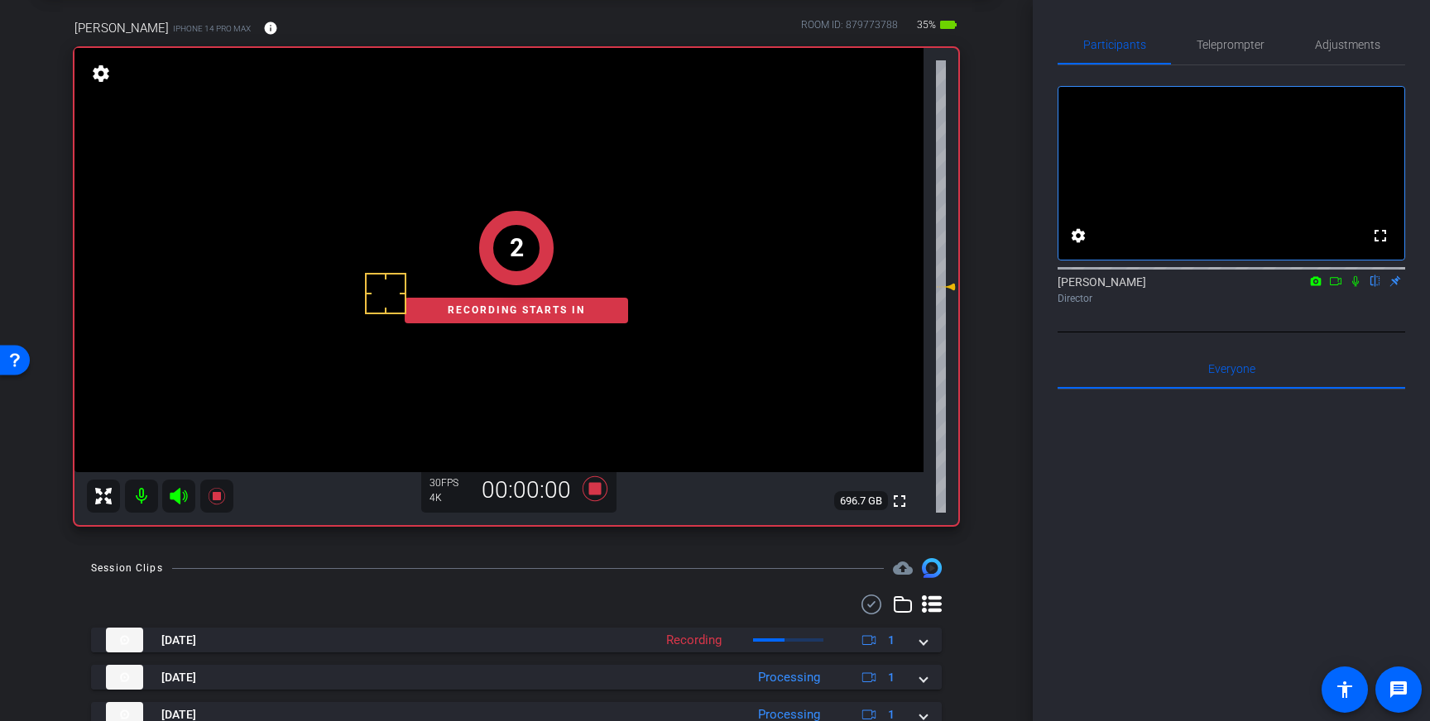
drag, startPoint x: 1354, startPoint y: 307, endPoint x: 1347, endPoint y: 359, distance: 52.5
click at [1354, 287] on icon at bounding box center [1355, 281] width 7 height 11
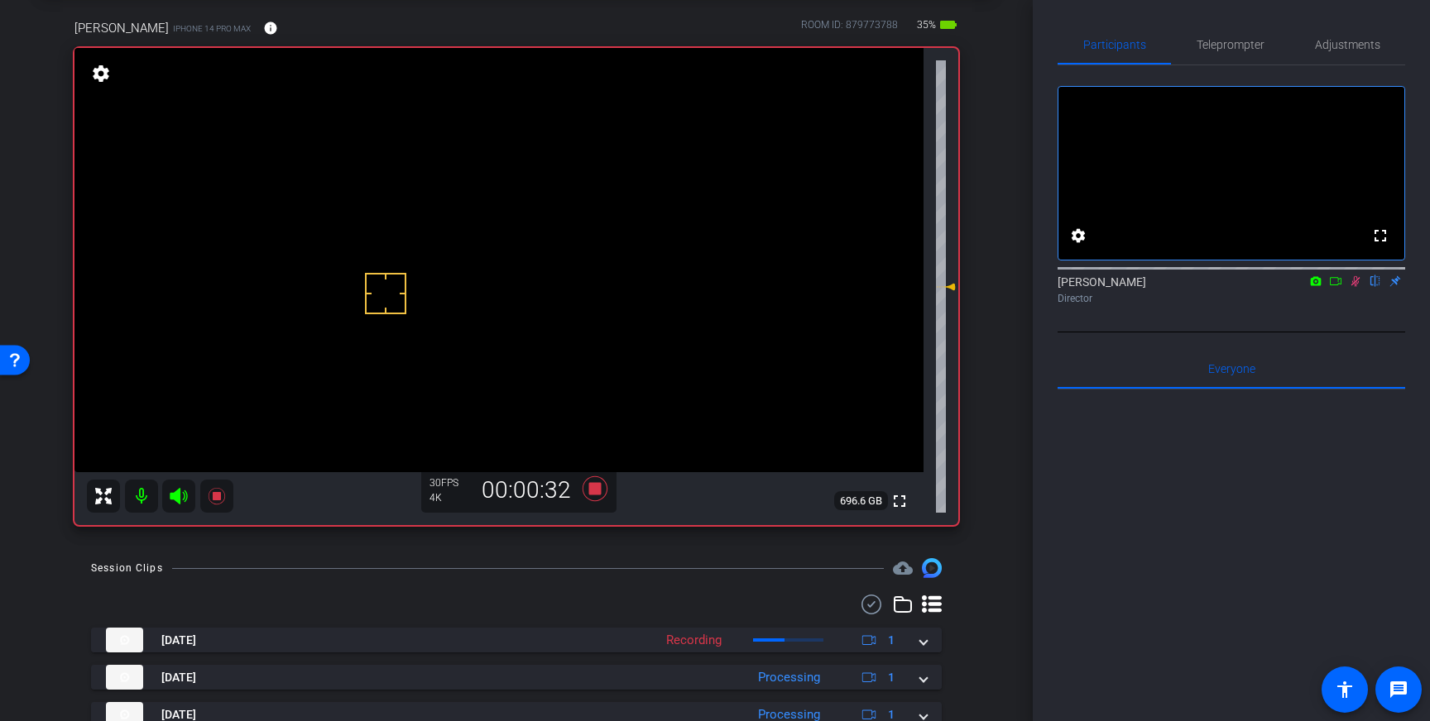
click at [1356, 287] on icon at bounding box center [1355, 281] width 9 height 11
click at [586, 494] on icon at bounding box center [595, 489] width 40 height 30
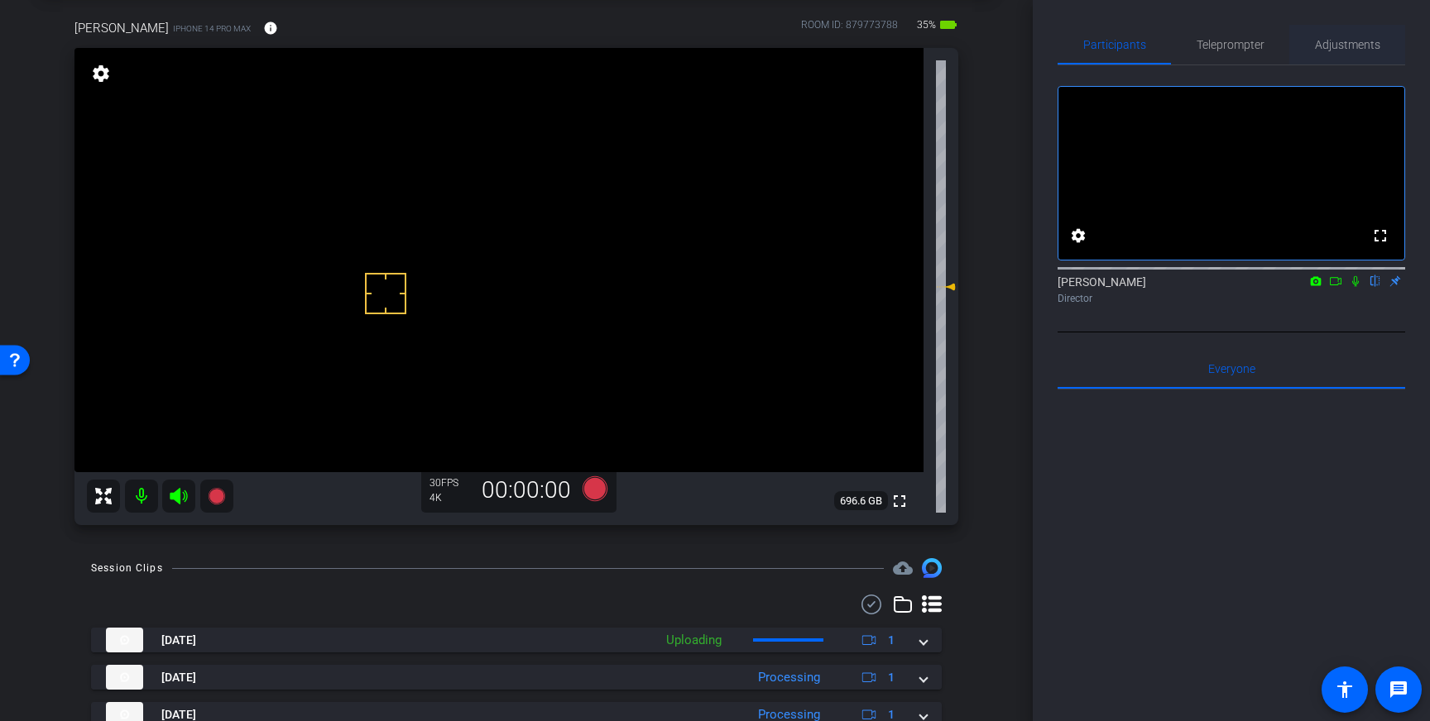
click at [1331, 50] on span "Adjustments" at bounding box center [1347, 45] width 65 height 12
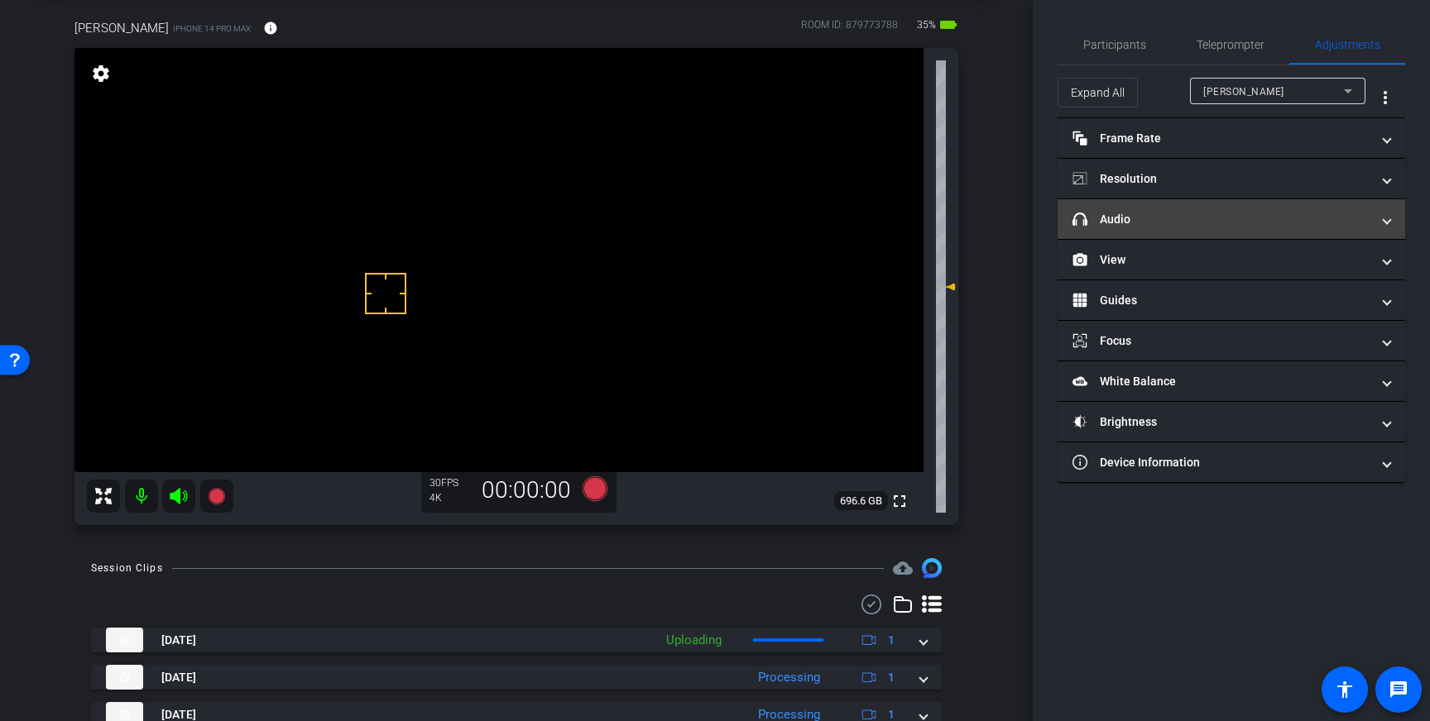
click at [1275, 223] on mat-panel-title "headphone icon Audio" at bounding box center [1221, 219] width 298 height 17
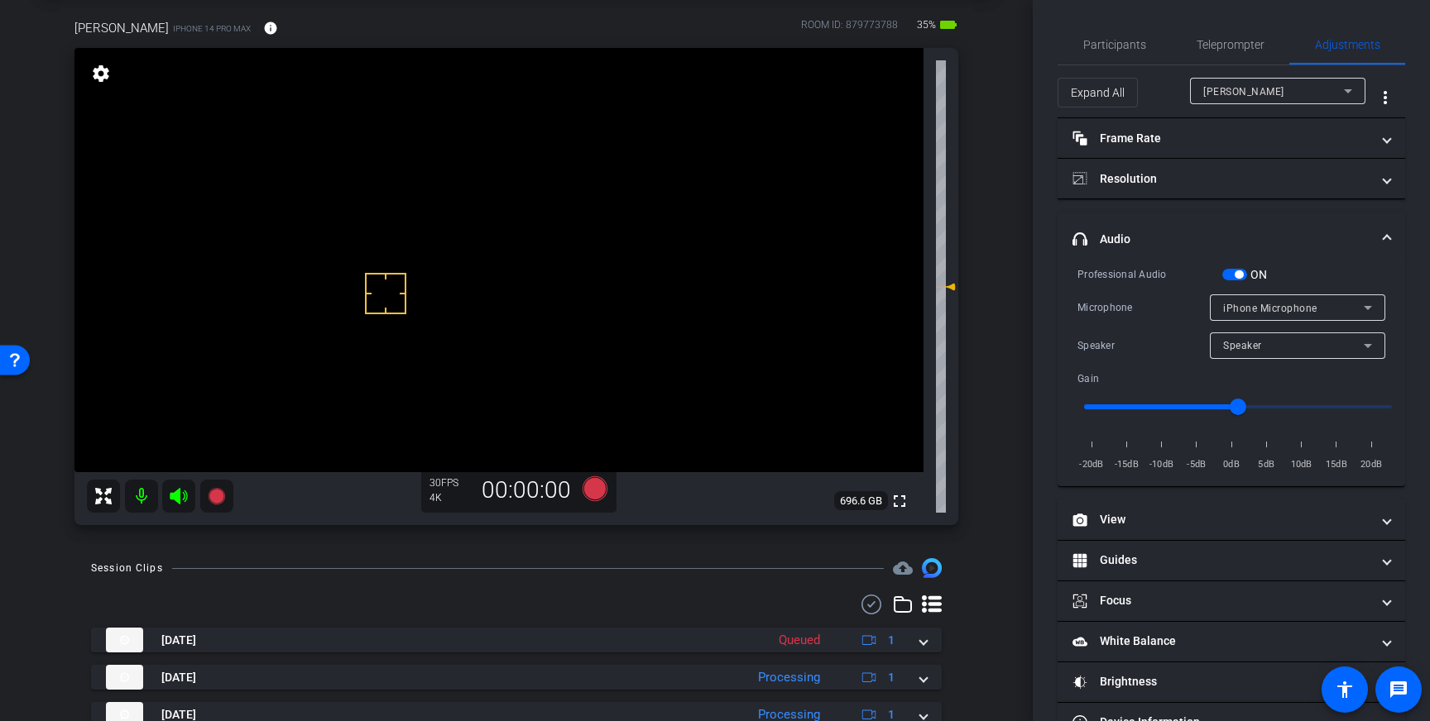
drag, startPoint x: 1238, startPoint y: 274, endPoint x: 1258, endPoint y: 295, distance: 29.3
click at [1238, 274] on span "button" at bounding box center [1238, 275] width 8 height 8
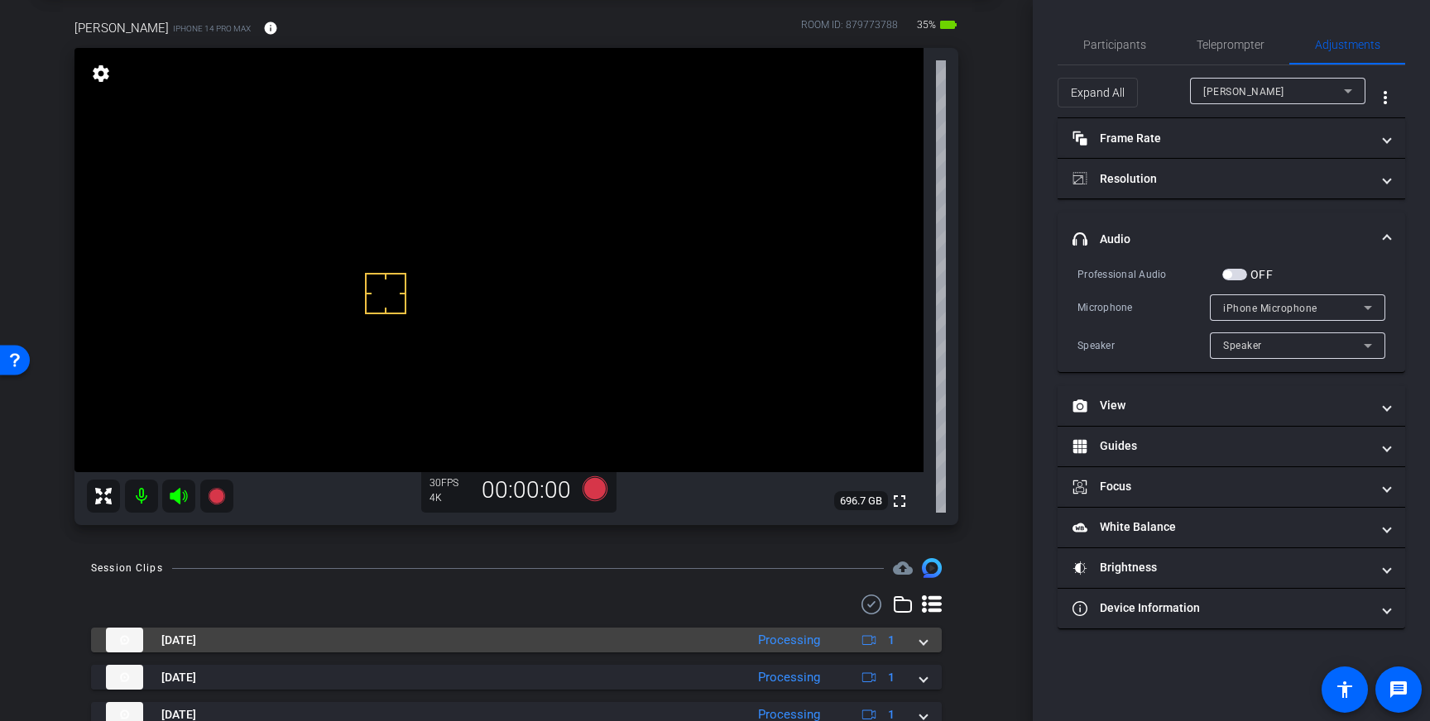
click at [927, 651] on mat-expansion-panel-header "Oct 14, 2025 Processing 1" at bounding box center [516, 640] width 851 height 25
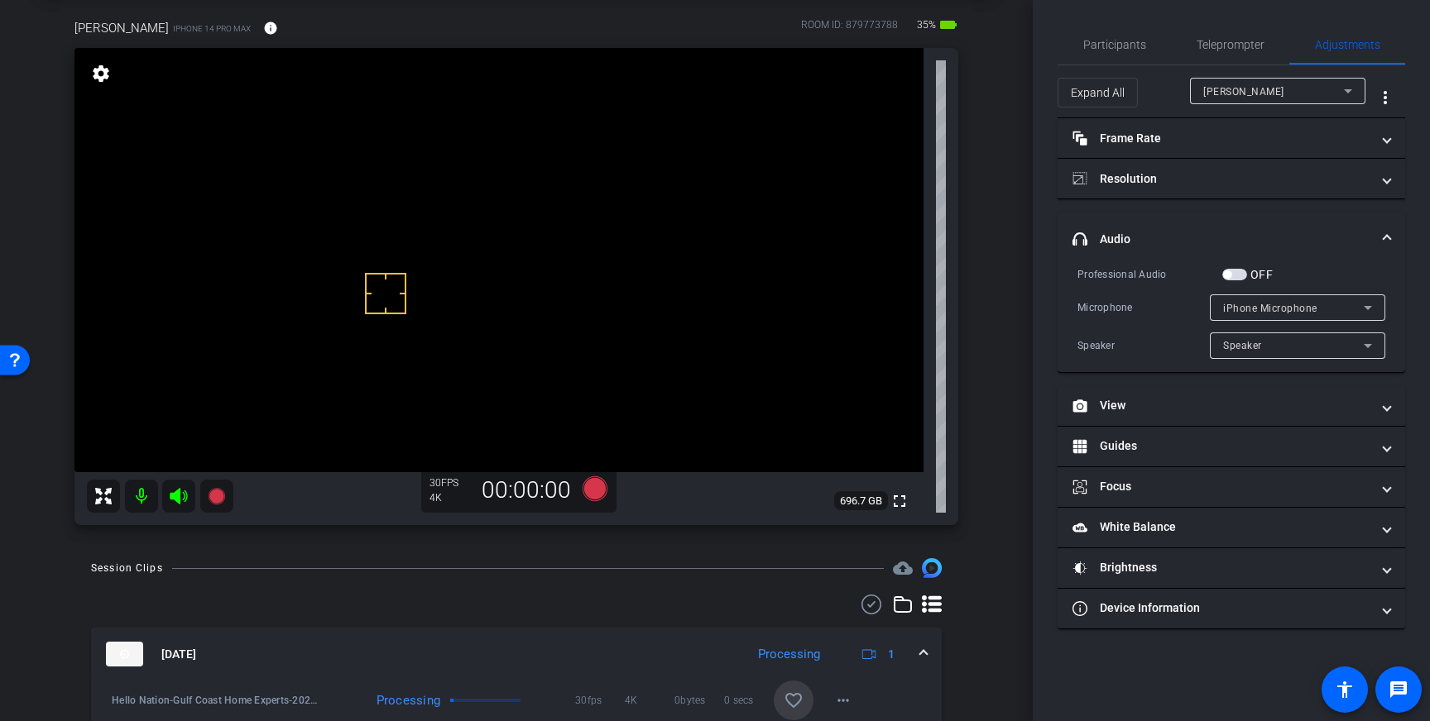
drag, startPoint x: 803, startPoint y: 692, endPoint x: 880, endPoint y: 674, distance: 79.1
click at [803, 692] on span at bounding box center [794, 701] width 40 height 40
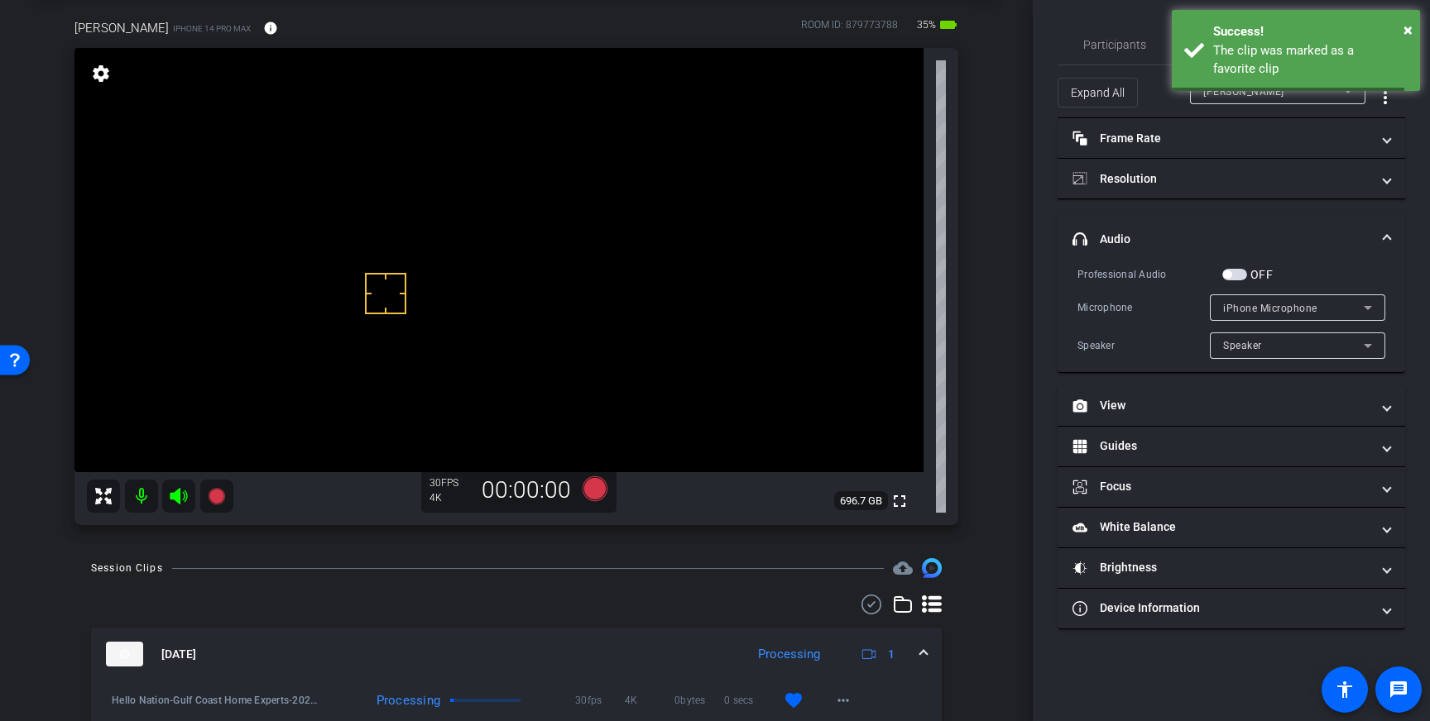
click at [922, 659] on span at bounding box center [923, 654] width 7 height 17
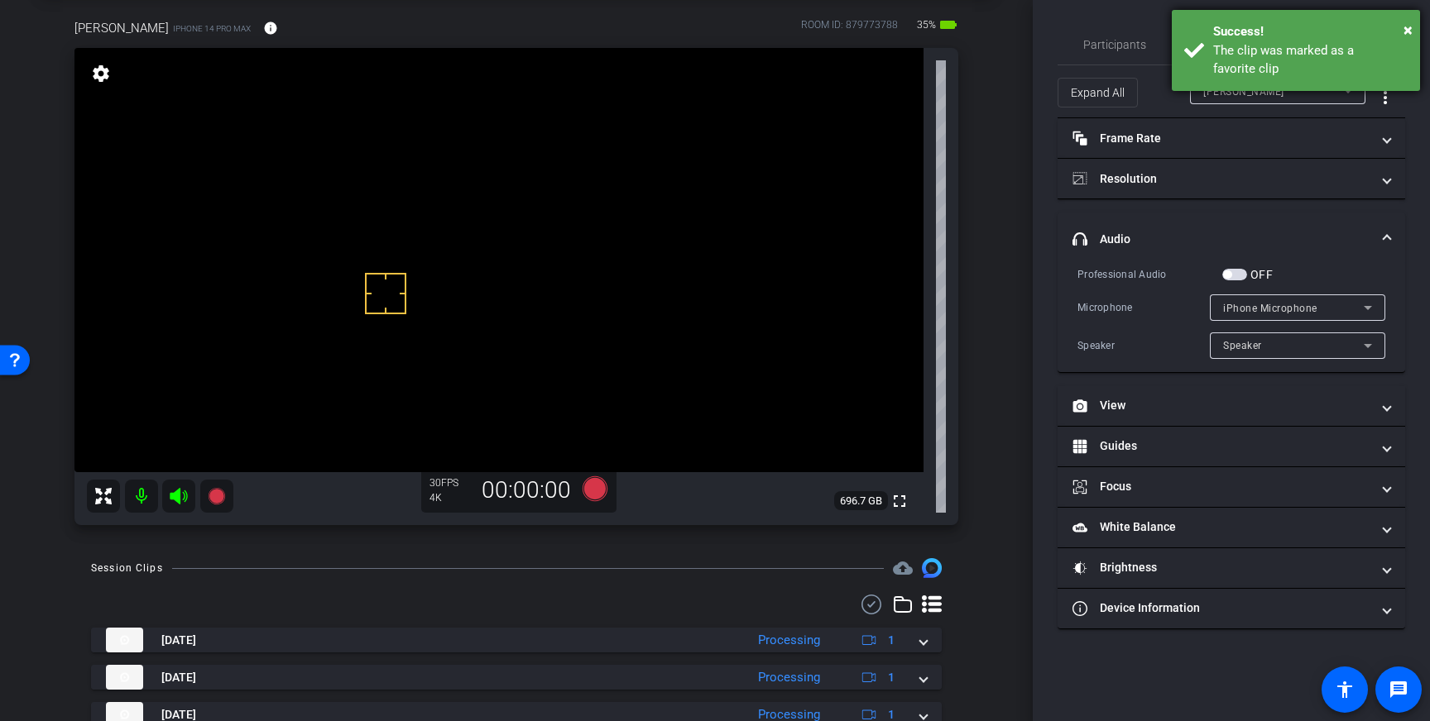
click at [1310, 53] on div "The clip was marked as a favorite clip" at bounding box center [1310, 59] width 194 height 37
click at [1232, 52] on div "Transcription Completed" at bounding box center [1310, 50] width 194 height 19
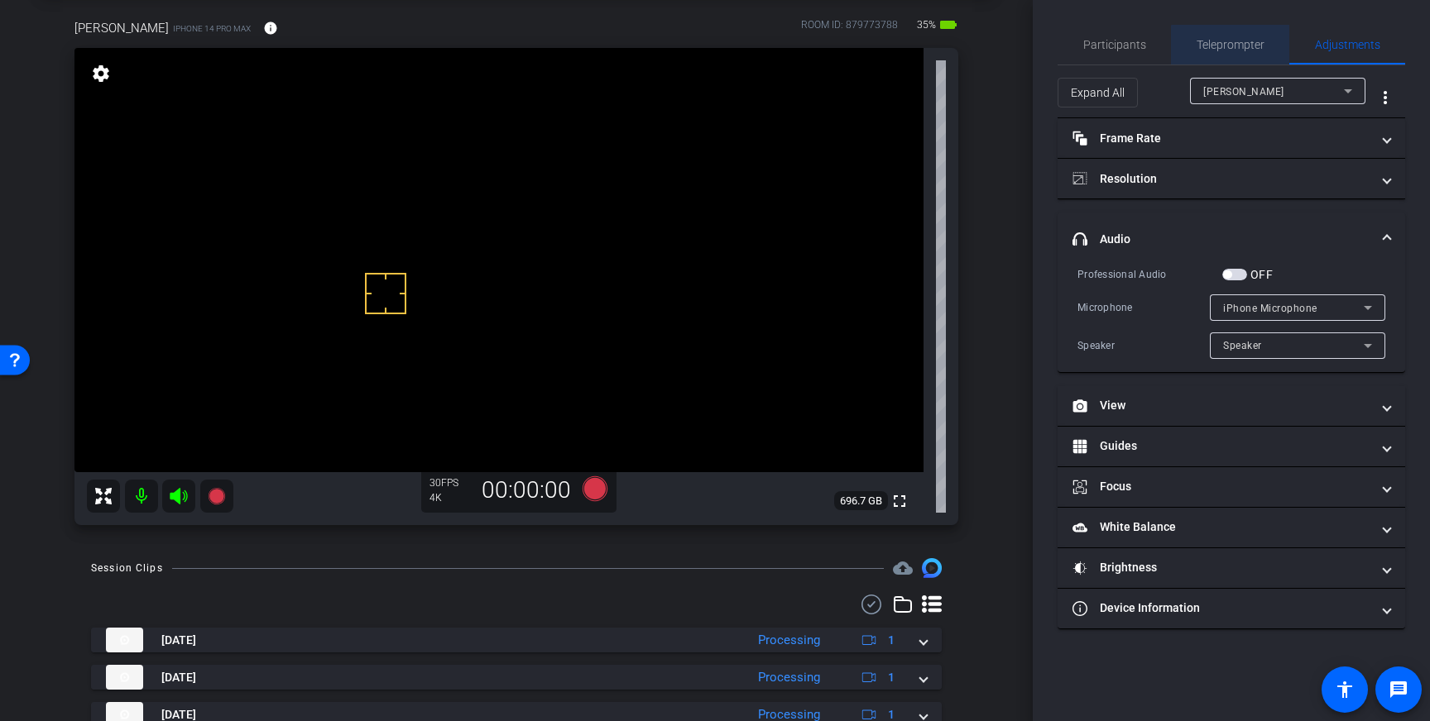
drag, startPoint x: 1231, startPoint y: 55, endPoint x: 1243, endPoint y: 98, distance: 44.6
click at [1231, 55] on span "Teleprompter" at bounding box center [1230, 45] width 68 height 40
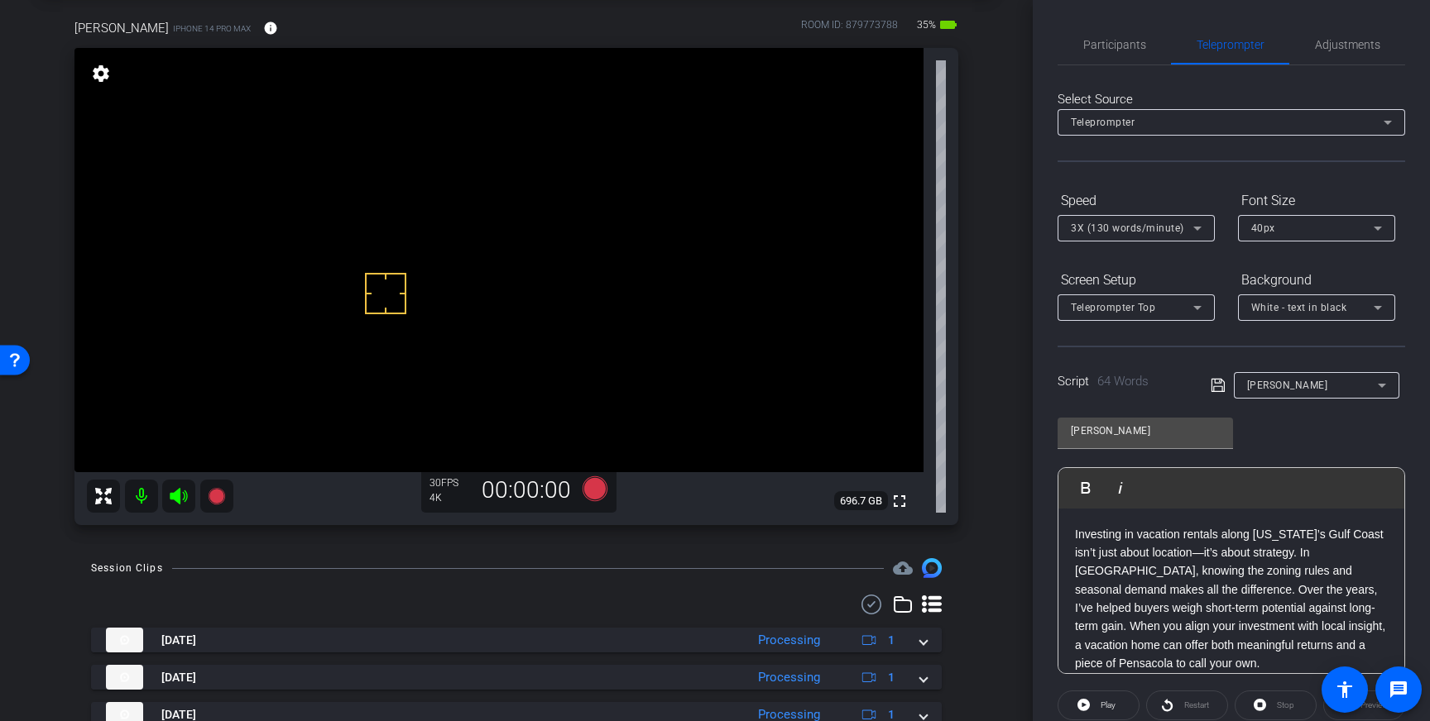
scroll to position [183, 0]
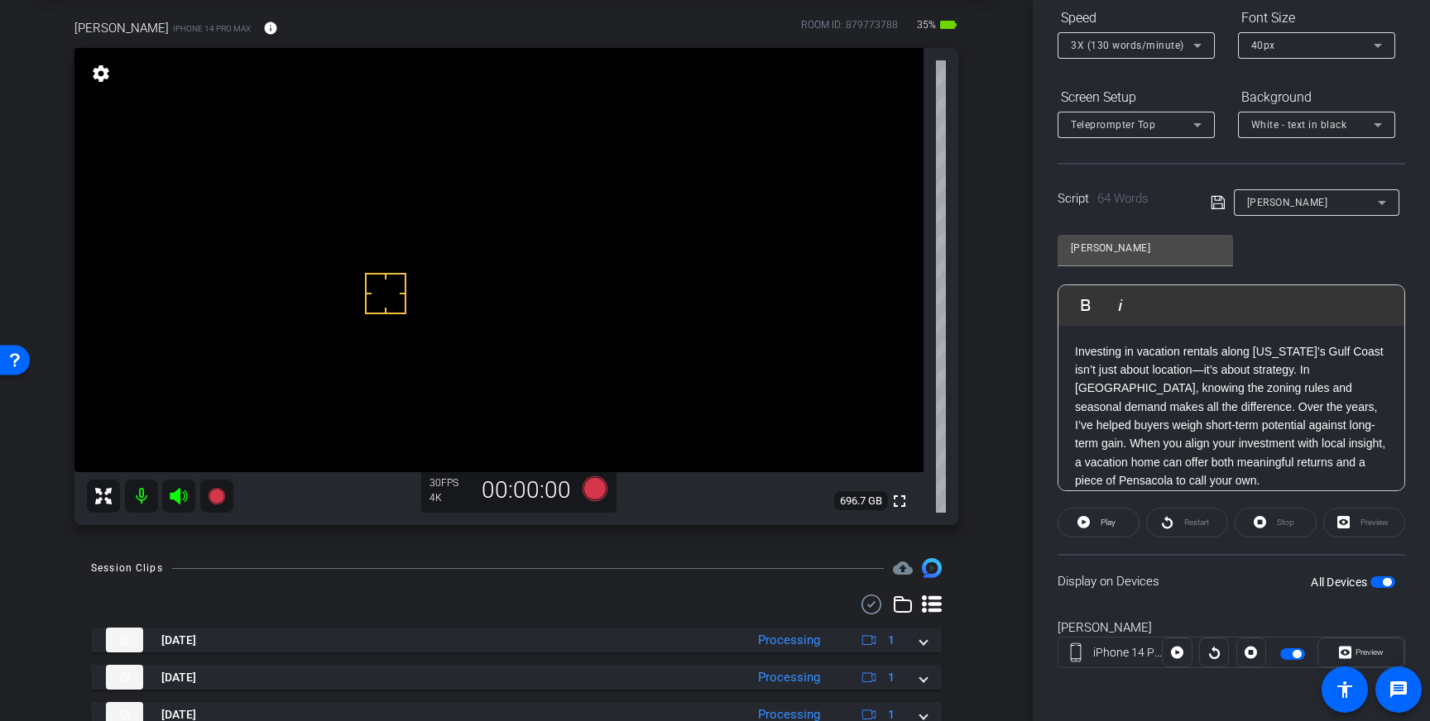
click at [1392, 588] on div "All Devices" at bounding box center [1352, 582] width 84 height 17
click at [1387, 585] on span "button" at bounding box center [1386, 582] width 8 height 8
click at [595, 495] on icon at bounding box center [594, 489] width 25 height 25
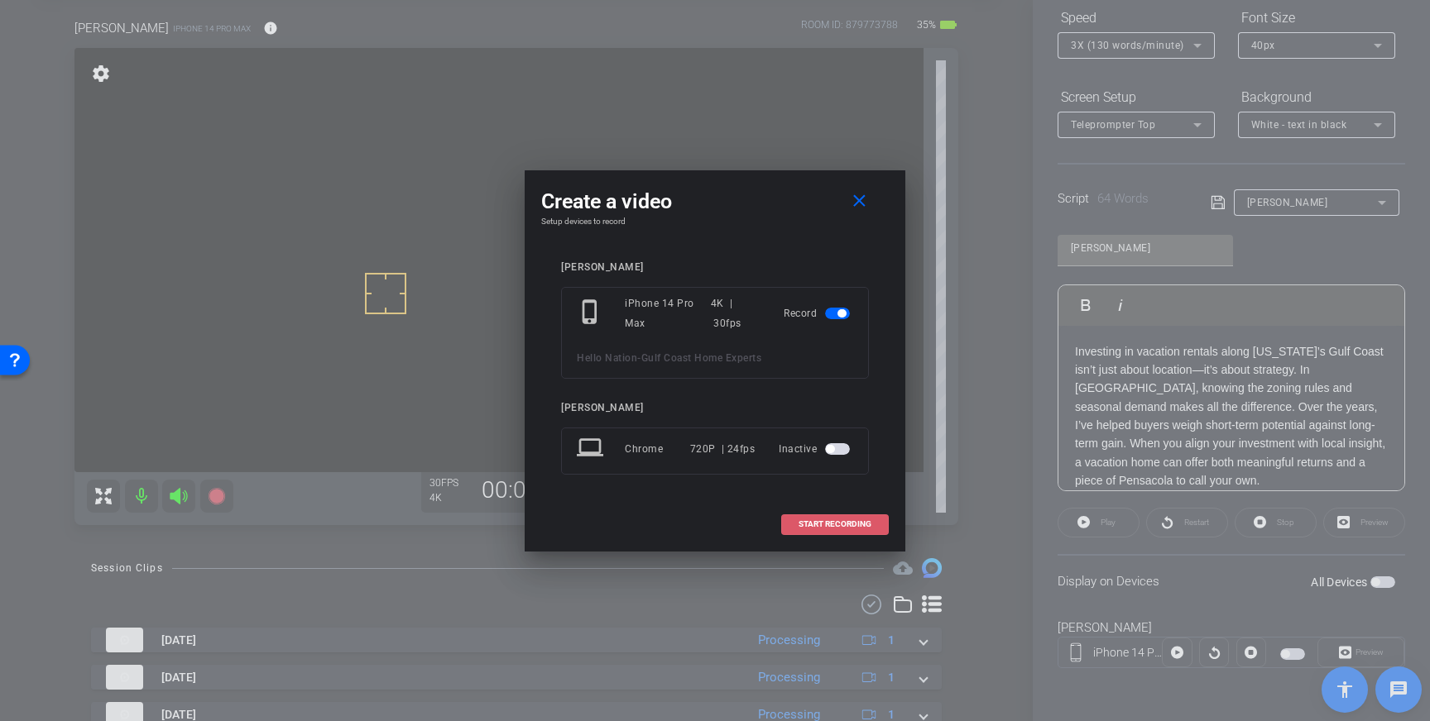
click at [822, 525] on span "START RECORDING" at bounding box center [834, 524] width 73 height 8
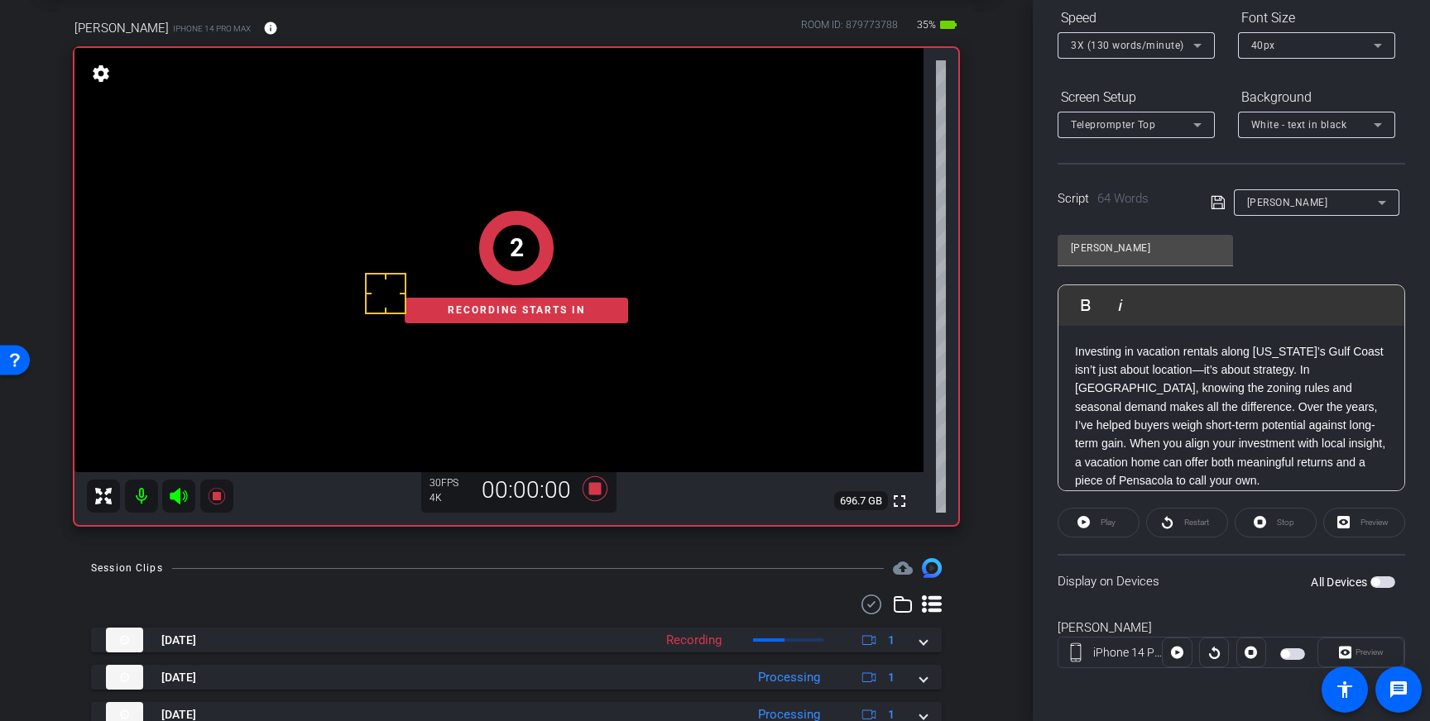
scroll to position [83, 0]
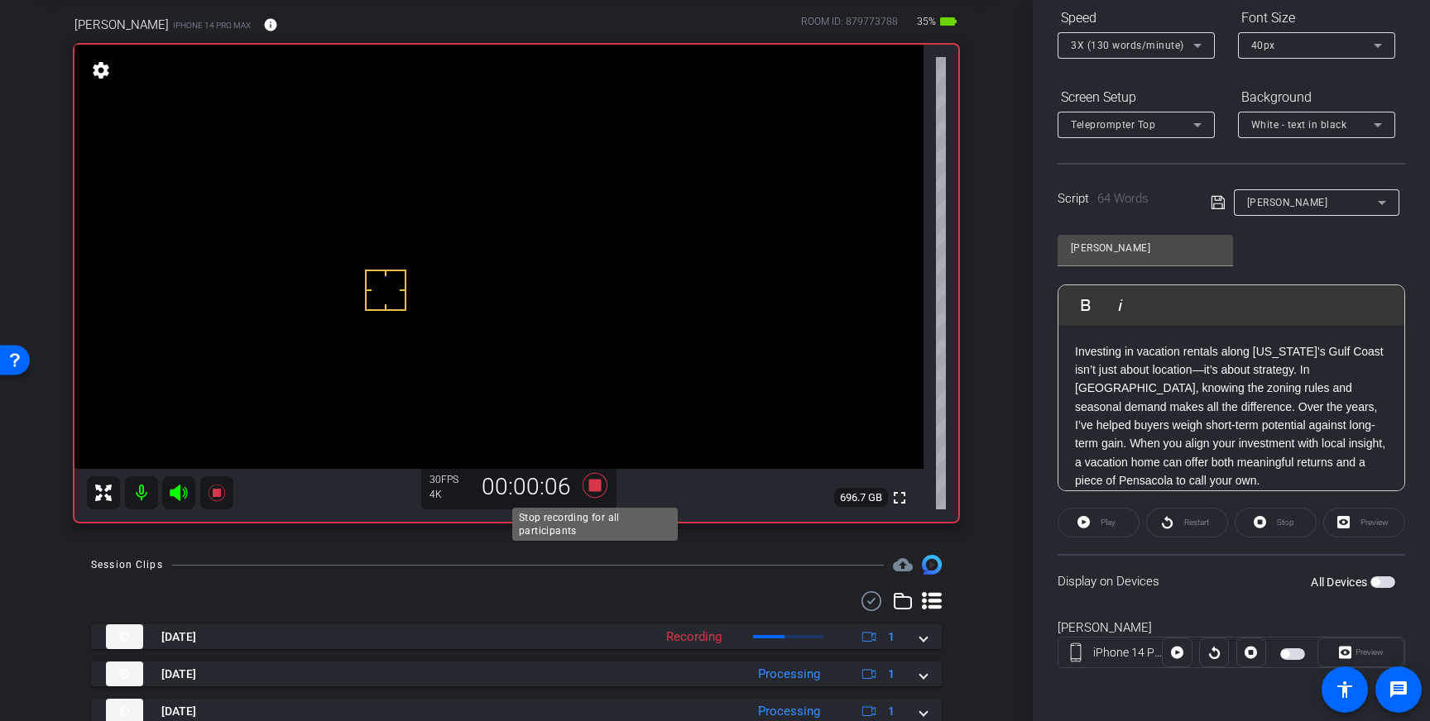
click at [594, 486] on icon at bounding box center [594, 485] width 25 height 25
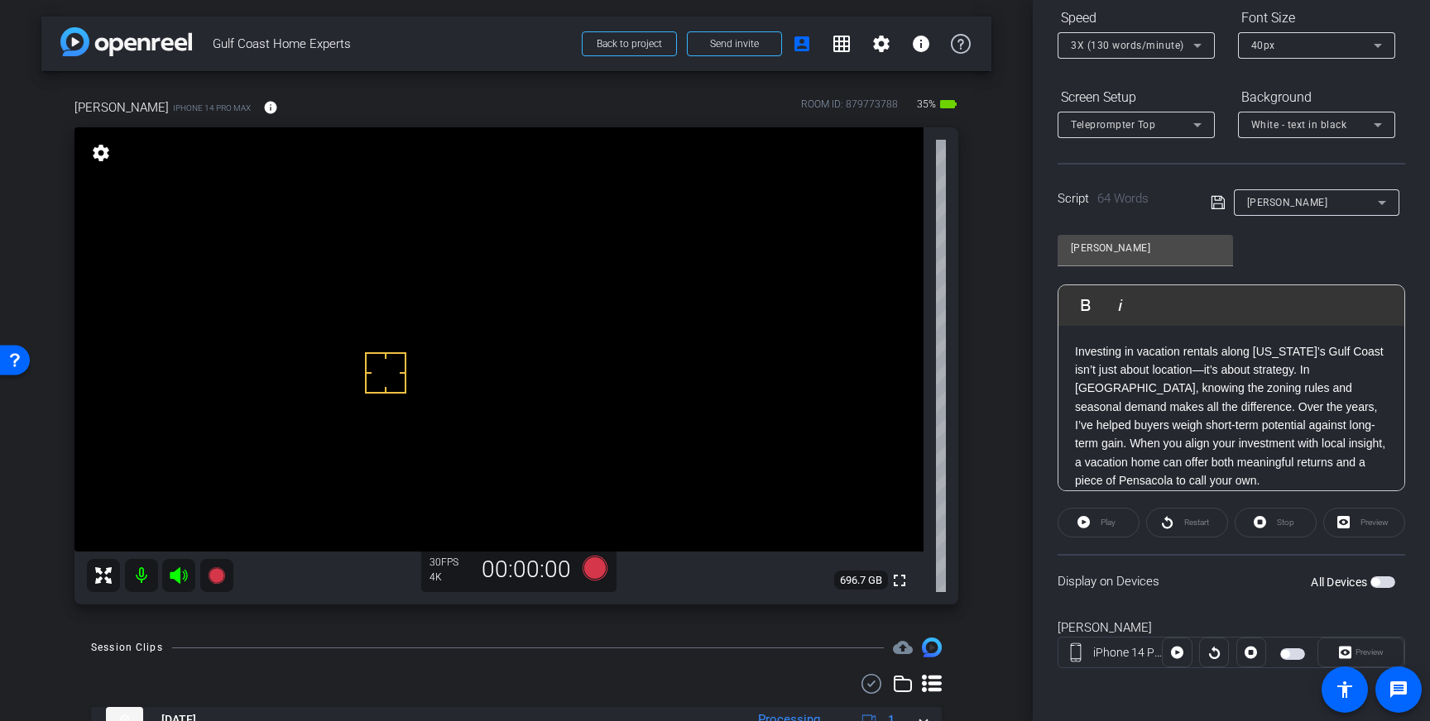
scroll to position [0, 0]
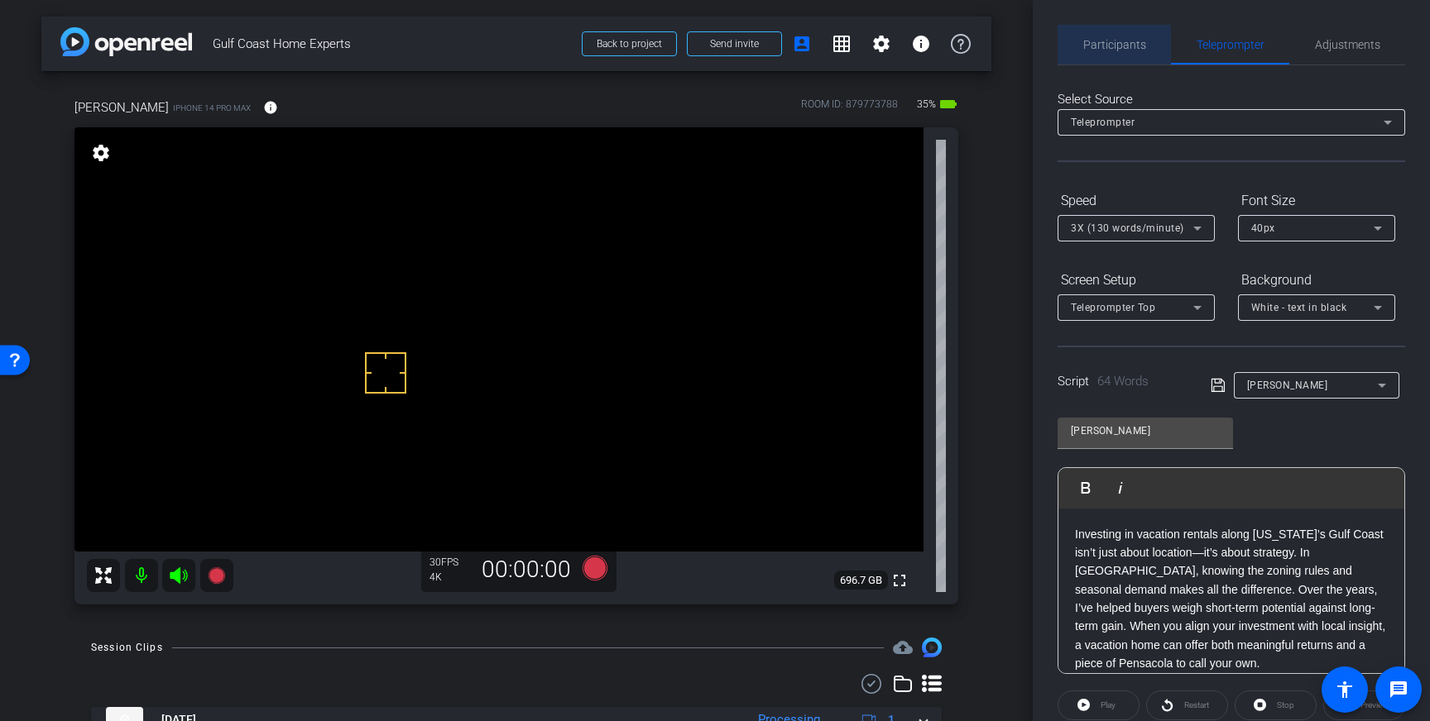
drag, startPoint x: 1123, startPoint y: 37, endPoint x: 1133, endPoint y: 60, distance: 25.5
click at [1122, 39] on span "Participants" at bounding box center [1114, 45] width 63 height 12
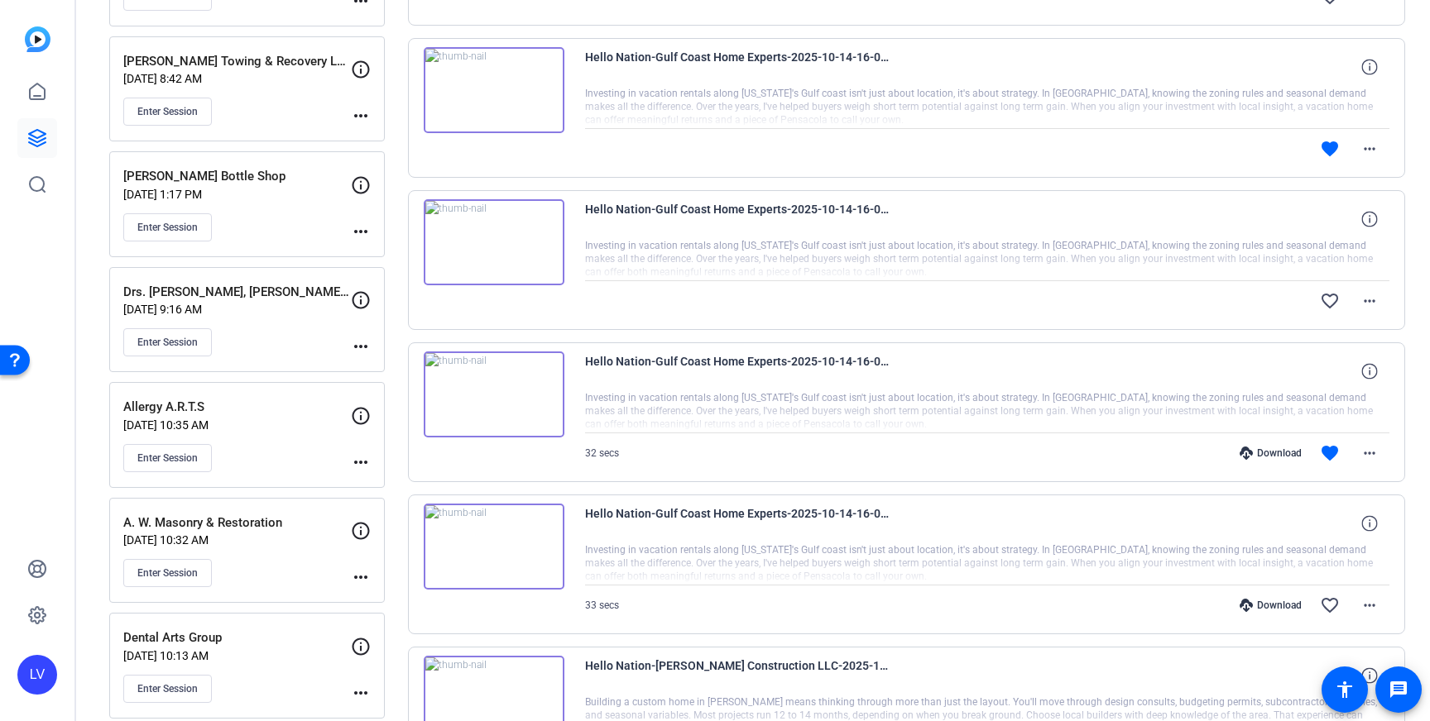
scroll to position [335, 0]
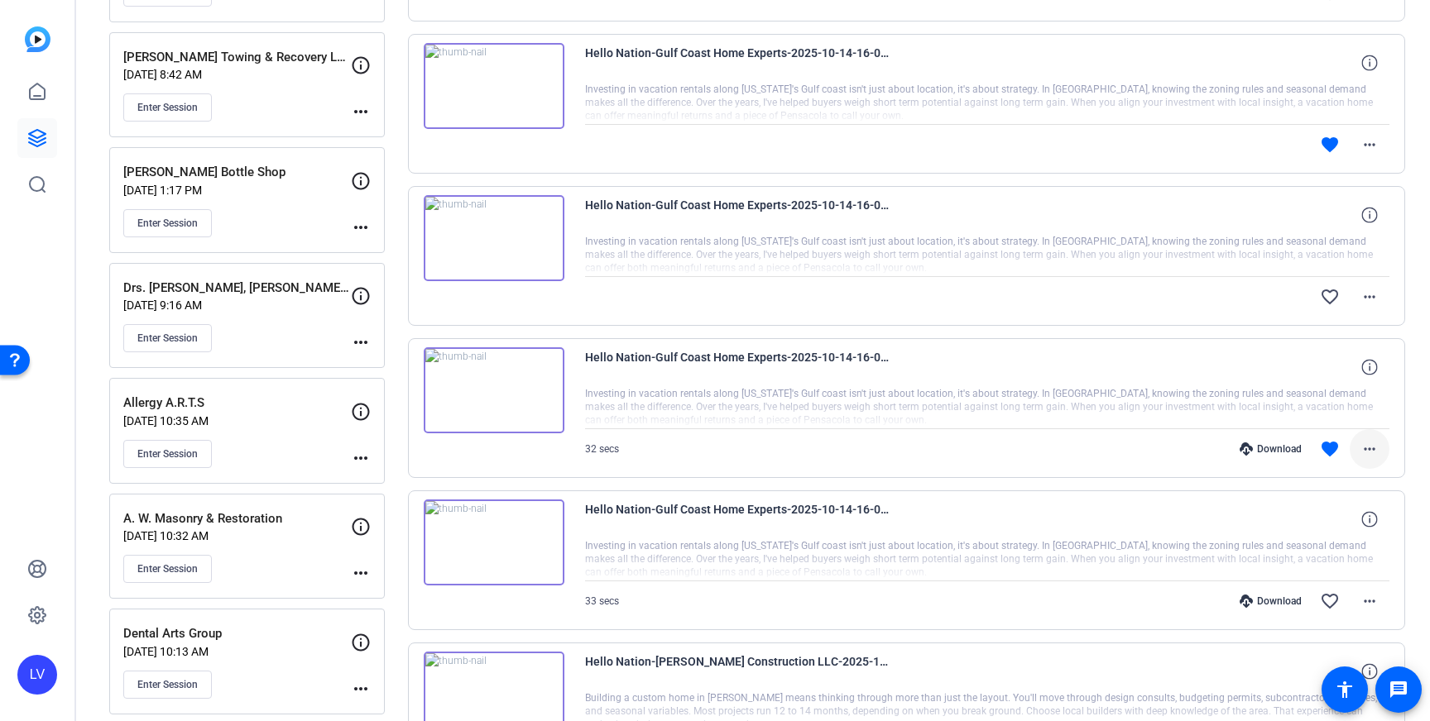
click at [1369, 449] on mat-icon "more_horiz" at bounding box center [1369, 449] width 20 height 20
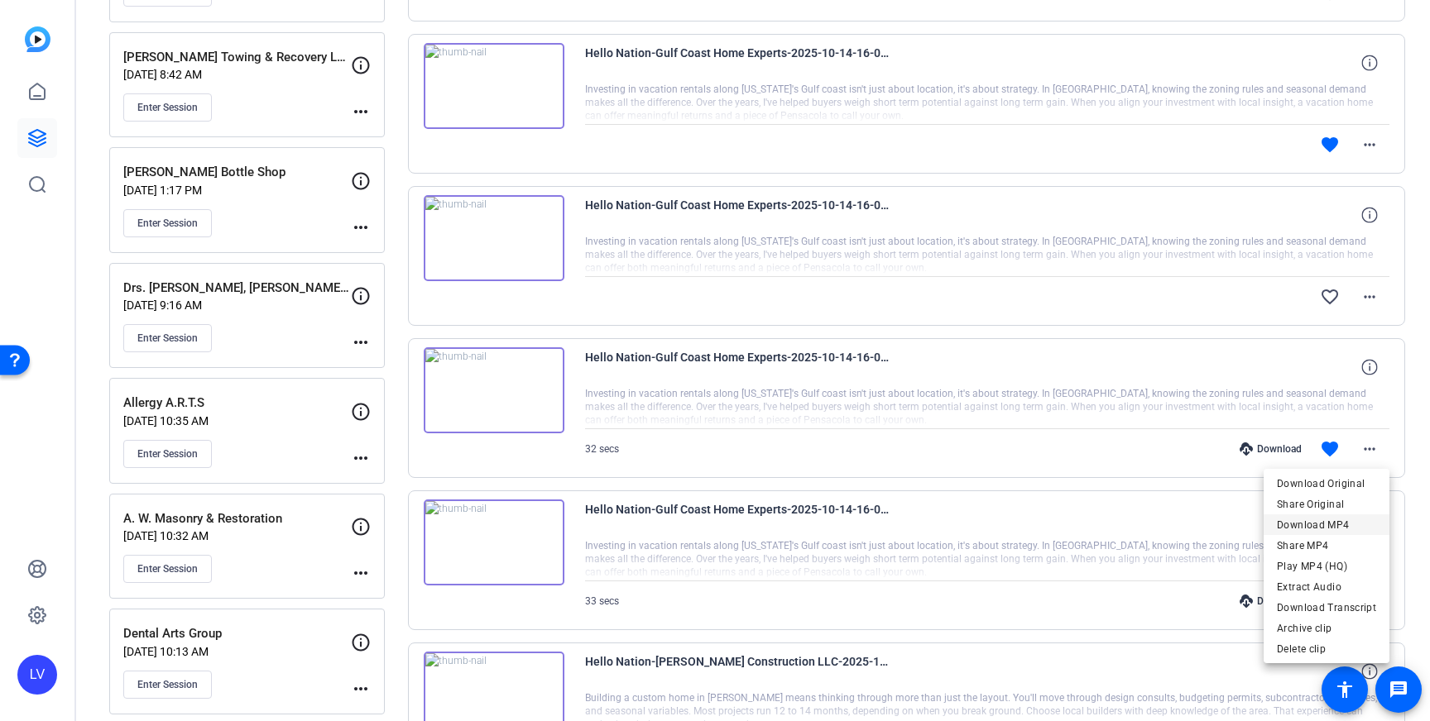
click at [1338, 520] on span "Download MP4" at bounding box center [1326, 525] width 99 height 20
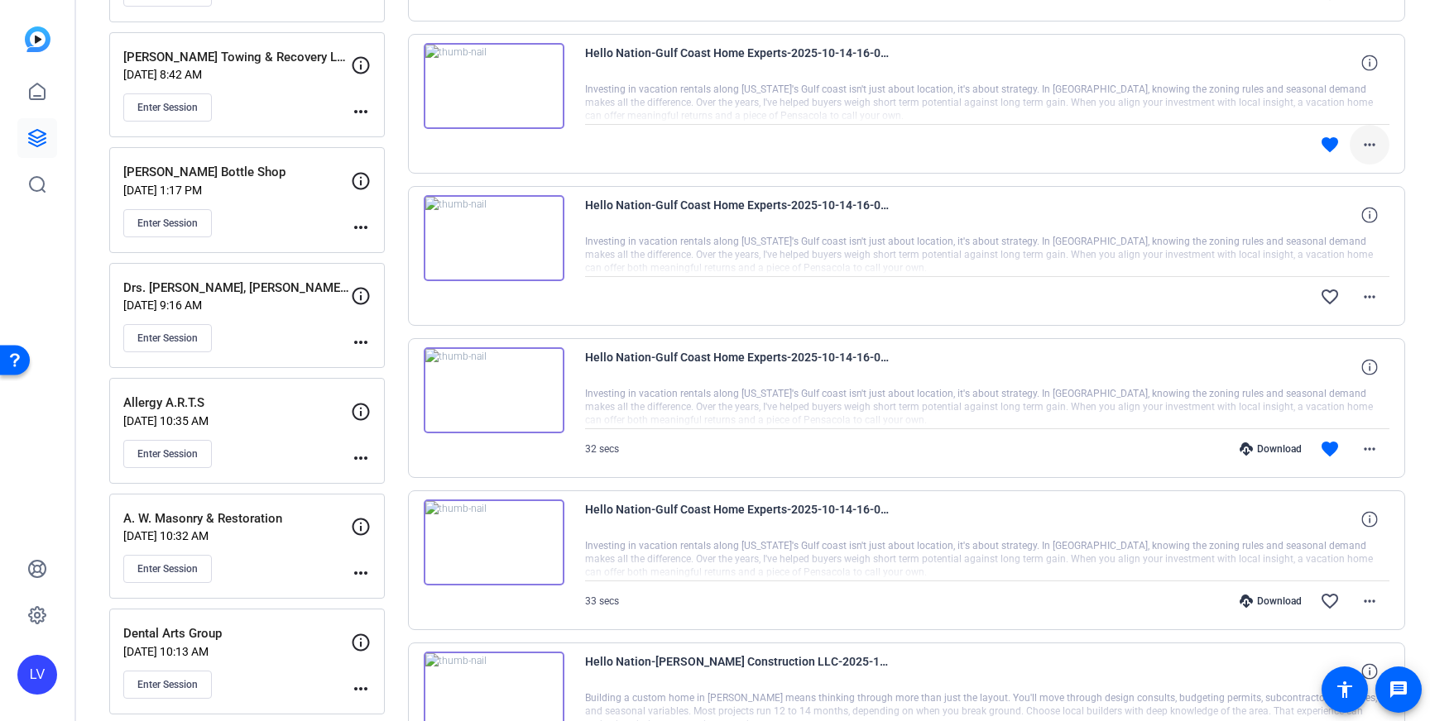
click at [1373, 147] on mat-icon "more_horiz" at bounding box center [1369, 145] width 20 height 20
click at [1207, 132] on div at bounding box center [715, 360] width 1430 height 721
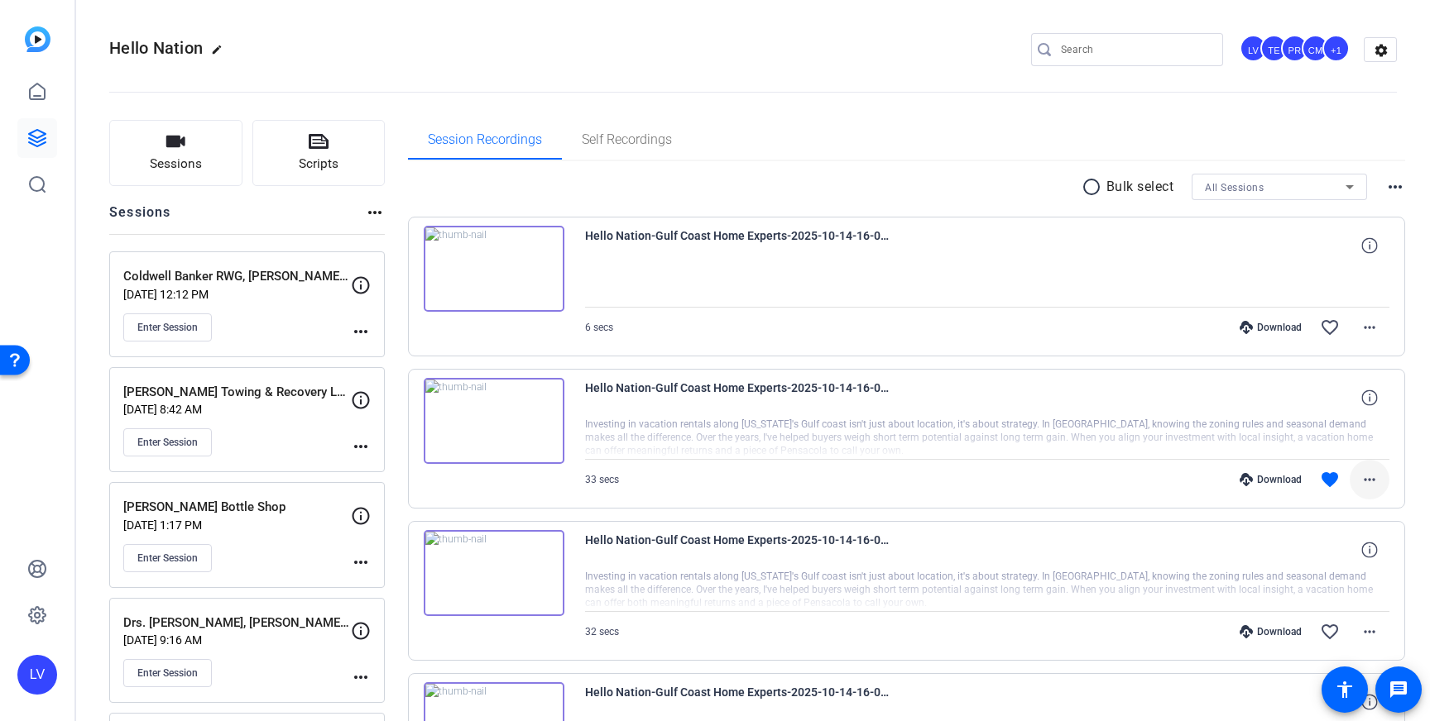
click at [1382, 482] on span at bounding box center [1369, 480] width 40 height 40
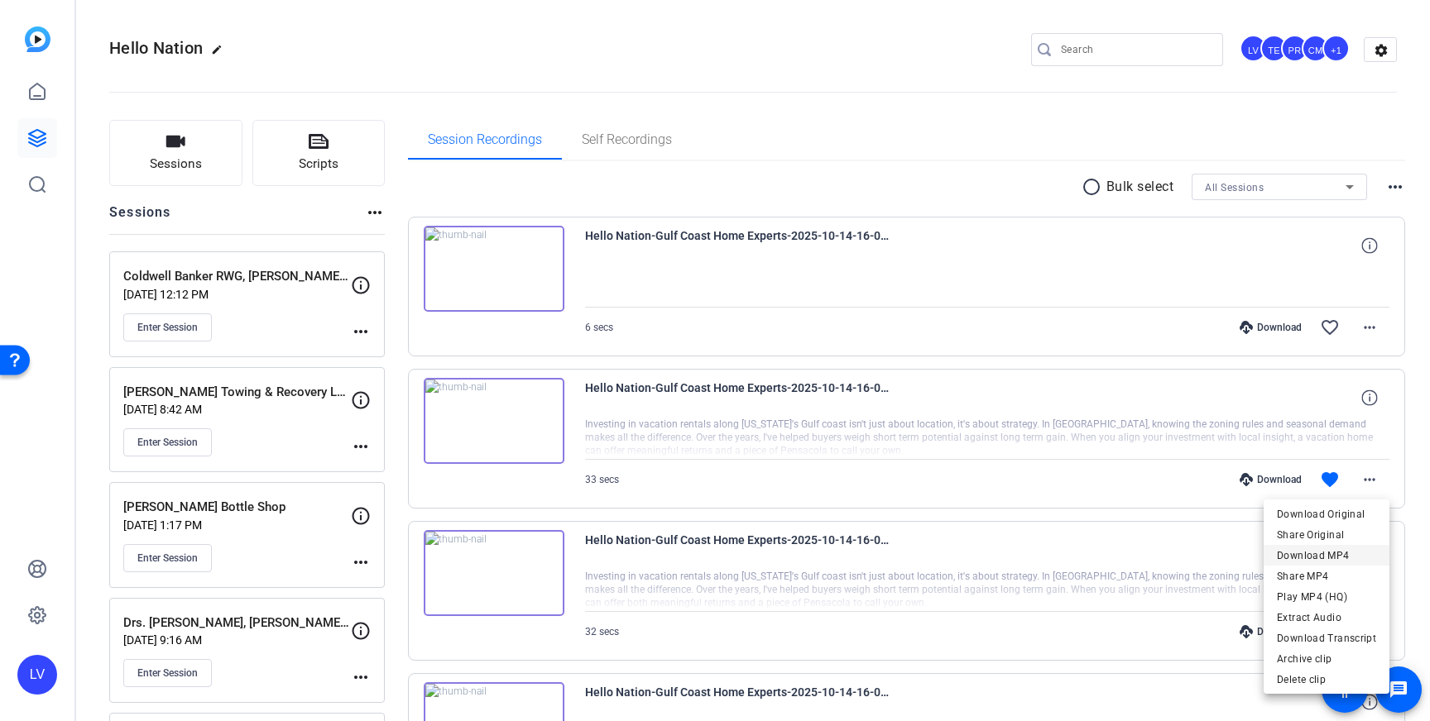
click at [1343, 553] on span "Download MP4" at bounding box center [1326, 556] width 99 height 20
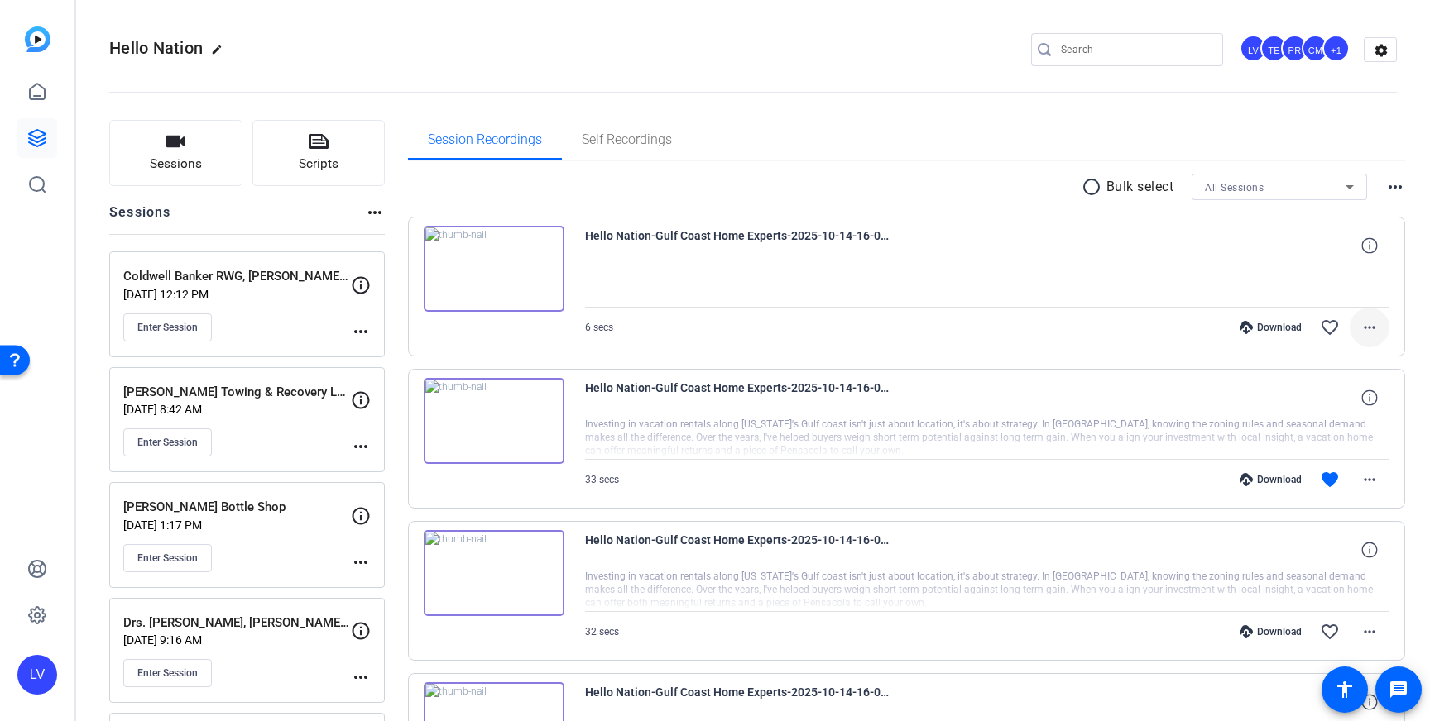
click at [1374, 321] on mat-icon "more_horiz" at bounding box center [1369, 328] width 20 height 20
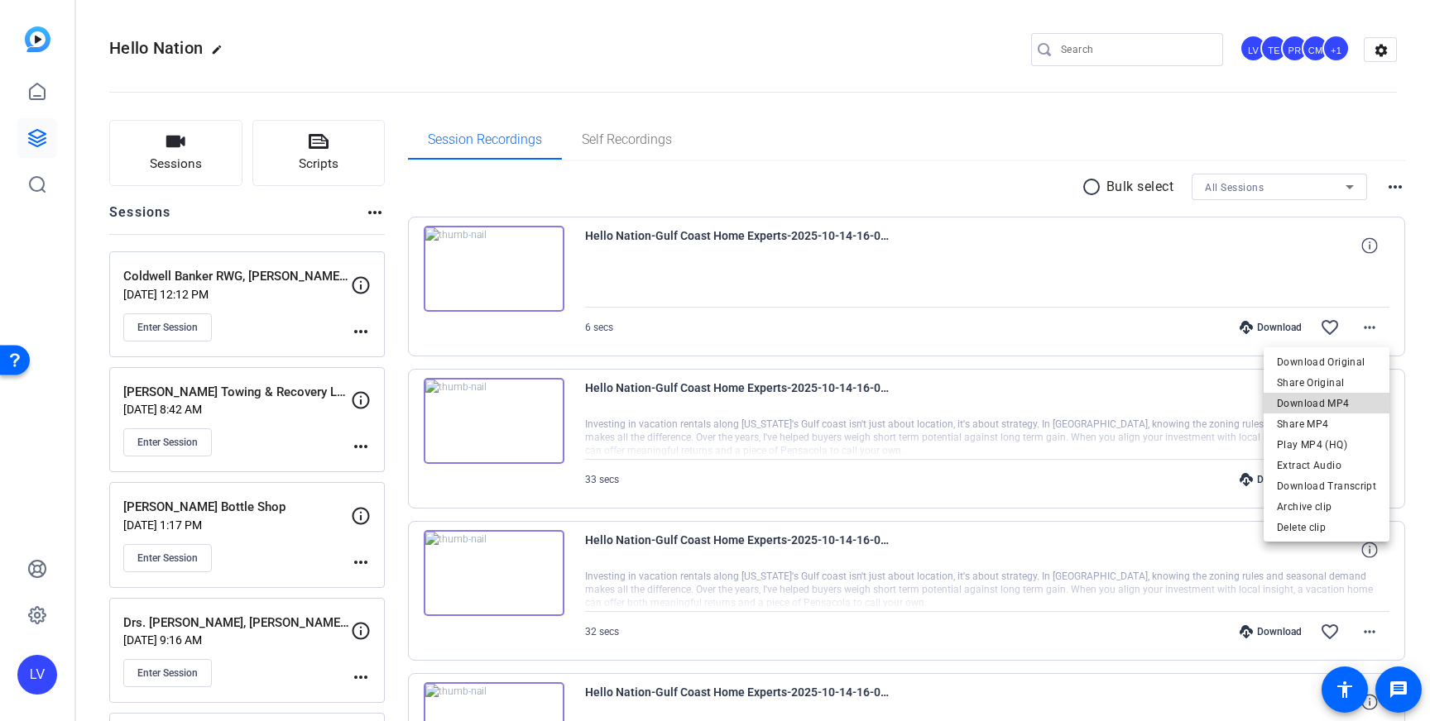
click at [1339, 398] on span "Download MP4" at bounding box center [1326, 404] width 99 height 20
